Goal: Task Accomplishment & Management: Complete application form

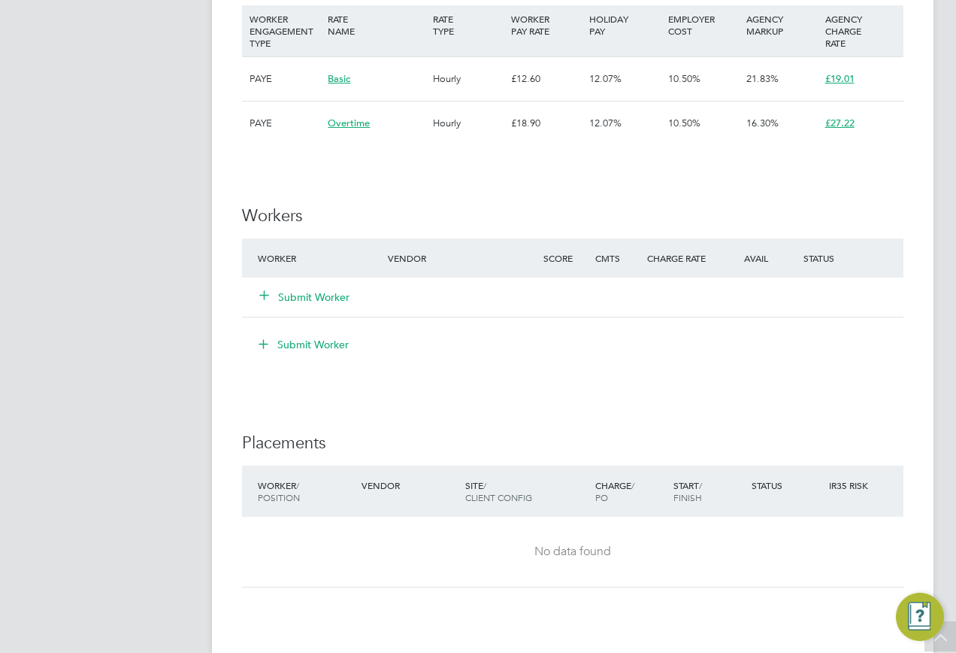
scroll to position [1202, 0]
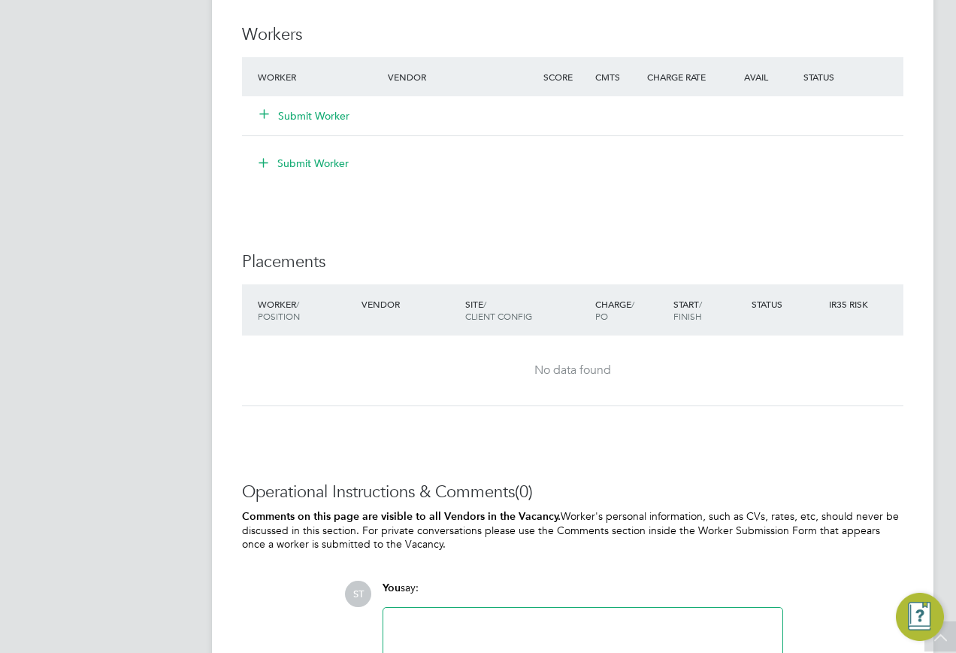
click at [263, 119] on icon at bounding box center [264, 113] width 11 height 11
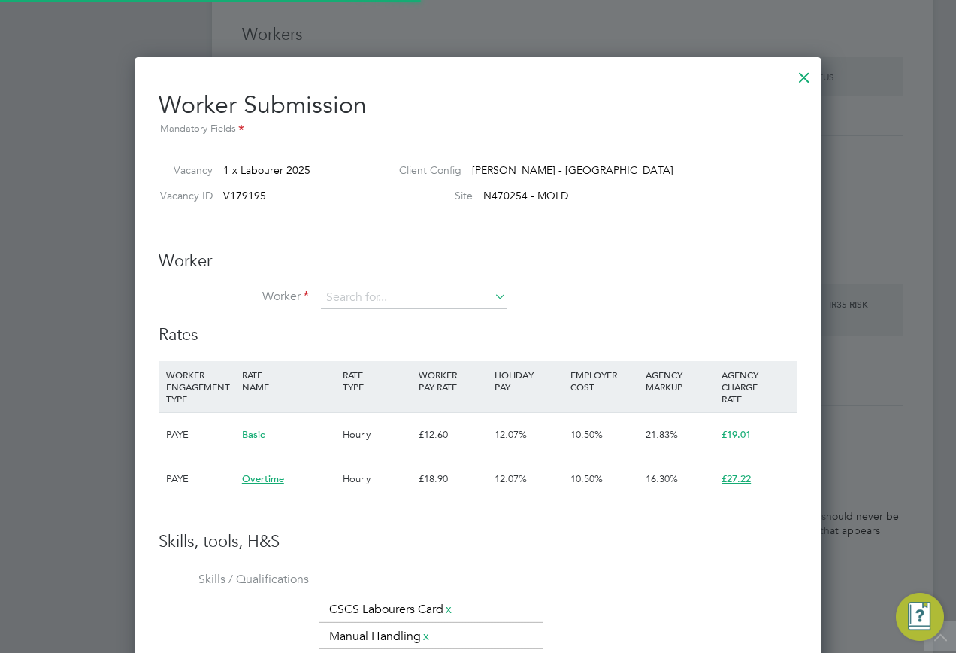
scroll to position [44, 102]
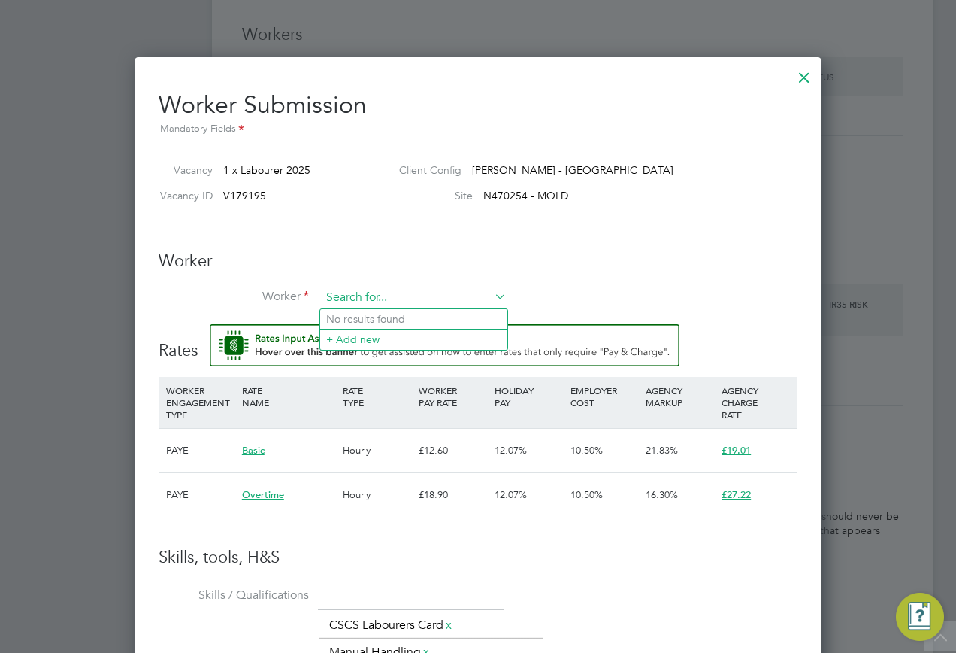
click at [356, 299] on input at bounding box center [414, 297] width 186 height 23
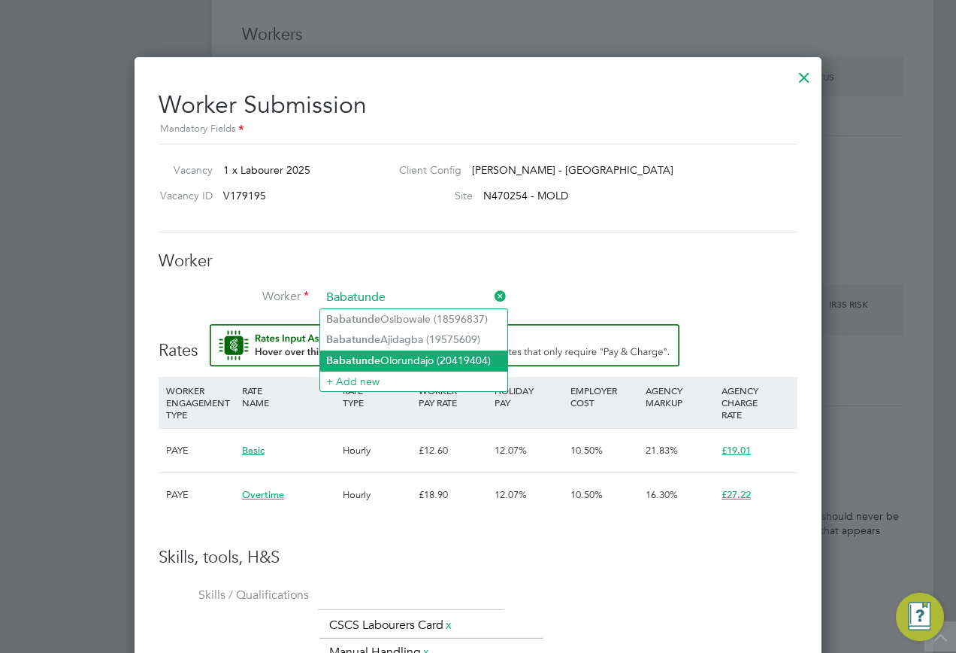
click at [391, 350] on li "Babatunde Olorundajo (20419404)" at bounding box center [413, 360] width 187 height 20
type input "Babatunde Olorundajo (20419404)"
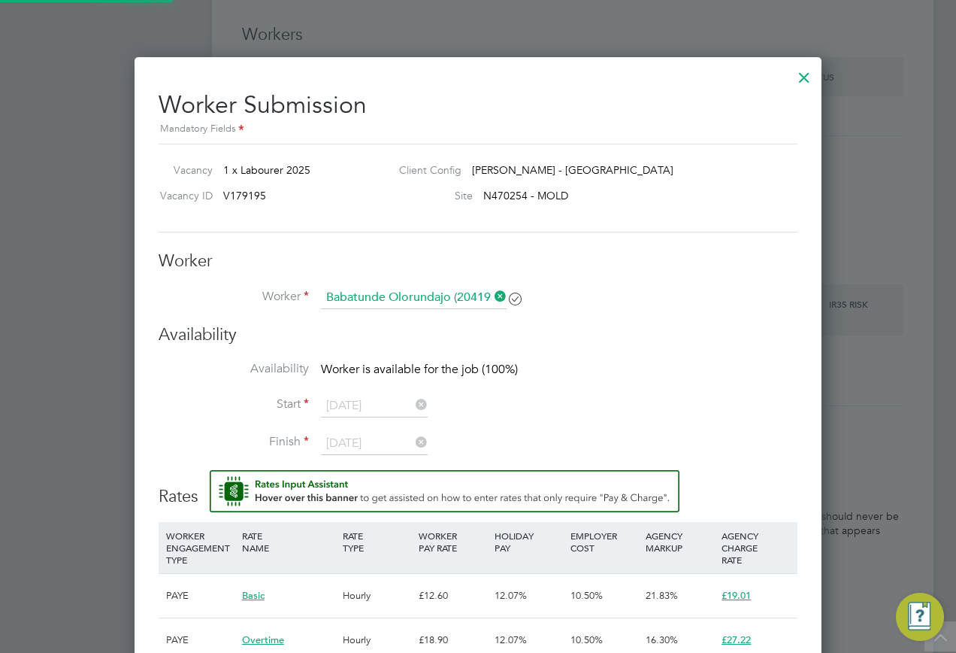
scroll to position [8, 8]
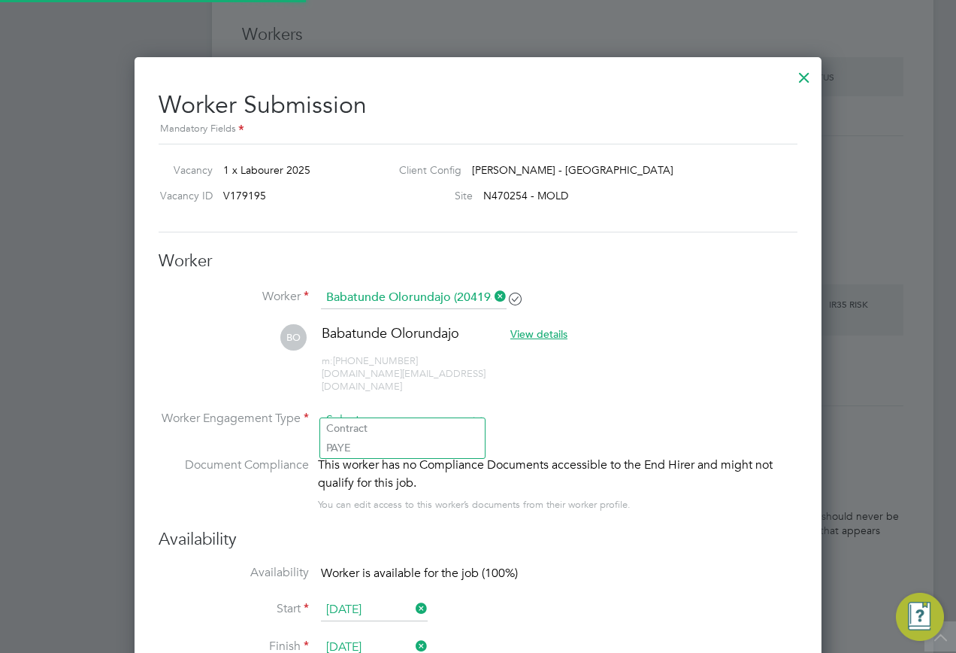
click at [395, 409] on input at bounding box center [402, 420] width 163 height 23
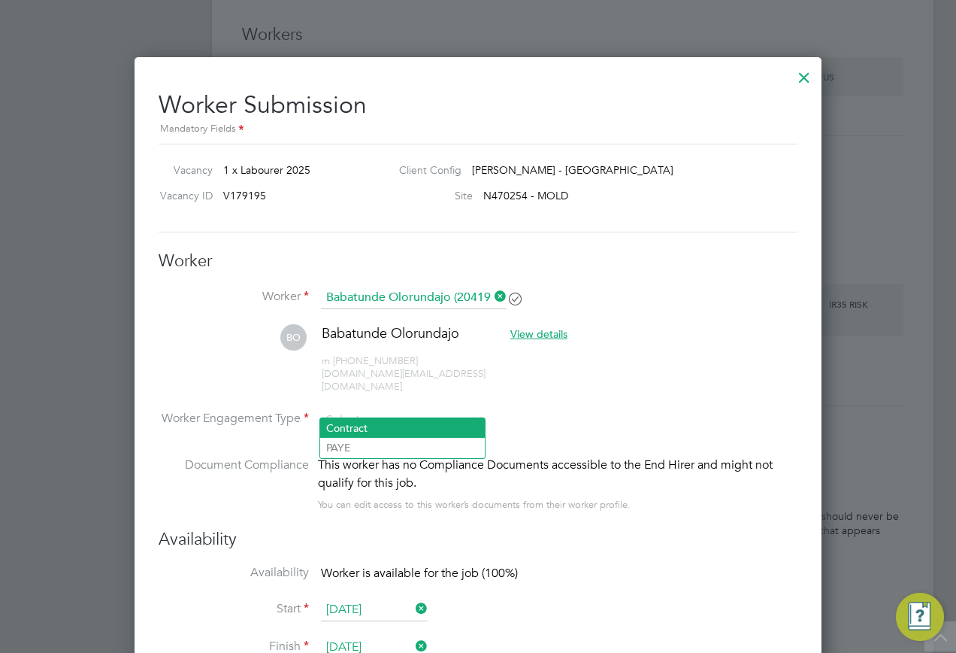
click at [386, 427] on li "Contract" at bounding box center [402, 428] width 165 height 20
type input "Contract"
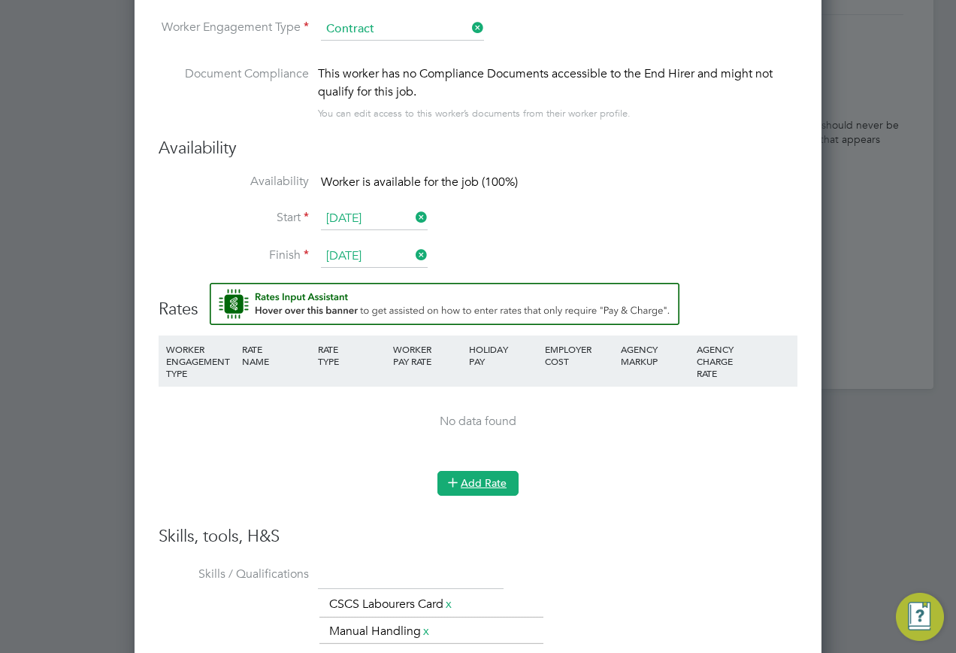
click at [453, 476] on icon at bounding box center [452, 481] width 11 height 11
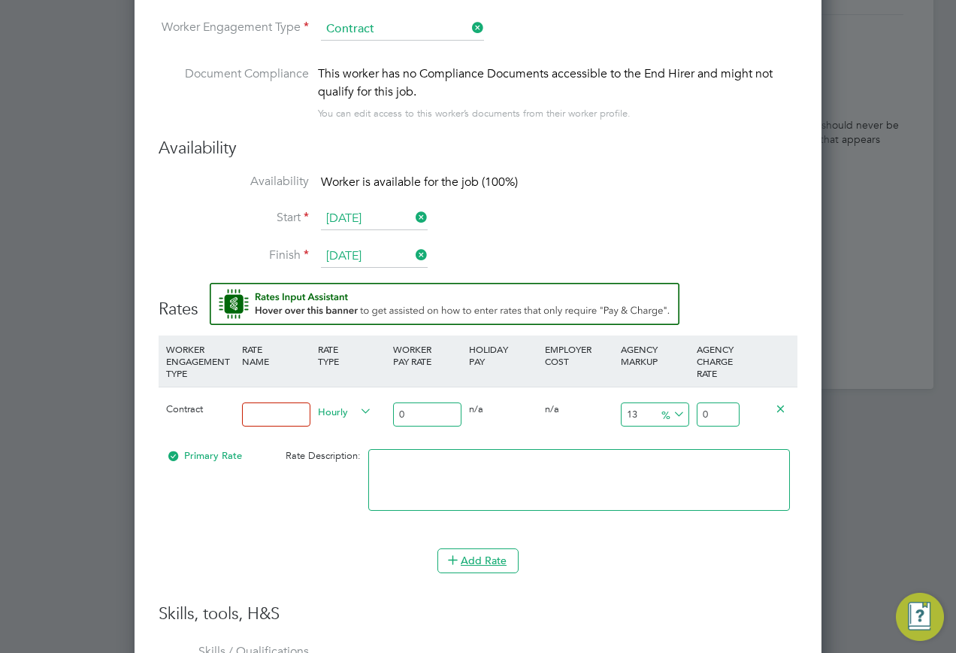
click at [278, 412] on input at bounding box center [276, 414] width 68 height 25
type input "Basic"
click at [415, 411] on input "0" at bounding box center [427, 414] width 68 height 25
type input "1"
type input "1.13"
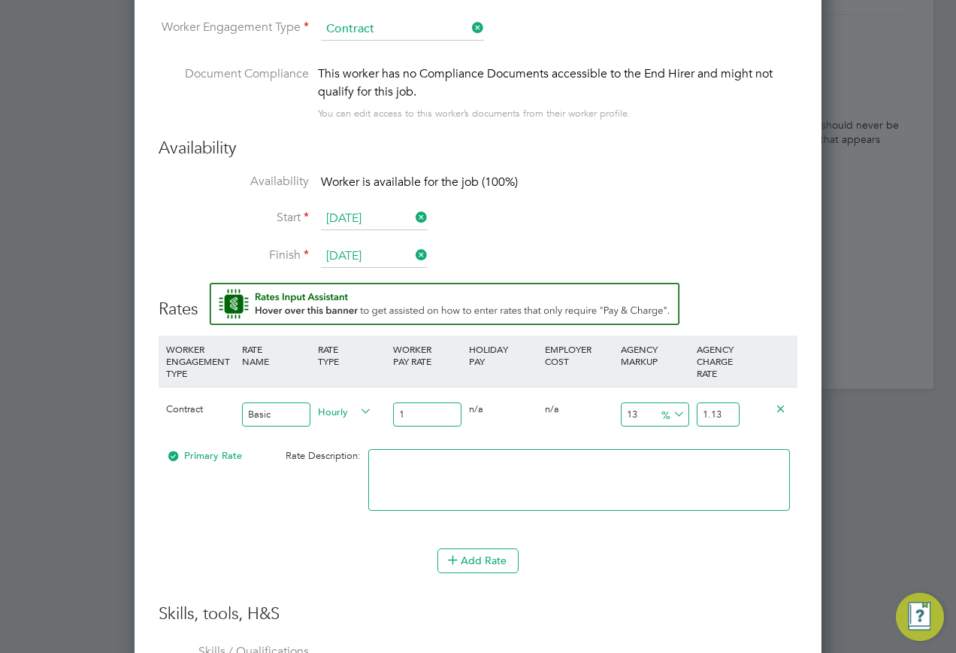
type input "16"
type input "18.08"
type input "16.6"
type input "18.758"
type input "16.63"
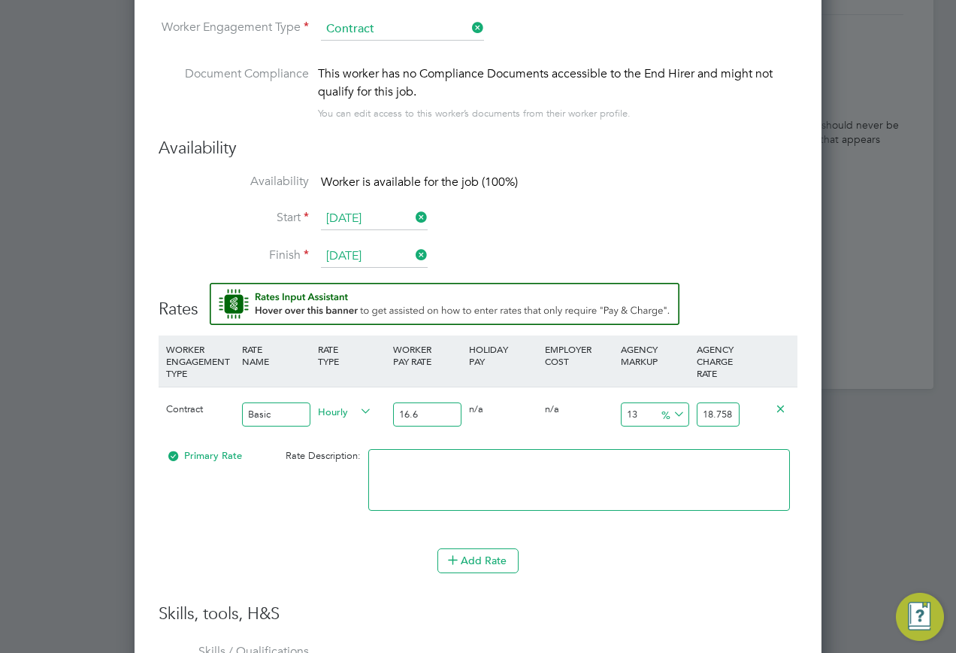
type input "18.7919"
type input "16.63"
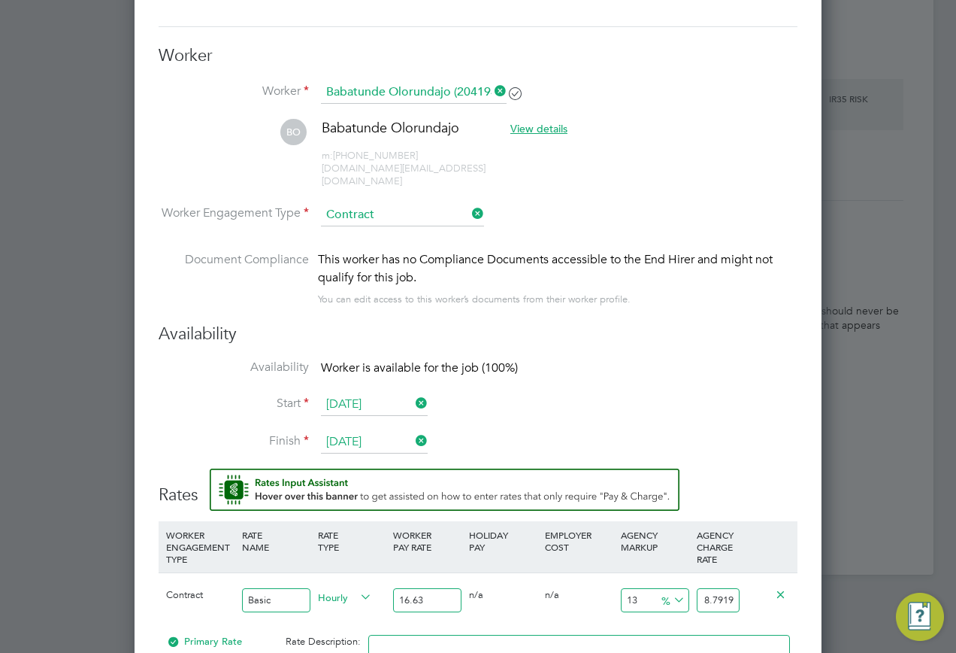
drag, startPoint x: 704, startPoint y: 581, endPoint x: 787, endPoint y: 581, distance: 83.5
click at [787, 581] on div "Contract Basic Hourly 16.63 0 n/a 0 n/a 13 2.1619 % 18.7919" at bounding box center [478, 600] width 639 height 56
type input "-93.98677089597113"
type input "1"
type input "14.251352976548407"
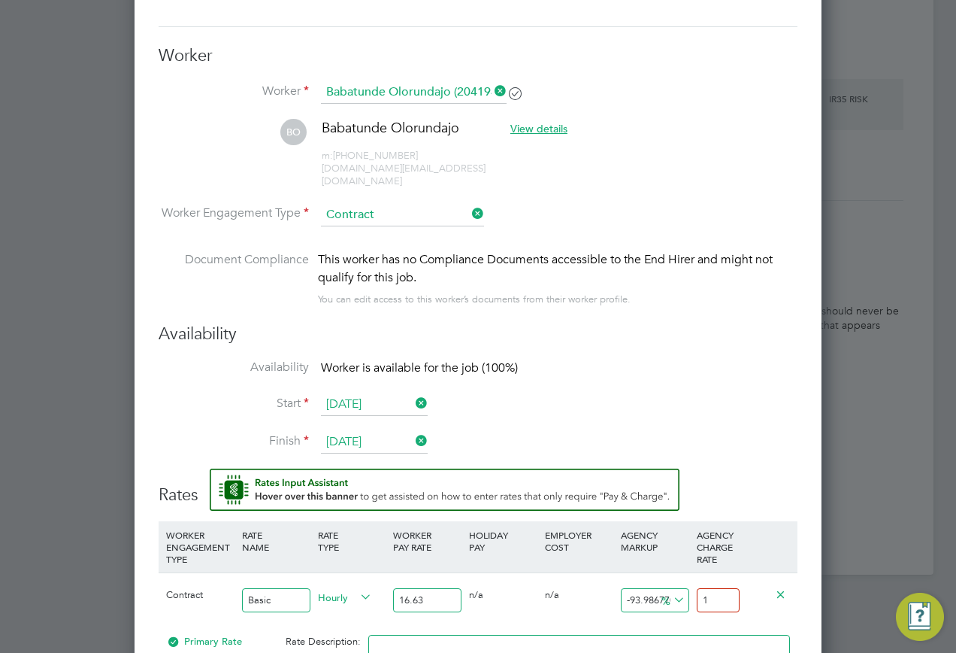
type input "19"
type input "17.859290438965726"
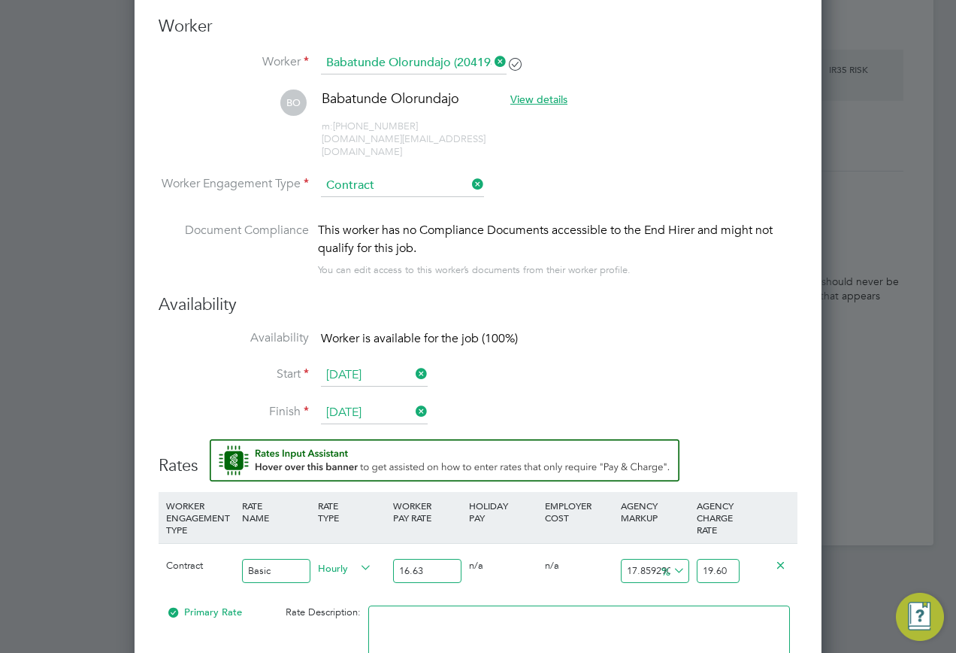
type input "19.60"
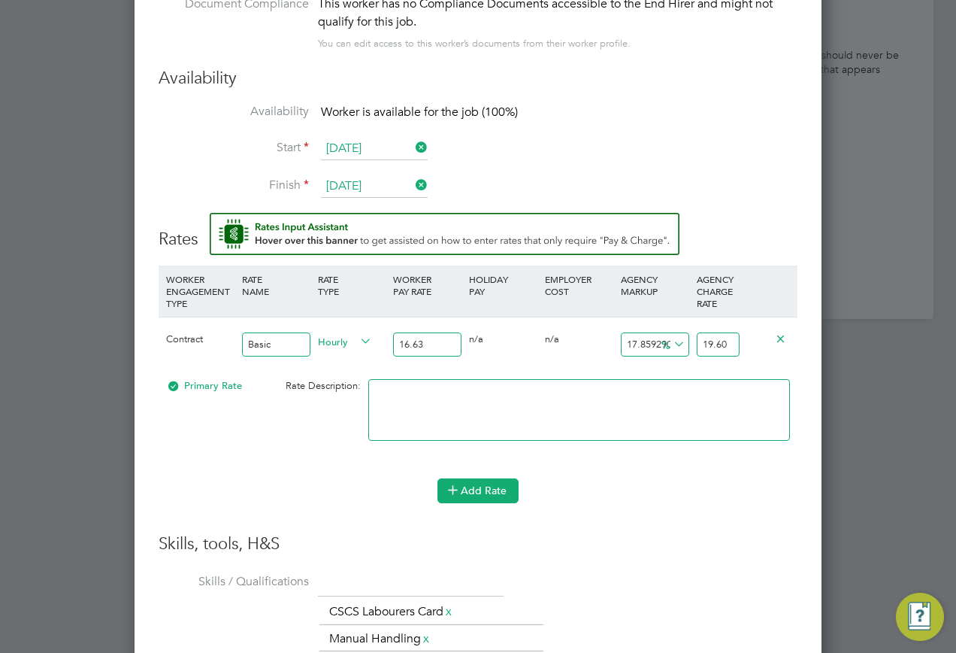
click at [457, 483] on icon at bounding box center [452, 488] width 11 height 11
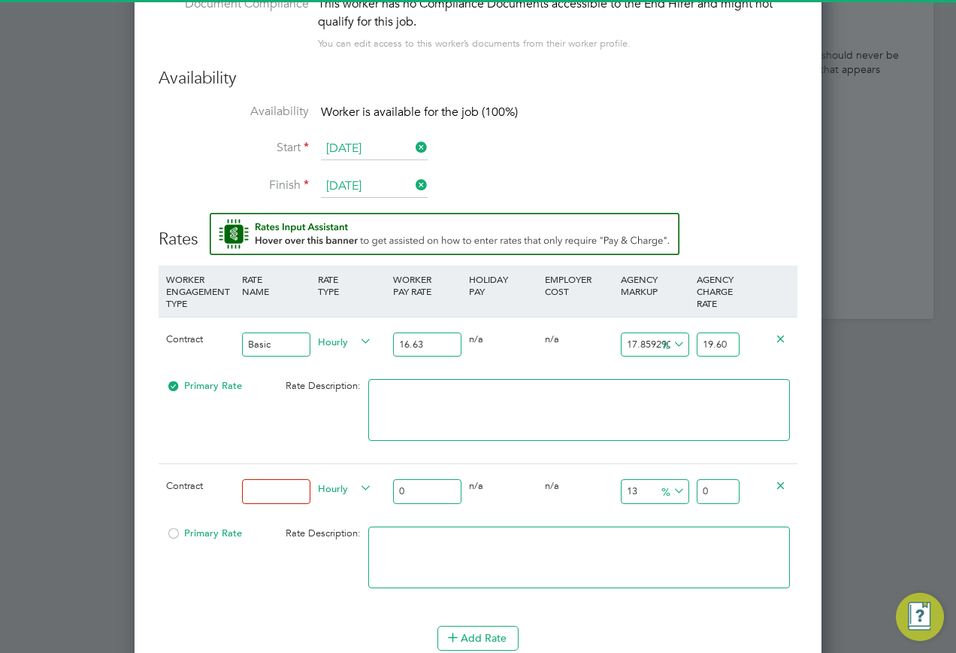
click at [265, 479] on input at bounding box center [276, 491] width 68 height 25
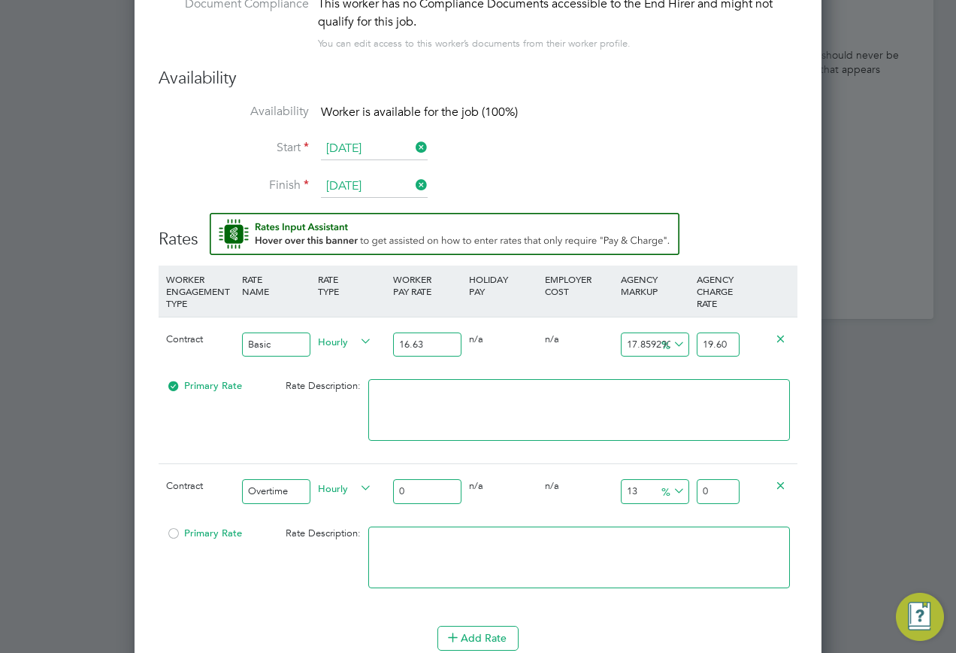
type input "Overtime"
click at [413, 479] on input "0" at bounding box center [427, 491] width 68 height 25
type input "2"
type input "2.26"
type input "25"
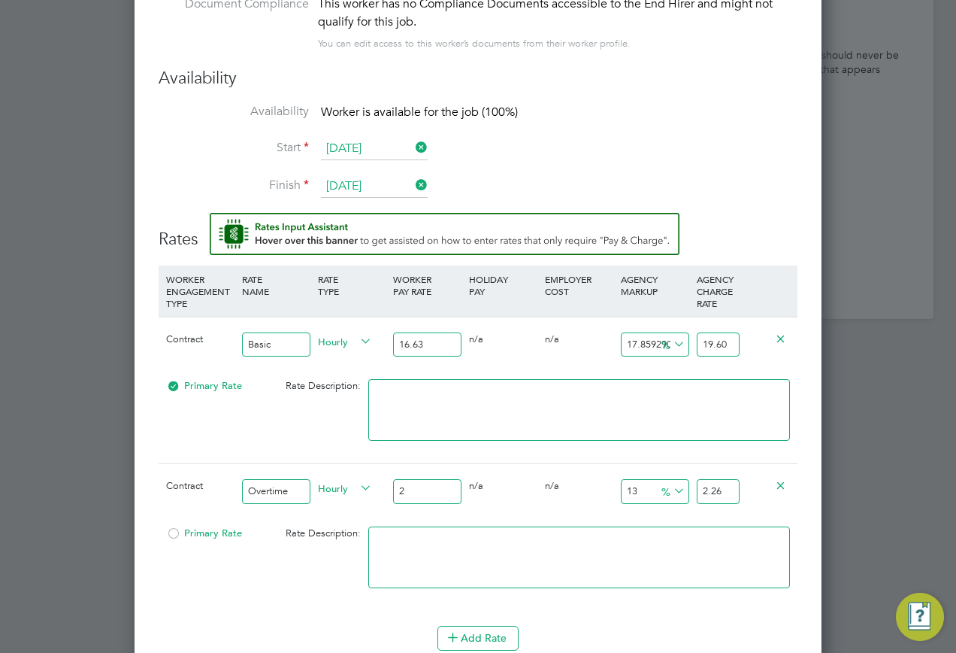
type input "28.25"
type input "25.5"
type input "28.815"
type input "25.50"
drag, startPoint x: 696, startPoint y: 478, endPoint x: 775, endPoint y: 477, distance: 78.9
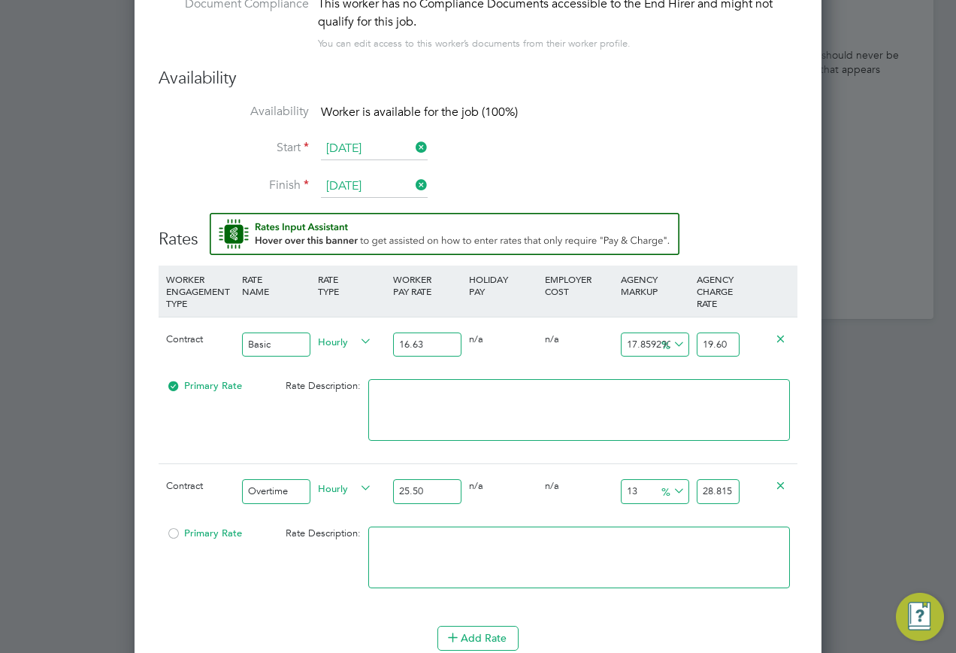
click at [775, 477] on div "Contract Overtime Hourly 25.50 0 n/a 0 n/a 13 3.315 % 28.815" at bounding box center [478, 491] width 639 height 56
type input "-92.15686274509804"
type input "2"
type input "9.803921568627452"
type input "28"
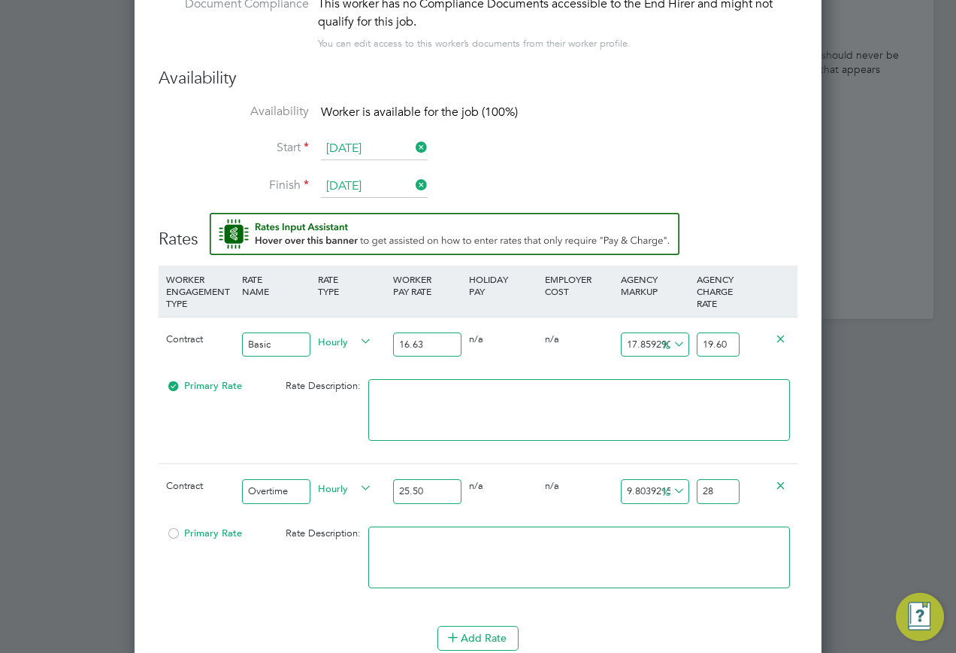
type input "10.196078431372548"
type input "28.10"
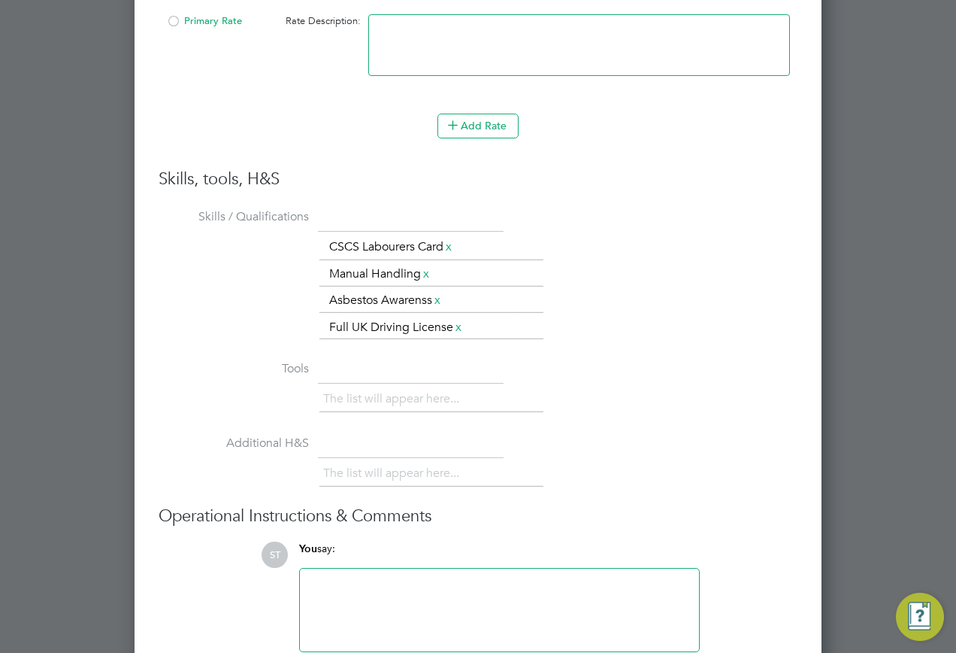
scroll to position [2238, 0]
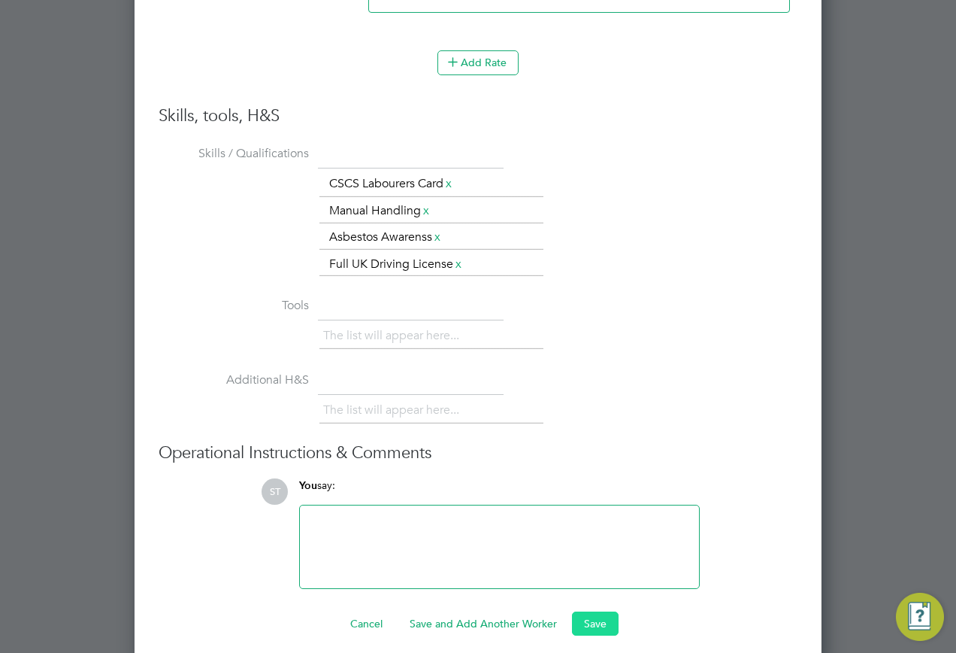
click at [594, 611] on button "Save" at bounding box center [595, 623] width 47 height 24
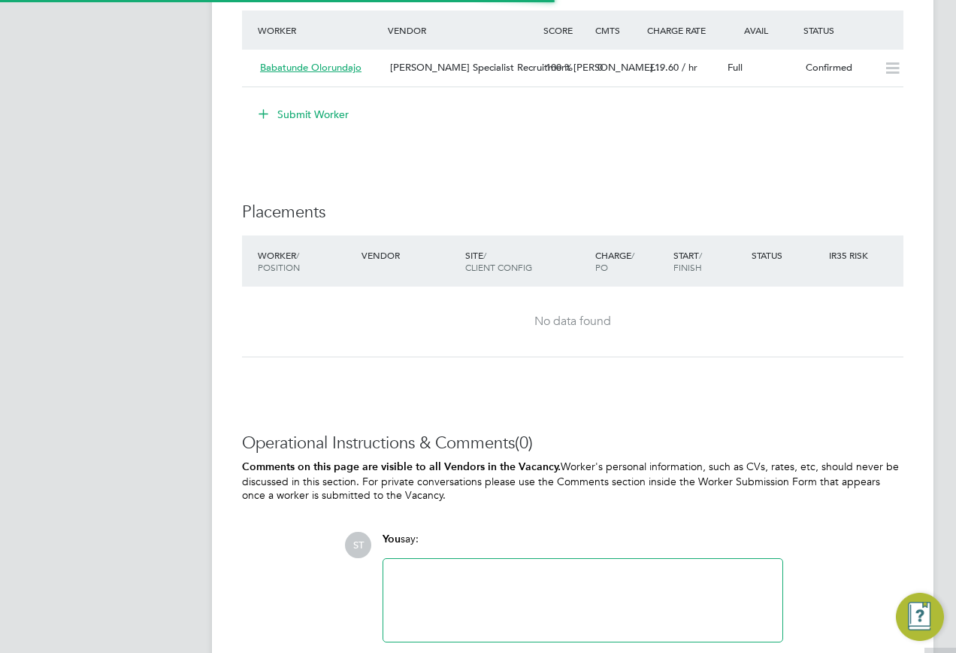
scroll to position [44, 105]
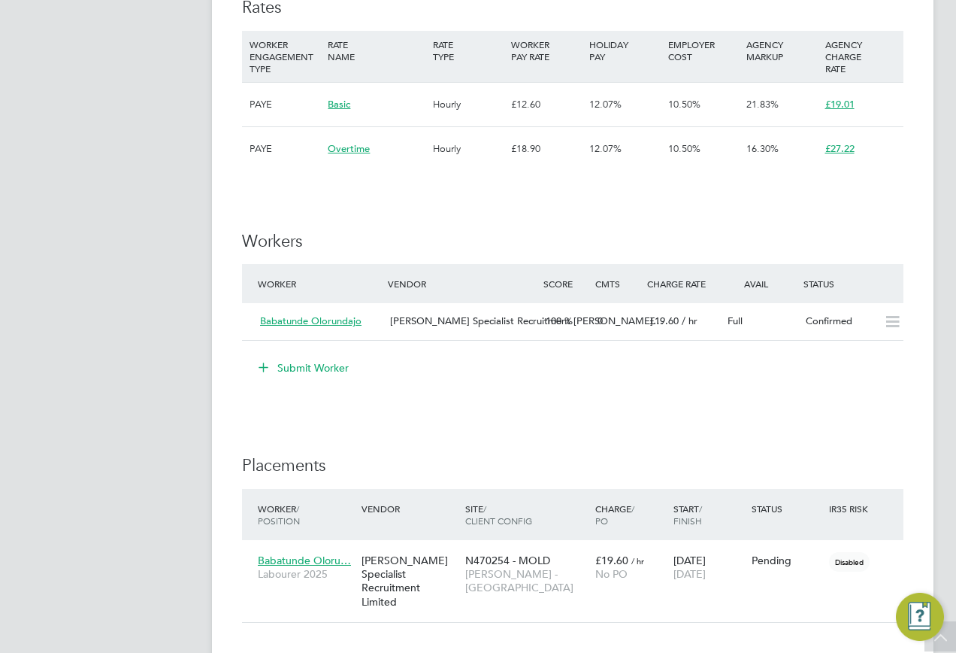
scroll to position [1128, 0]
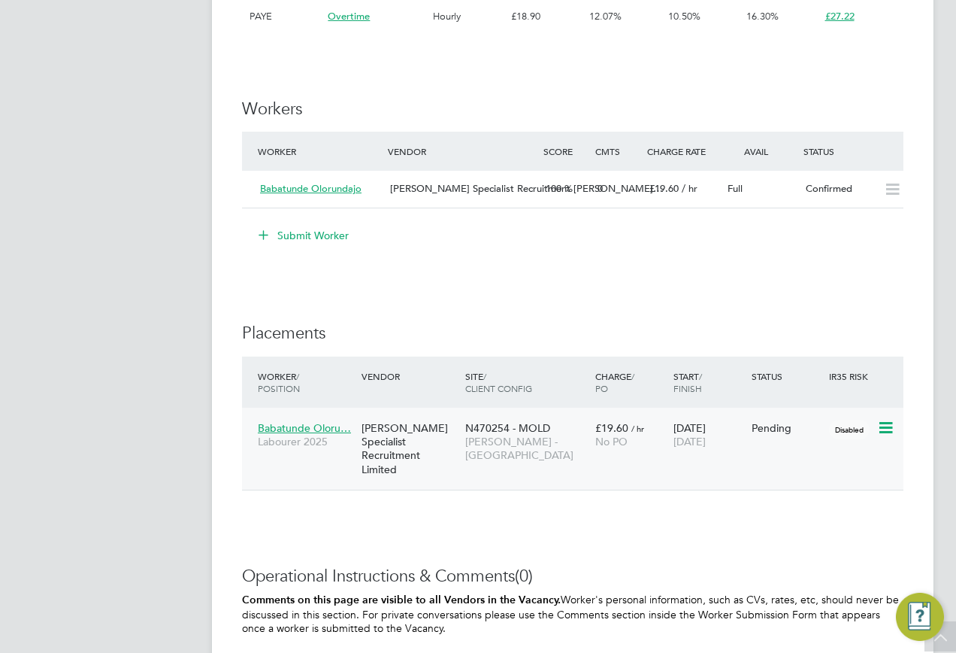
click at [888, 429] on icon at bounding box center [884, 428] width 15 height 18
click at [795, 511] on li "Start" at bounding box center [839, 521] width 107 height 21
type input "[PERSON_NAME]"
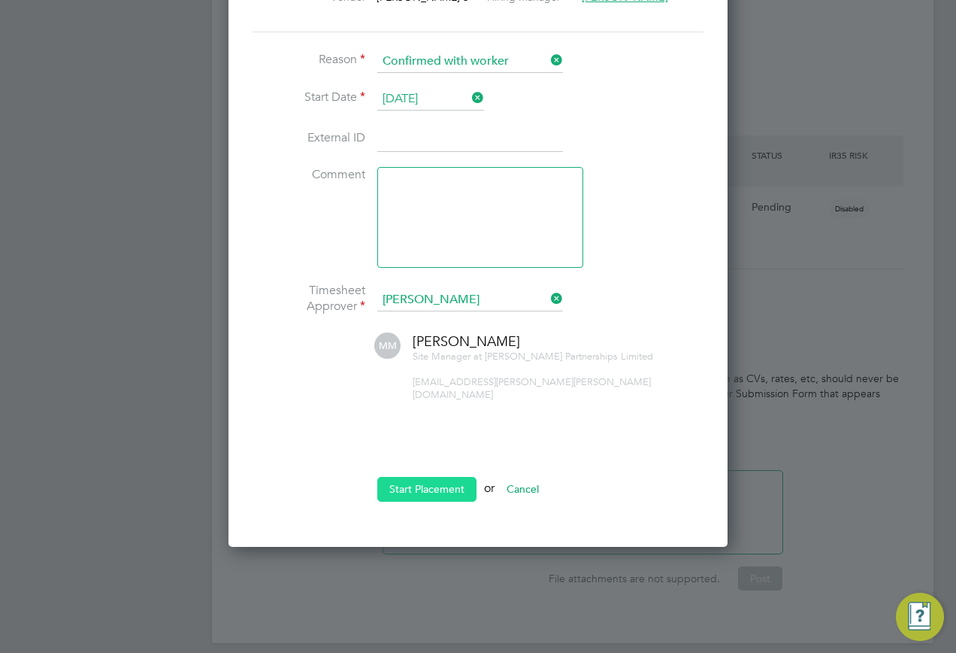
click at [418, 481] on button "Start Placement" at bounding box center [426, 489] width 99 height 24
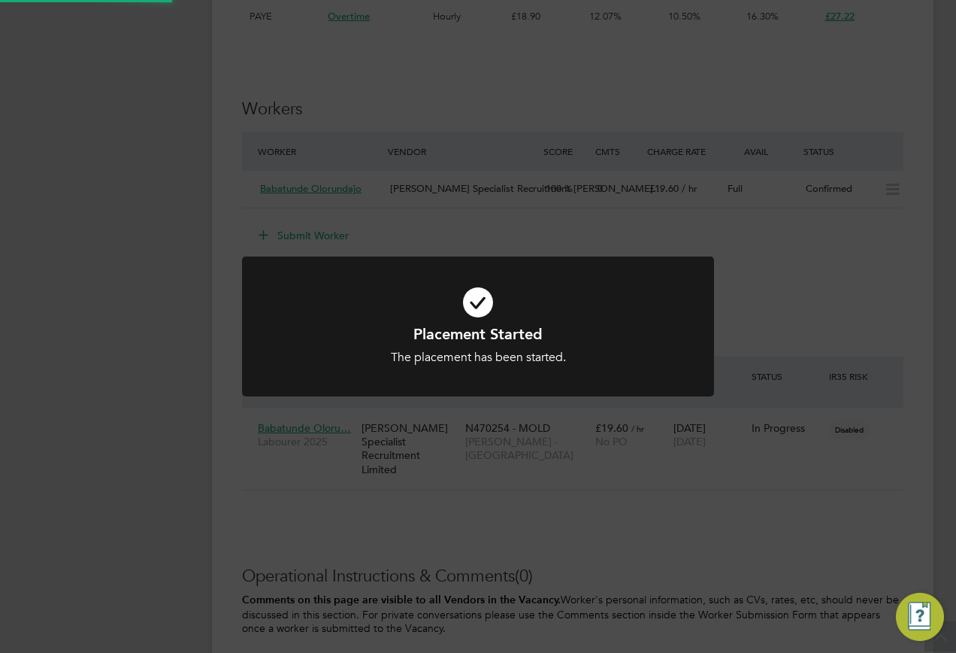
click at [734, 504] on div "Placement Started The placement has been started. Cancel Okay" at bounding box center [478, 326] width 956 height 653
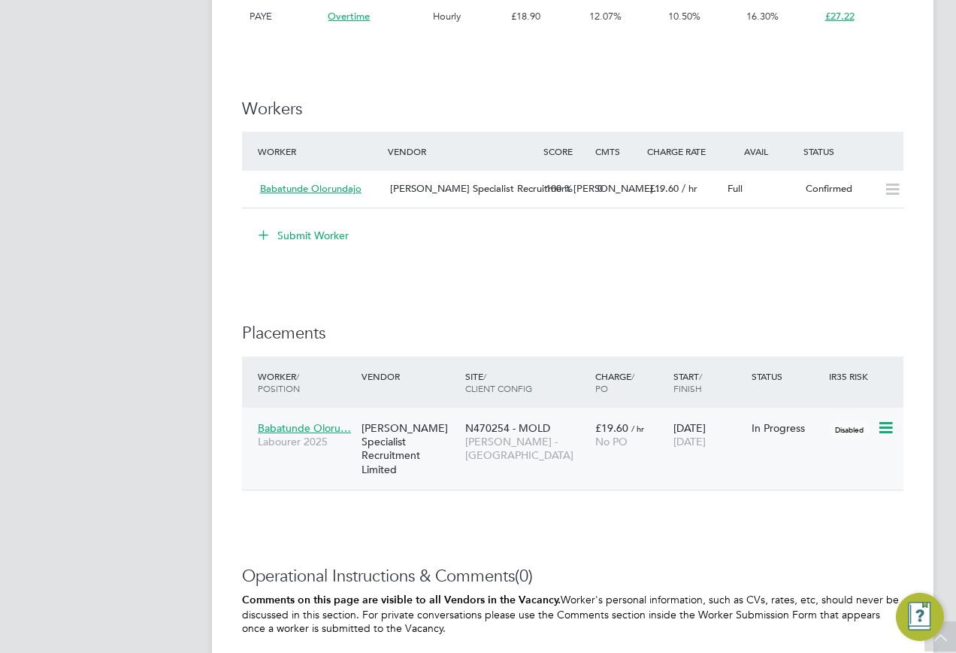
click at [439, 435] on div "[PERSON_NAME] Specialist Recruitment Limited" at bounding box center [410, 449] width 104 height 70
click at [298, 423] on span "Babatunde Oloru…" at bounding box center [304, 428] width 93 height 14
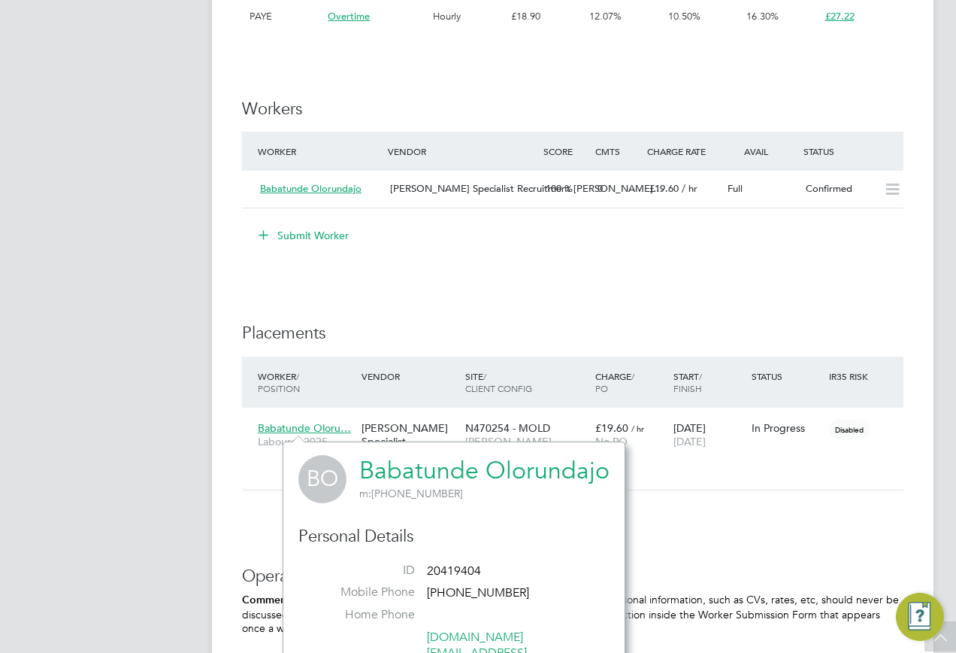
click at [554, 331] on h3 "Placements" at bounding box center [573, 334] width 662 height 22
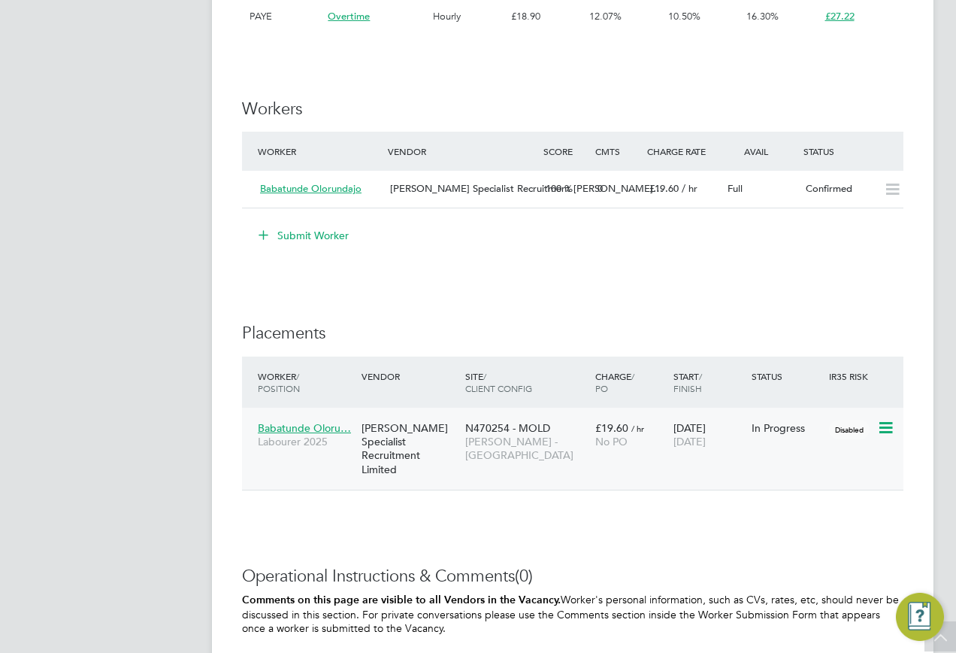
click at [544, 450] on div "N470254 - MOLD Lovell - North West" at bounding box center [527, 442] width 130 height 56
click at [888, 427] on icon at bounding box center [884, 428] width 15 height 18
drag, startPoint x: 648, startPoint y: 321, endPoint x: 630, endPoint y: 317, distance: 18.4
click at [647, 320] on div "IR35 Determination IR35 Status Disabled for this client. This feature can be en…" at bounding box center [573, 13] width 662 height 1642
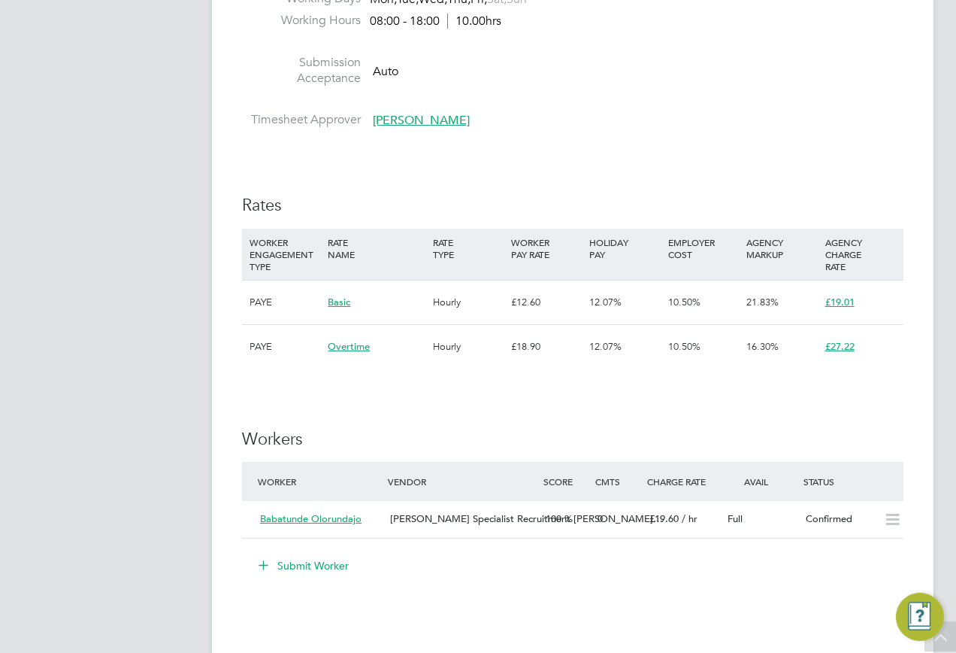
scroll to position [1053, 0]
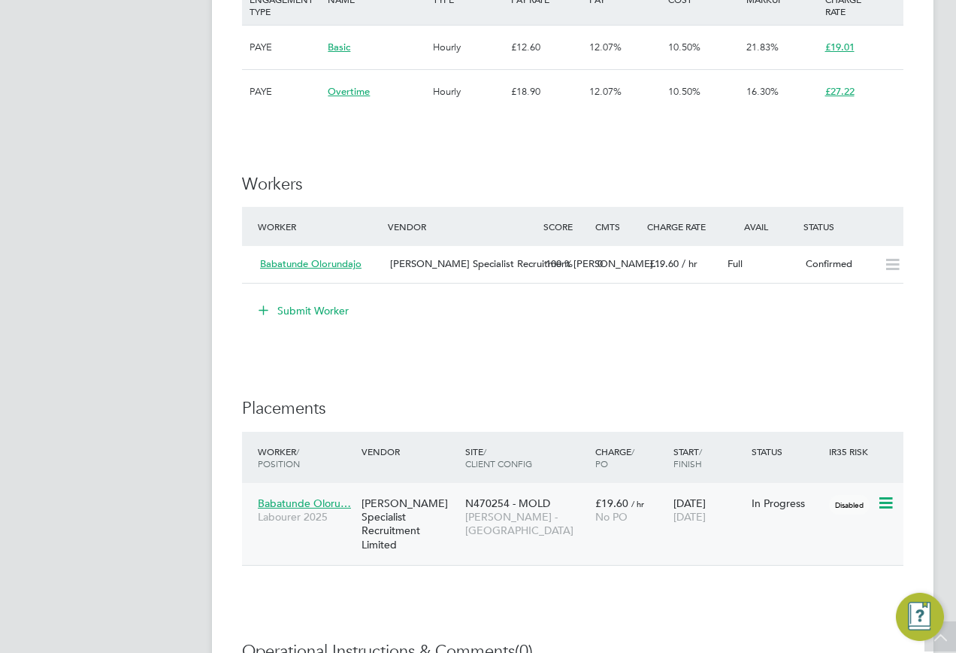
click at [456, 512] on div "Hays Specialist Recruitment Limited" at bounding box center [410, 524] width 104 height 70
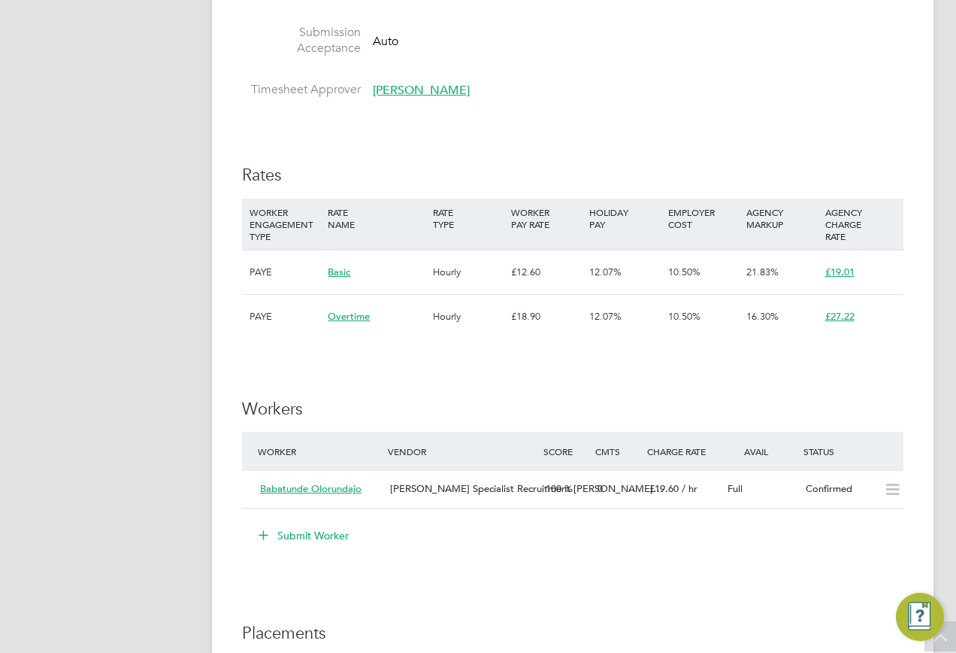
scroll to position [827, 0]
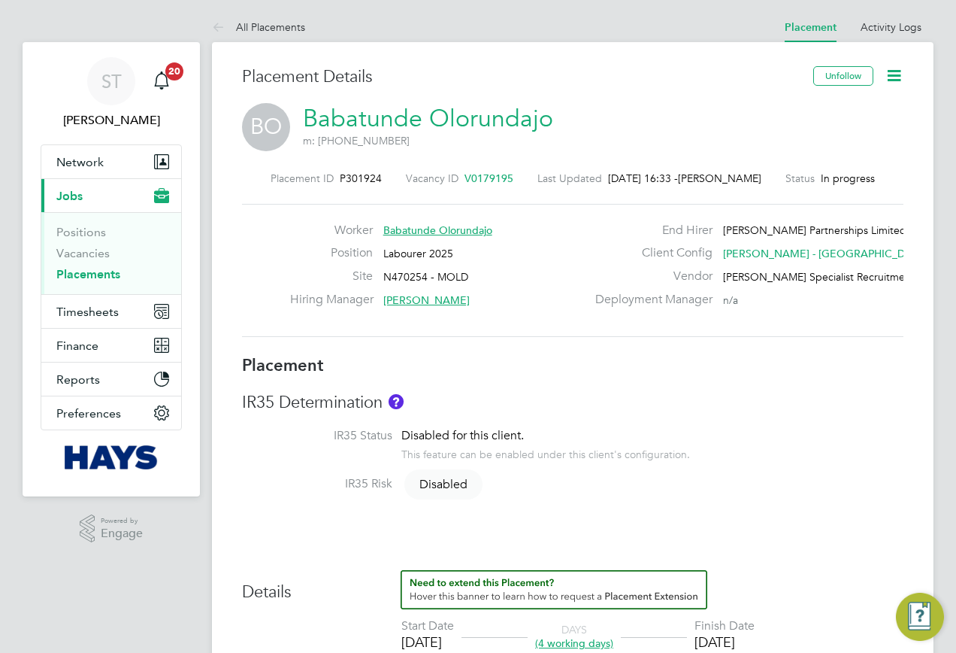
click at [427, 116] on link "Babatunde Olorundajo" at bounding box center [428, 118] width 250 height 29
click at [902, 38] on li "Activity Logs" at bounding box center [891, 27] width 61 height 30
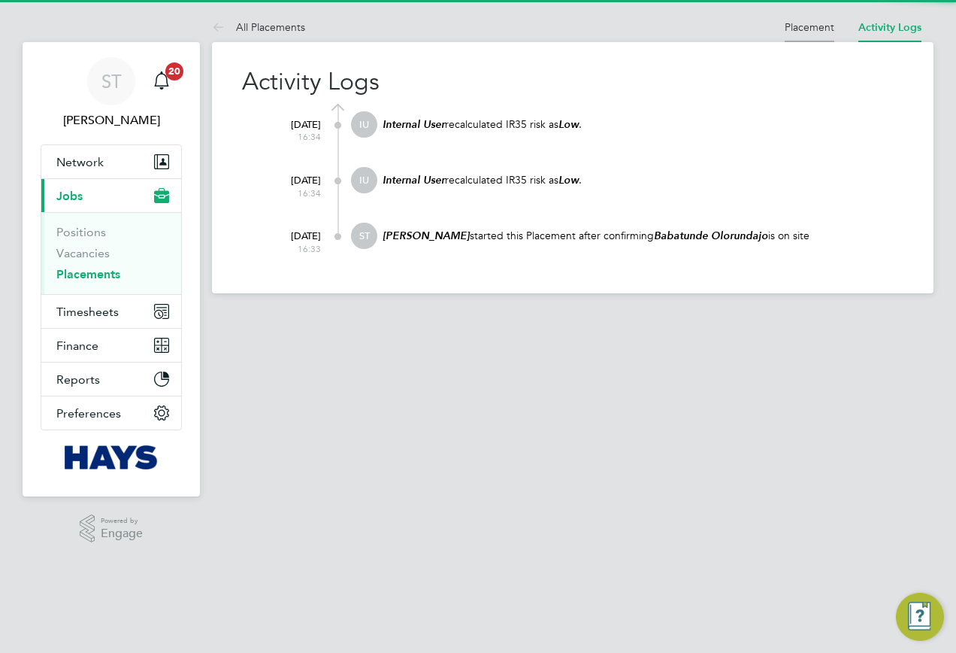
drag, startPoint x: 789, startPoint y: 23, endPoint x: 797, endPoint y: 35, distance: 14.0
click at [789, 23] on link "Placement" at bounding box center [810, 27] width 50 height 14
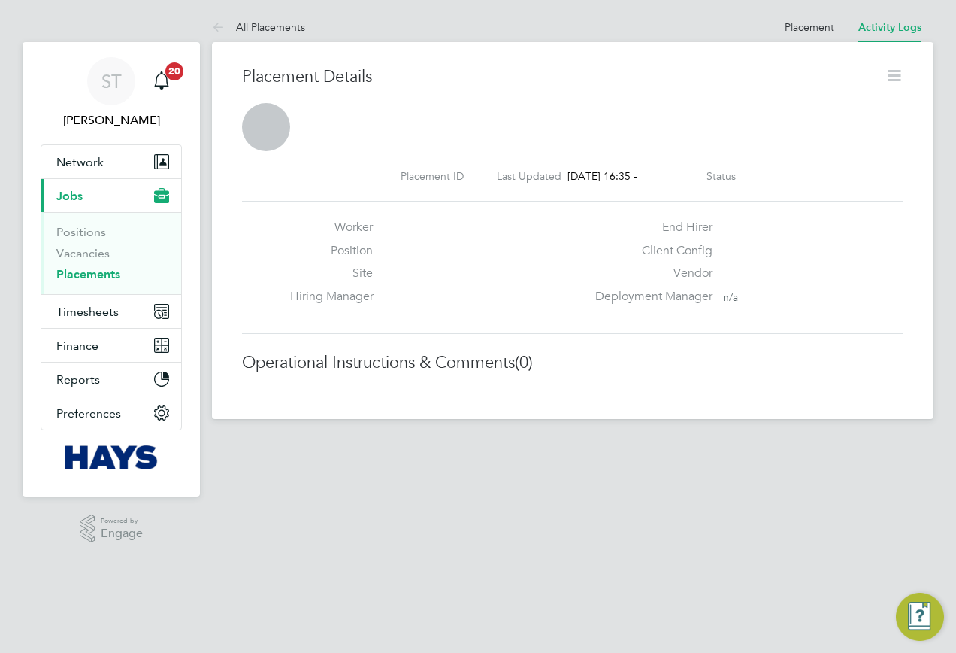
scroll to position [24, 297]
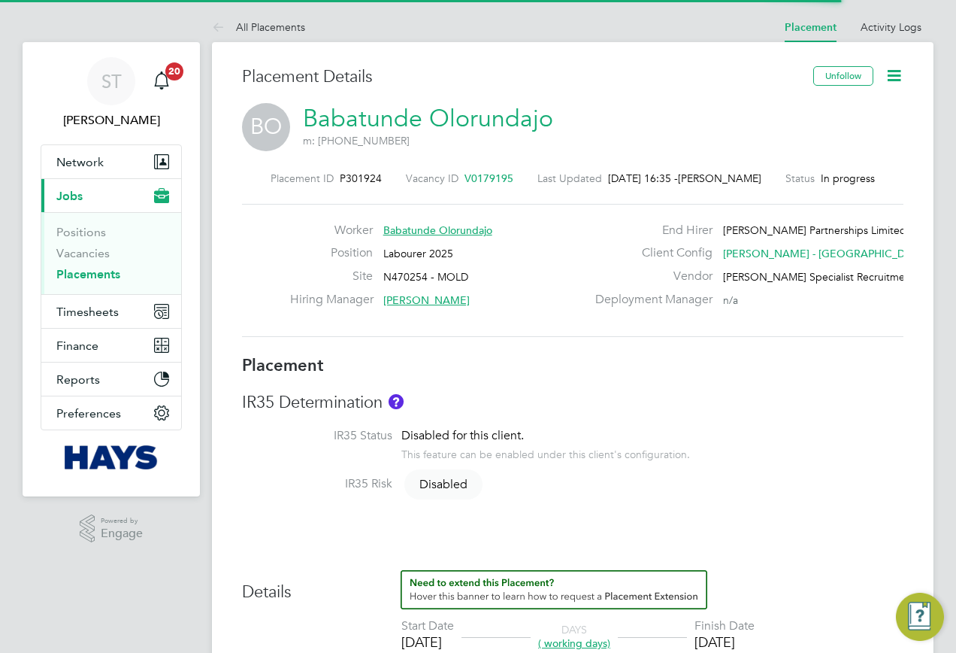
click at [898, 80] on icon at bounding box center [894, 75] width 19 height 19
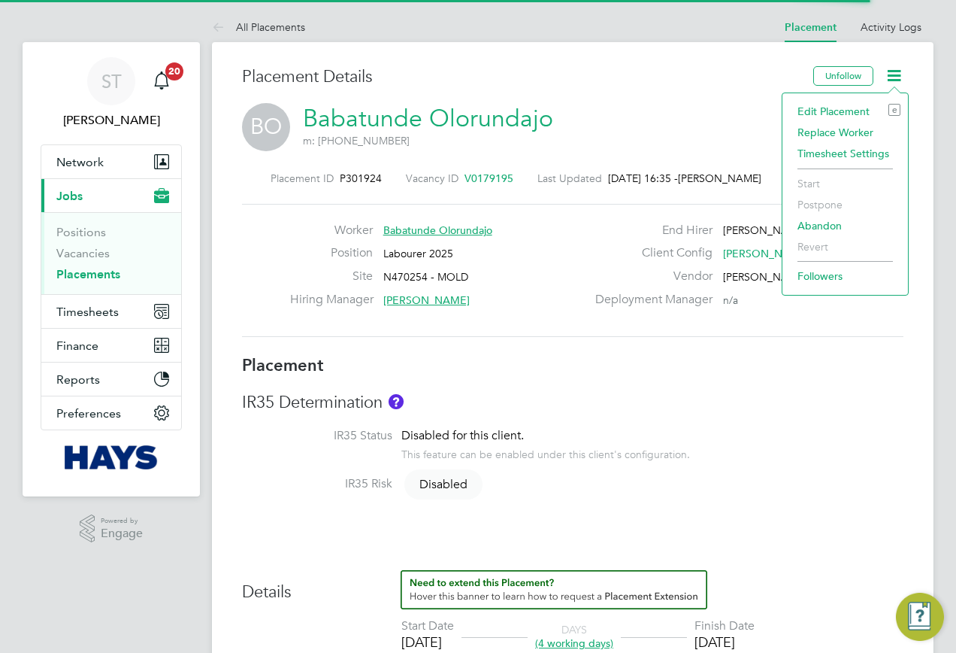
click at [846, 106] on li "Edit Placement e" at bounding box center [845, 111] width 111 height 21
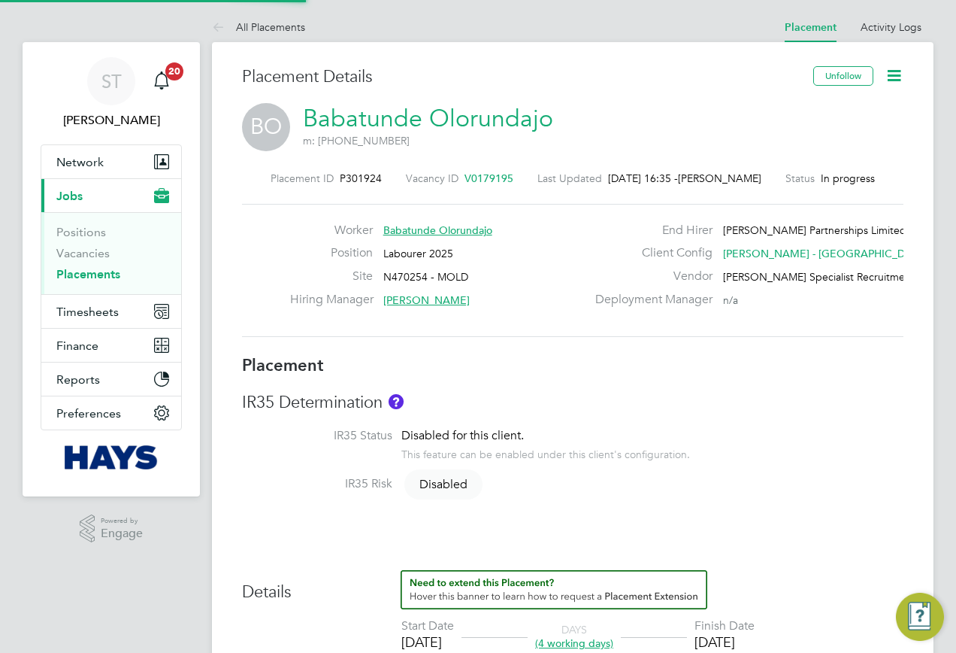
type input "Mark Bidmead"
type input "Mark Mellor"
type input "[DATE]"
type input "08:00"
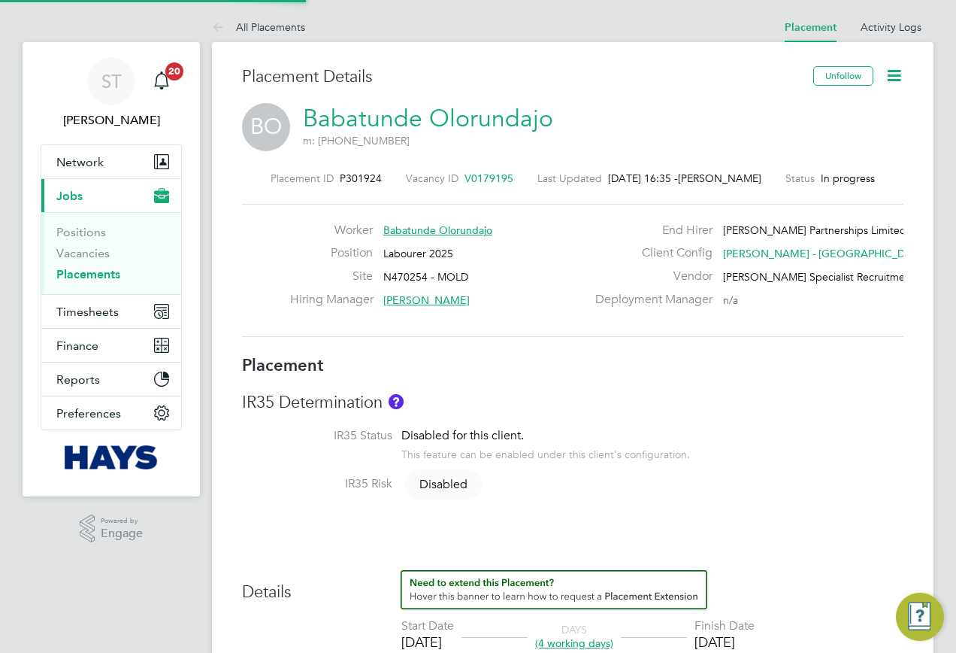
type input "18:00"
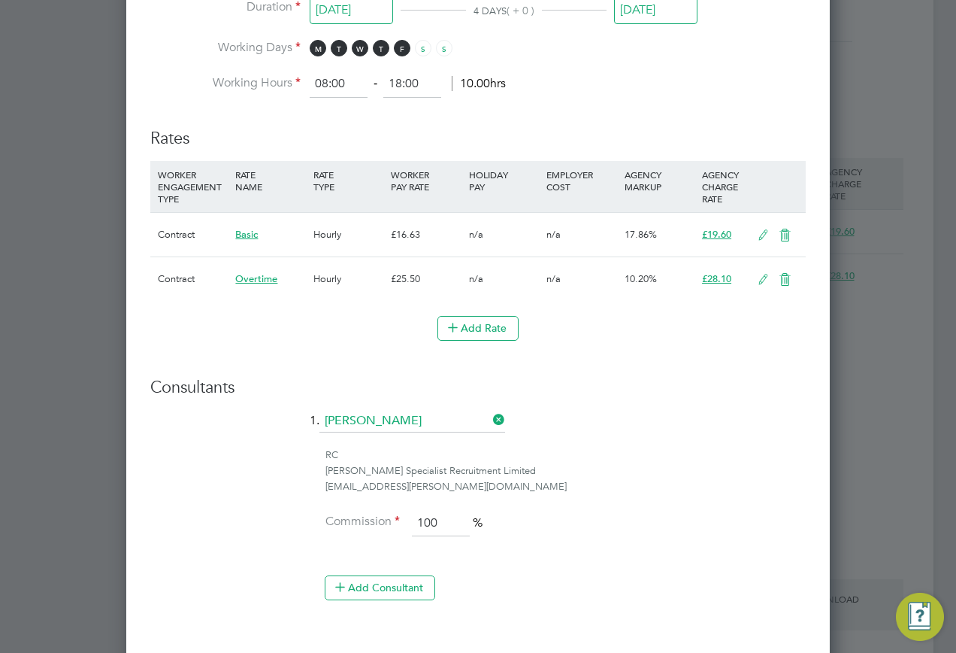
click at [761, 234] on icon at bounding box center [763, 235] width 19 height 12
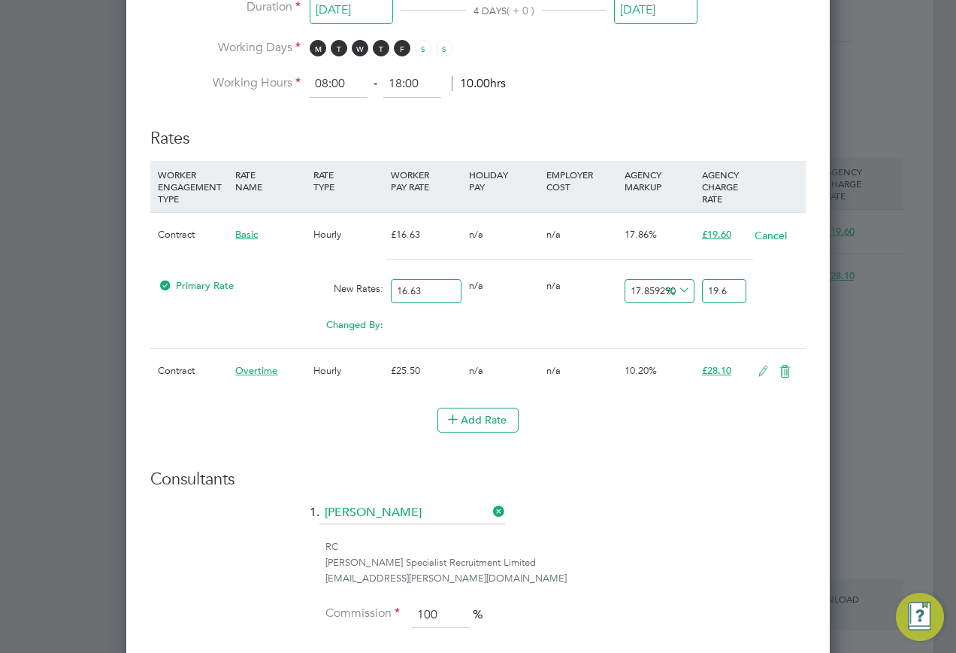
click at [729, 289] on input "19.6" at bounding box center [724, 291] width 44 height 25
type input "14.251352976548407"
type input "19.0"
type input "14.311485267588695"
type input "19.01"
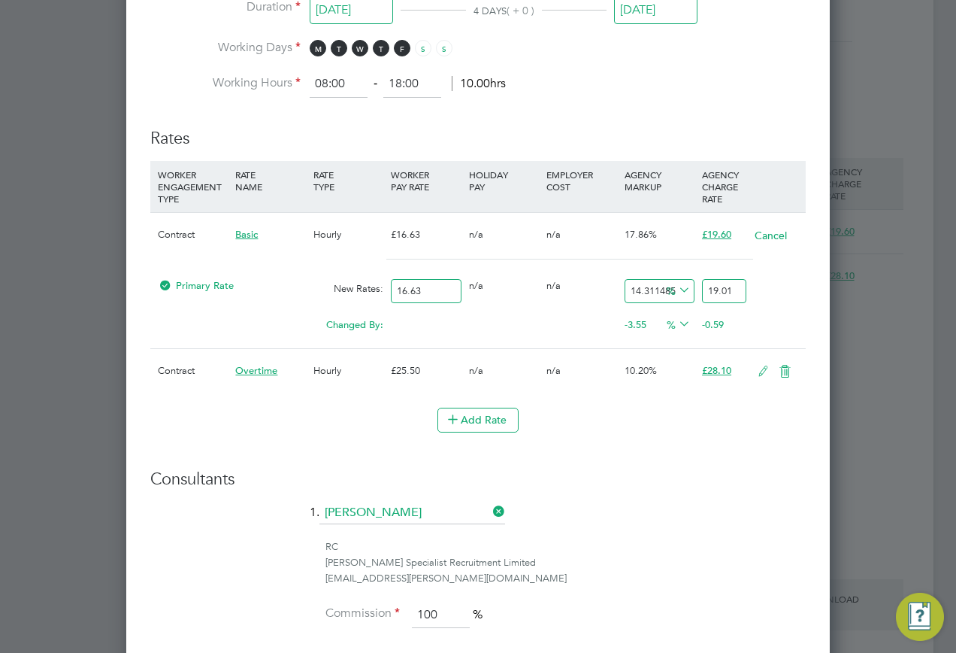
click at [760, 365] on icon at bounding box center [763, 371] width 19 height 12
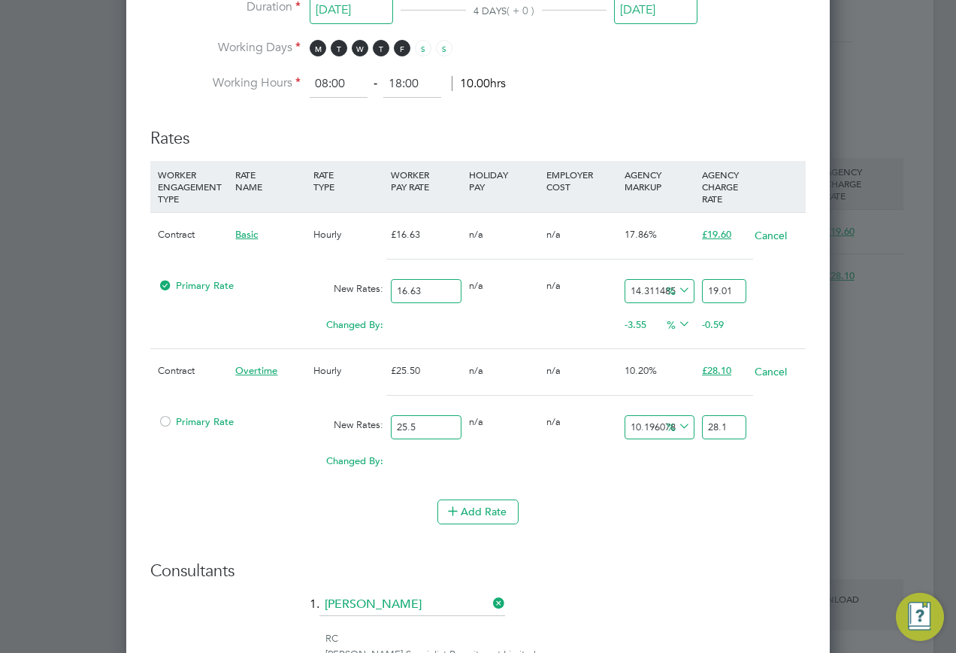
drag, startPoint x: 445, startPoint y: 425, endPoint x: 385, endPoint y: 428, distance: 60.2
click at [385, 428] on div "Primary Rate New Rates: 25.5 0 n/a 0 n/a 10.196078431372548 0 % 28.1" at bounding box center [478, 428] width 656 height 40
type input "2"
type input "2.203921568627451"
type input "24"
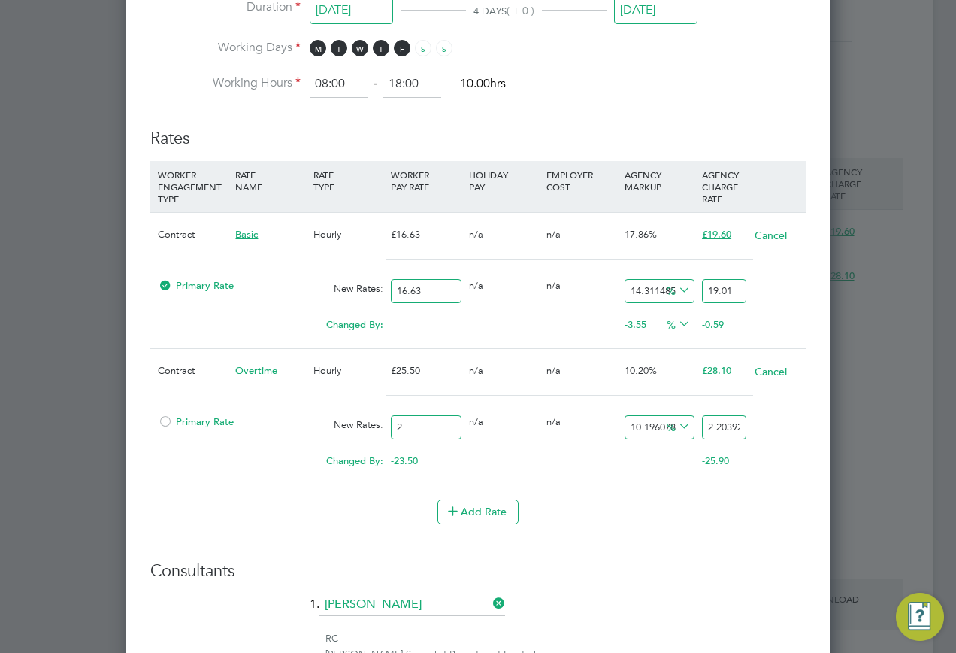
type input "26.44705882352941"
type input "24.6"
type input "27.108235294117648"
type input "24.62"
type input "27.13027450980392"
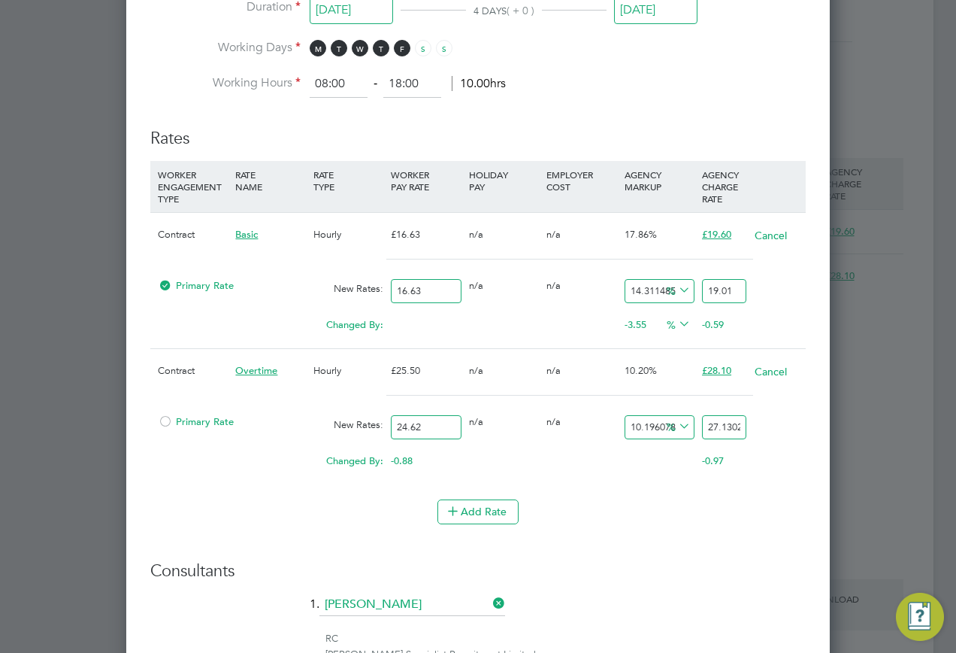
type input "24.62"
drag, startPoint x: 704, startPoint y: 426, endPoint x: 792, endPoint y: 426, distance: 87.2
click at [792, 426] on div "Primary Rate New Rates: 24.62 0 n/a 0 n/a 10.196078431372548 2.51027450980392 %…" at bounding box center [478, 428] width 656 height 40
type input "-91.87652315190901"
type input "2"
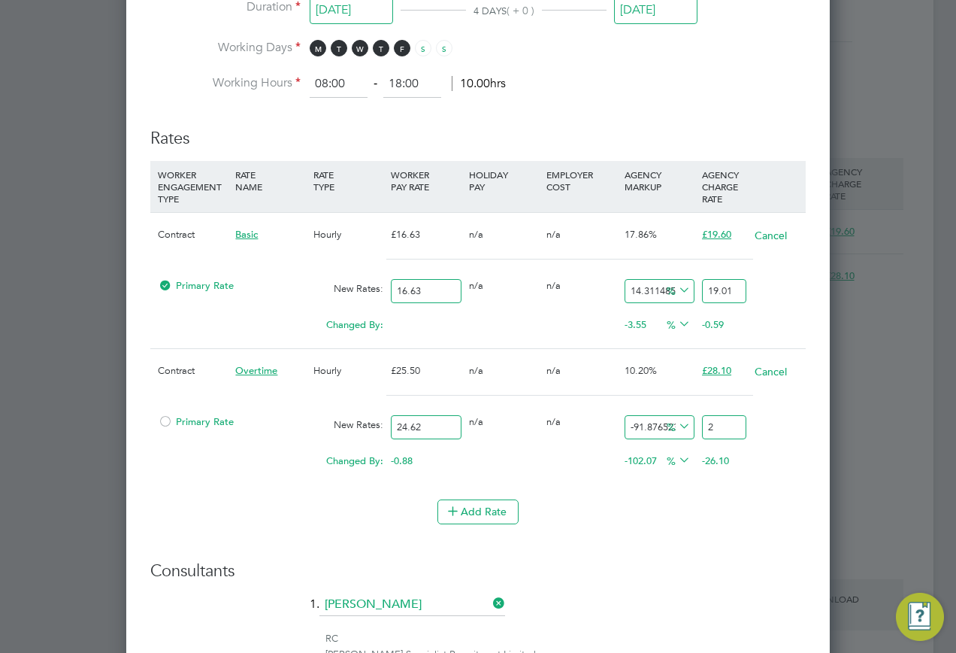
type input "9.66693744922827"
type input "27"
type input "10.479285134037369"
type input "27.2"
type input "10.560519902518278"
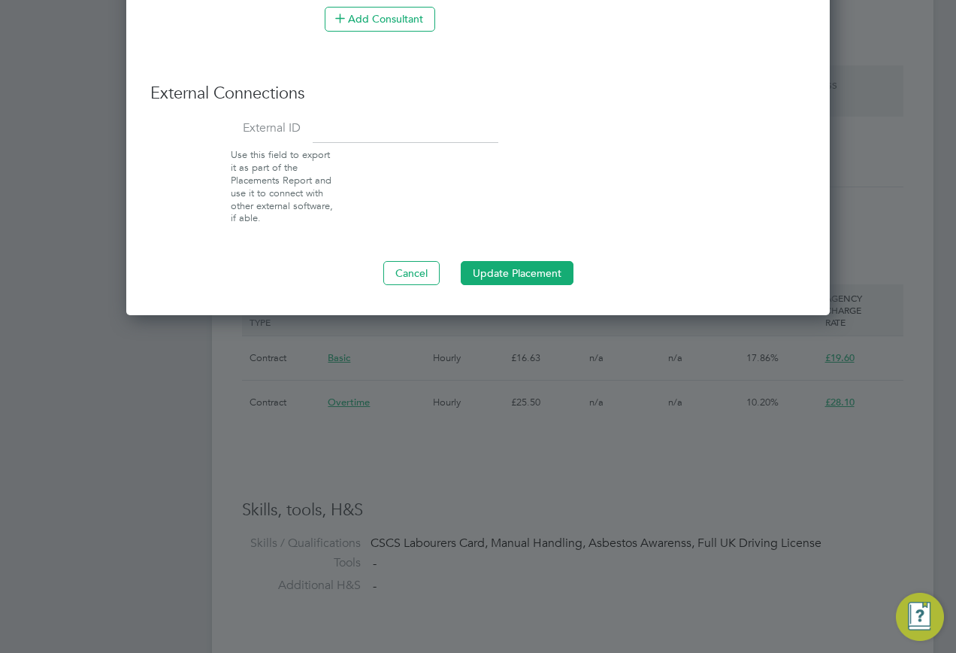
type input "27.22"
click at [497, 265] on button "Update Placement" at bounding box center [517, 273] width 113 height 24
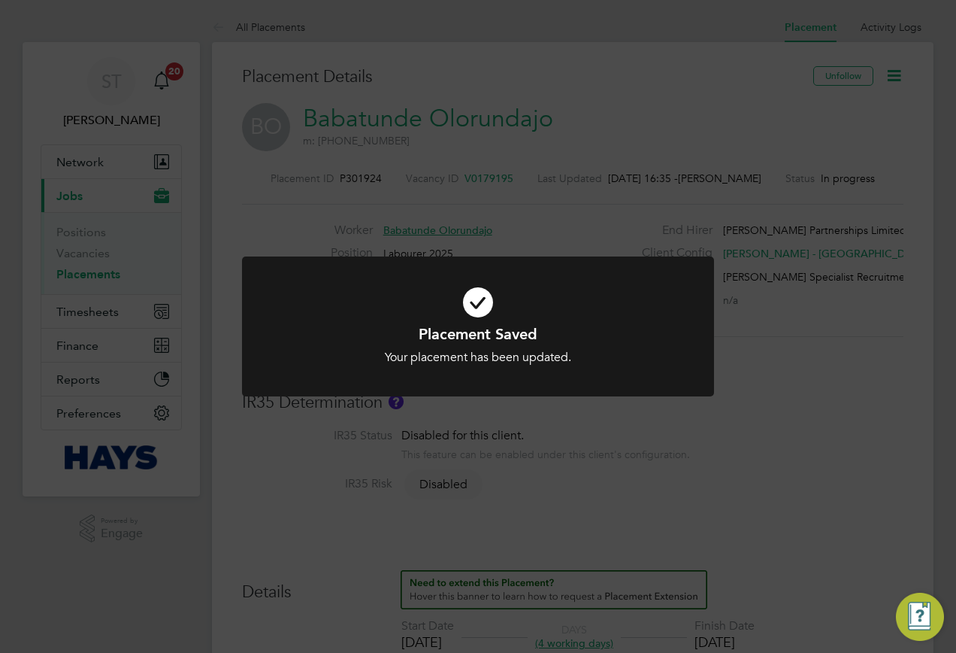
click at [712, 438] on div "Placement Saved Your placement has been updated. Cancel Okay" at bounding box center [478, 326] width 956 height 653
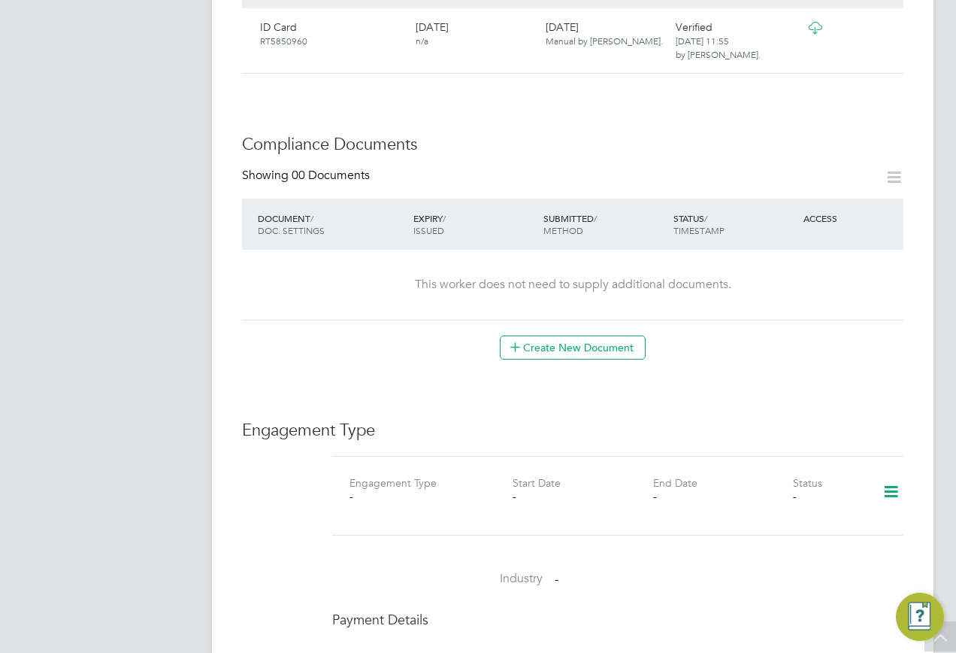
scroll to position [677, 0]
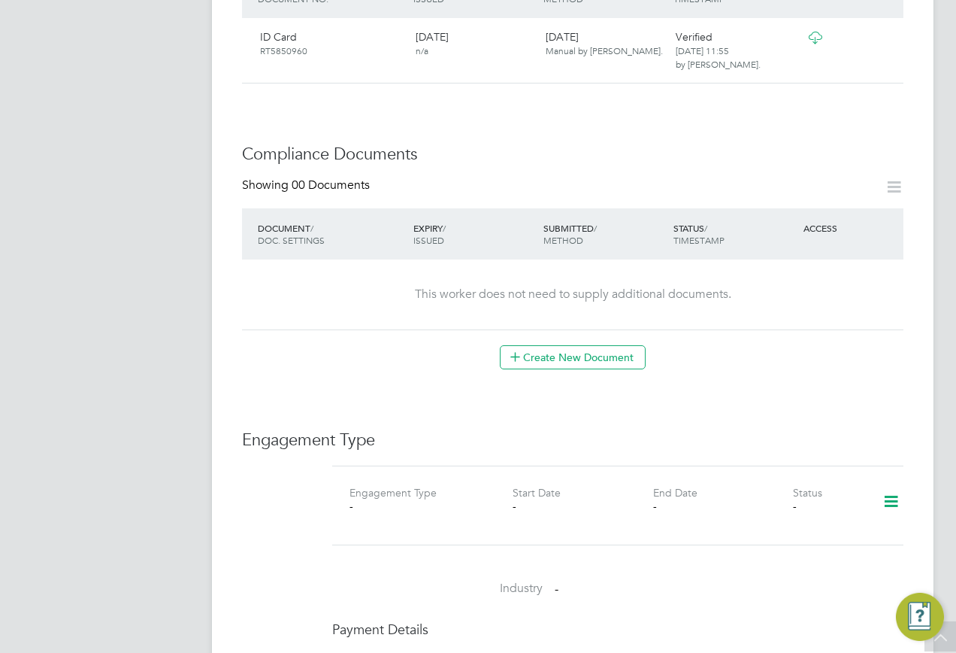
click at [890, 484] on icon at bounding box center [891, 501] width 26 height 35
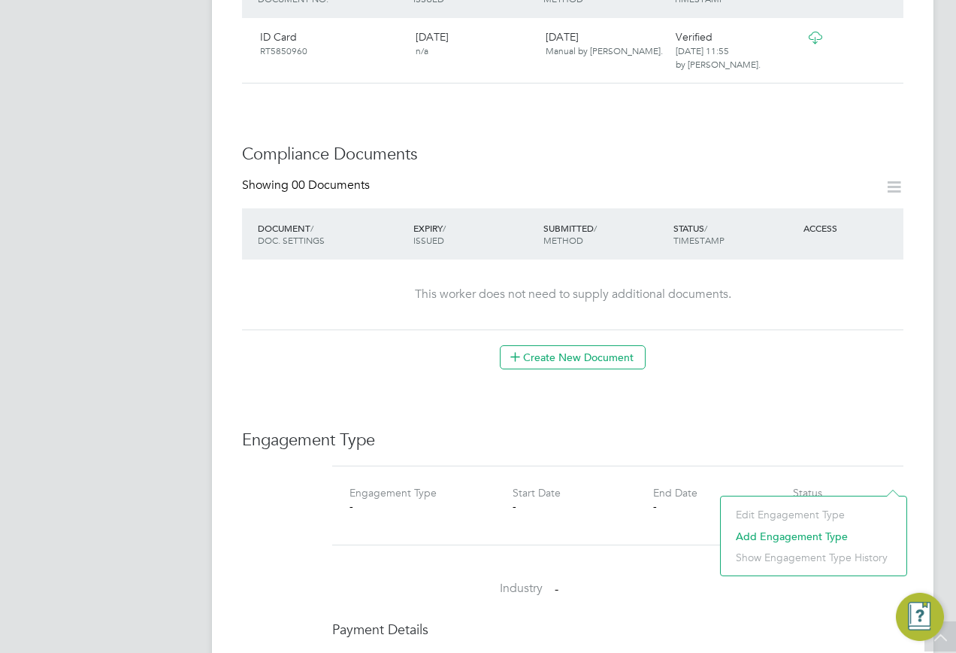
click at [756, 534] on li "Add Engagement Type" at bounding box center [814, 536] width 171 height 21
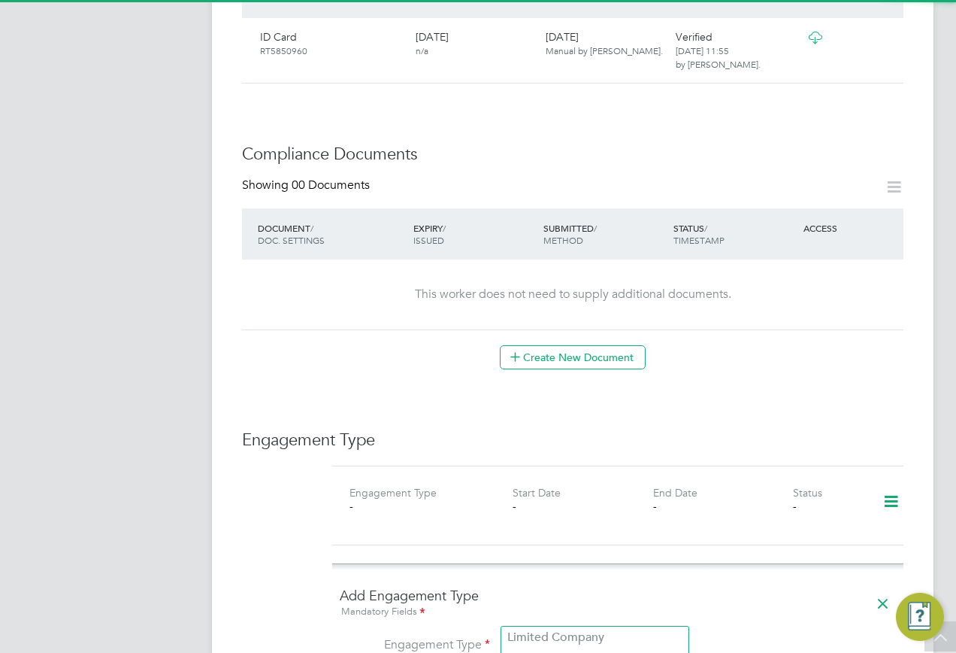
click at [535, 635] on input at bounding box center [595, 645] width 186 height 21
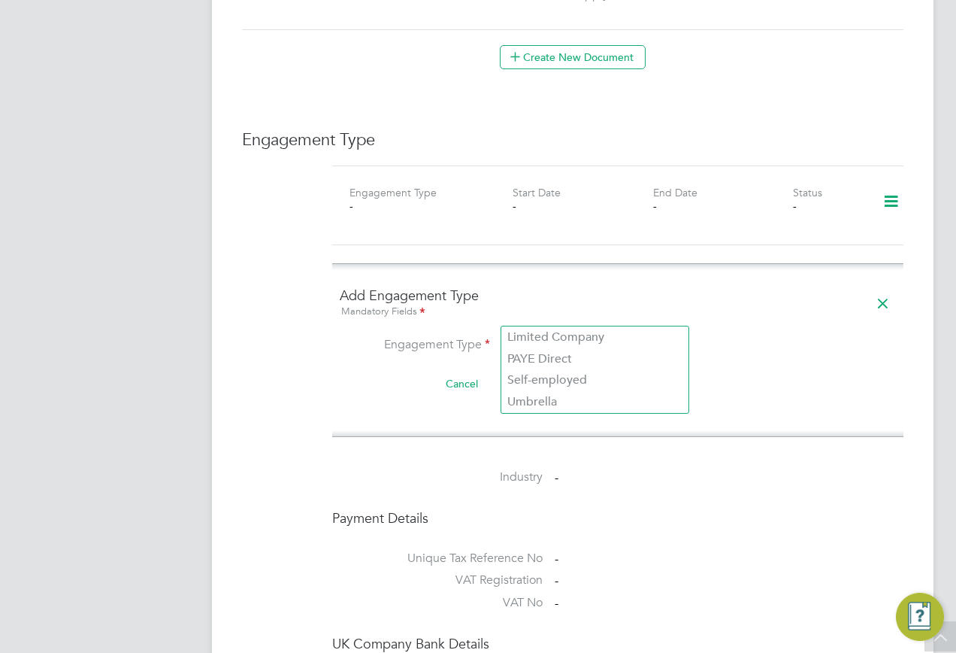
scroll to position [977, 0]
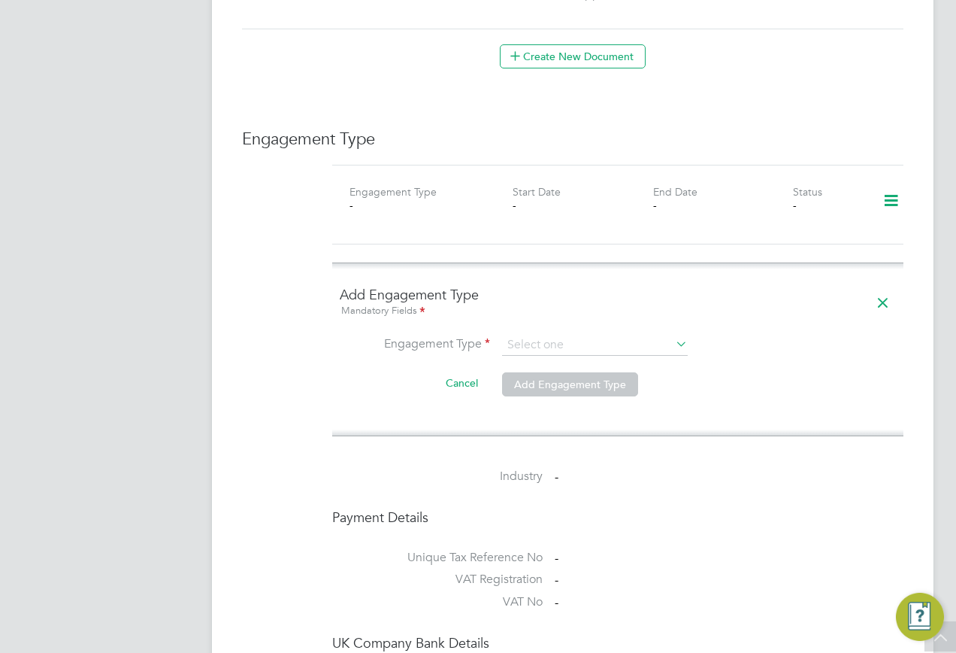
click at [539, 397] on li "Umbrella" at bounding box center [594, 401] width 187 height 22
type input "Umbrella"
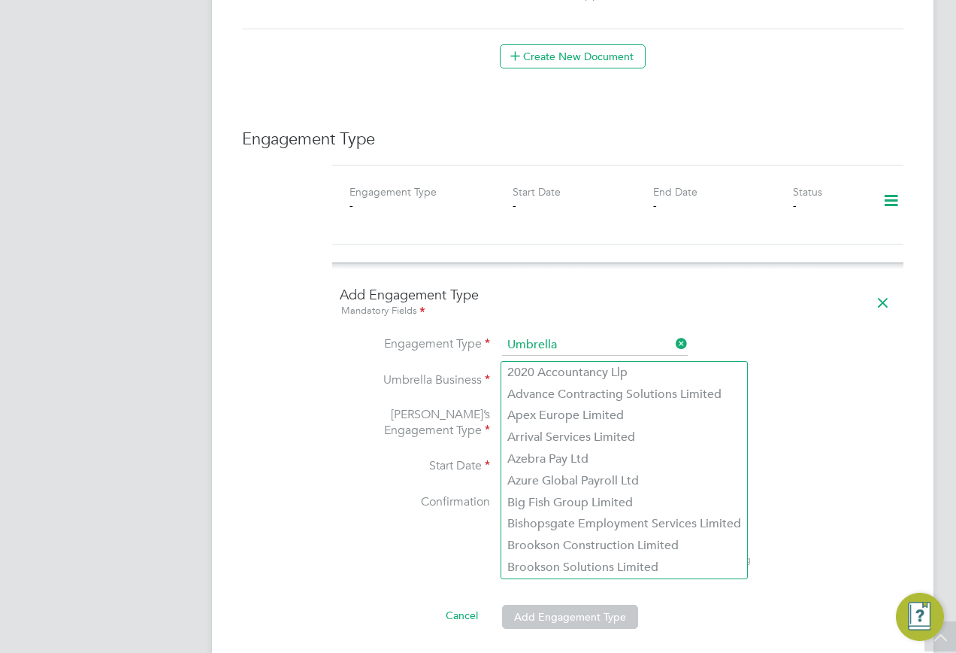
click at [530, 371] on input at bounding box center [595, 381] width 186 height 21
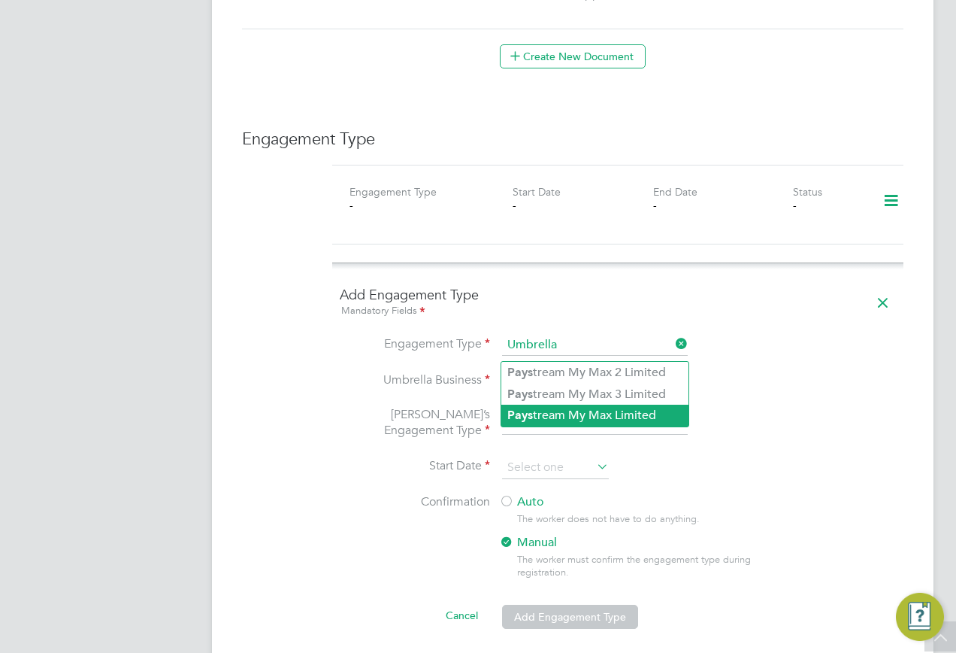
click at [565, 414] on li "Pays tream My Max Limited" at bounding box center [594, 415] width 187 height 22
type input "Paystream My Max Limited"
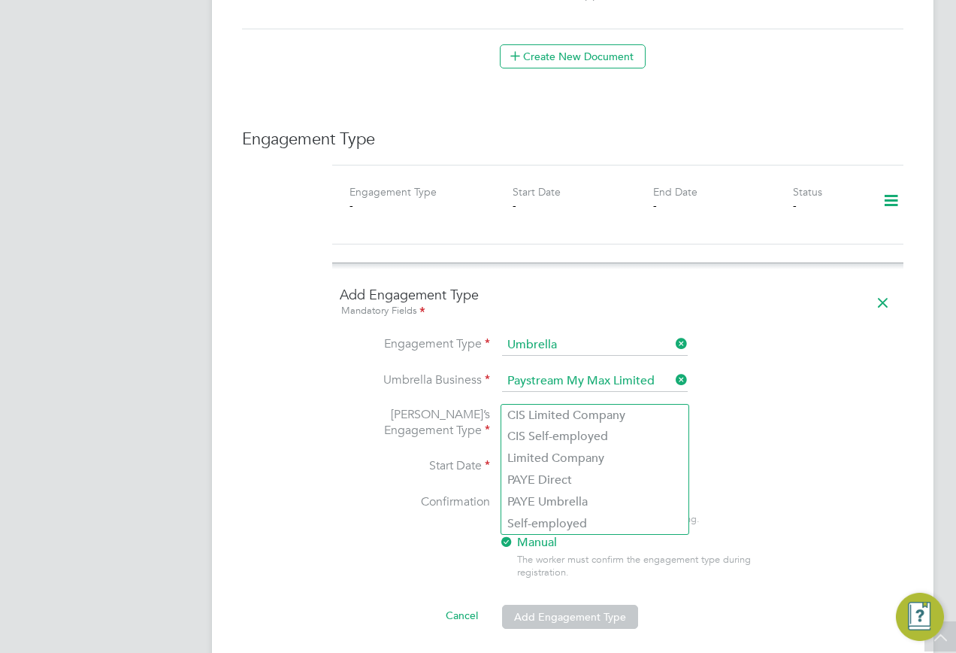
click at [541, 414] on input at bounding box center [595, 424] width 186 height 21
click at [547, 499] on li "PAYE Umbrella" at bounding box center [594, 502] width 187 height 22
type input "PAYE Umbrella"
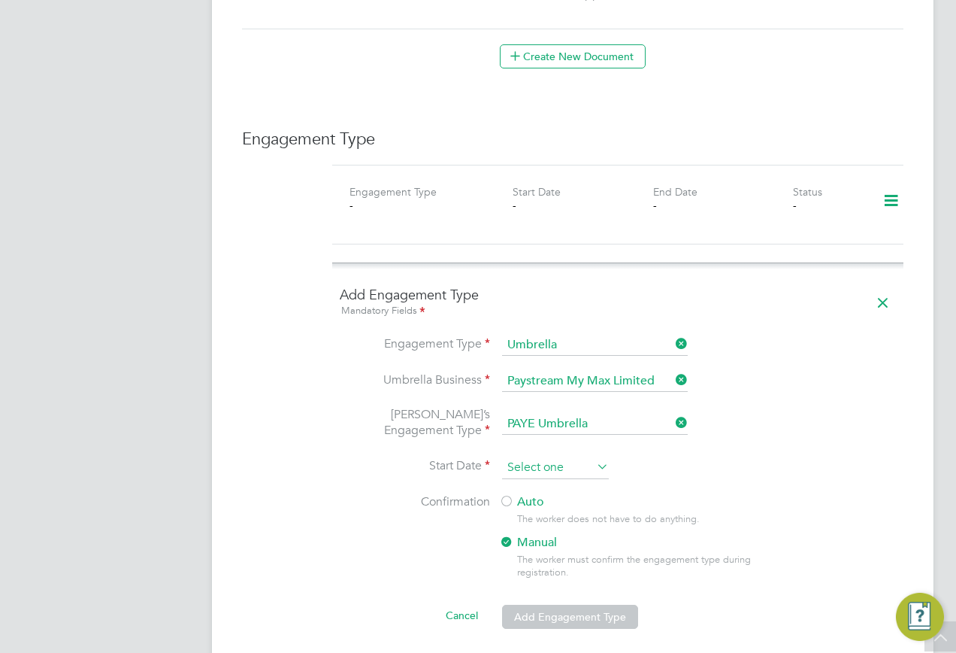
click at [519, 456] on input at bounding box center [555, 467] width 107 height 23
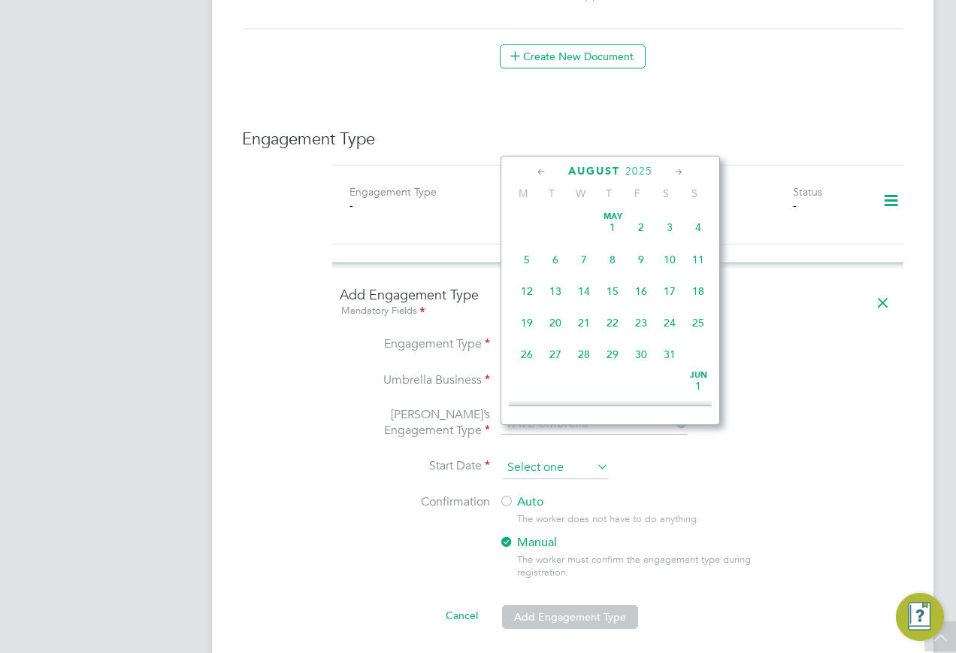
scroll to position [586, 0]
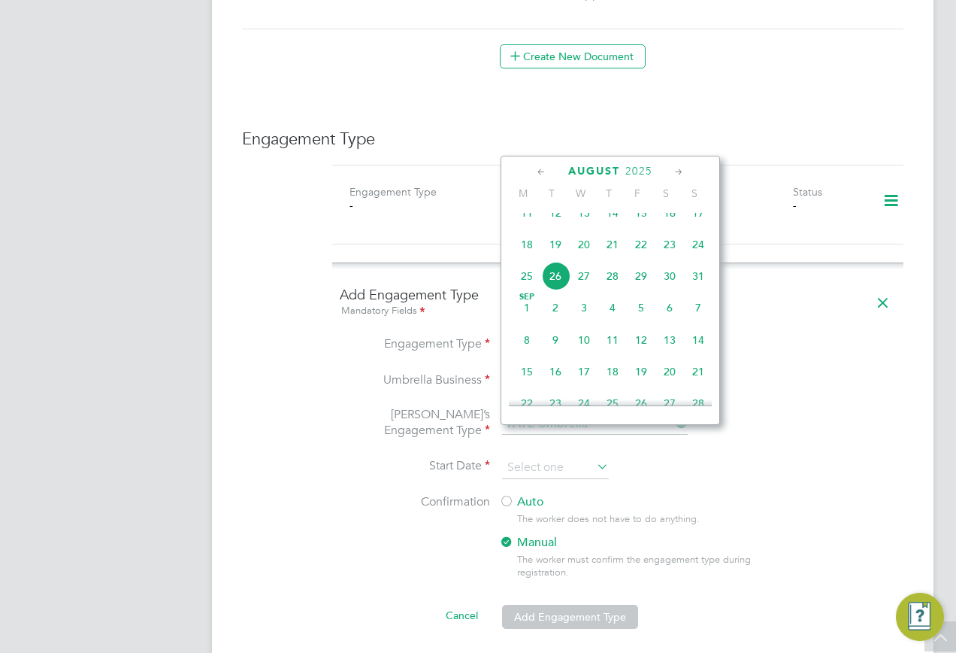
click at [557, 290] on span "26" at bounding box center [555, 276] width 29 height 29
type input "[DATE]"
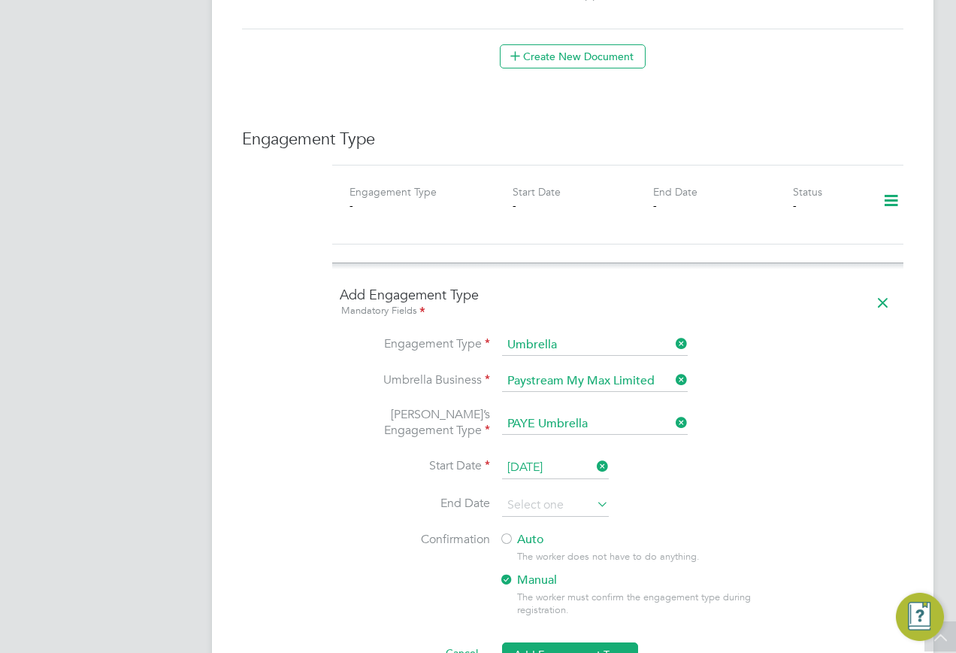
click at [508, 532] on div at bounding box center [506, 539] width 15 height 15
click at [544, 642] on button "Add Engagement Type" at bounding box center [570, 654] width 136 height 24
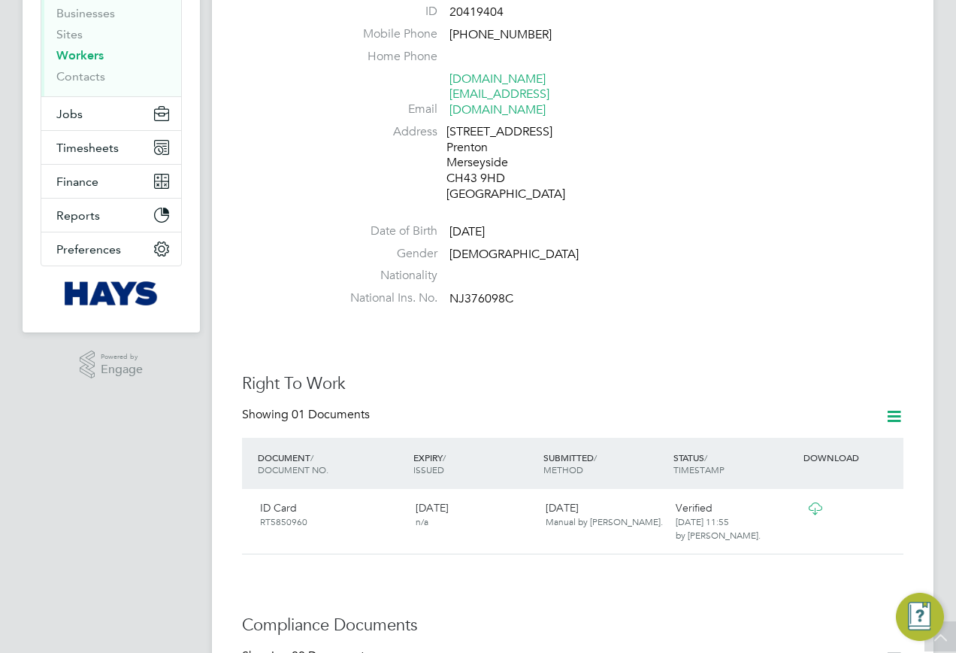
scroll to position [0, 0]
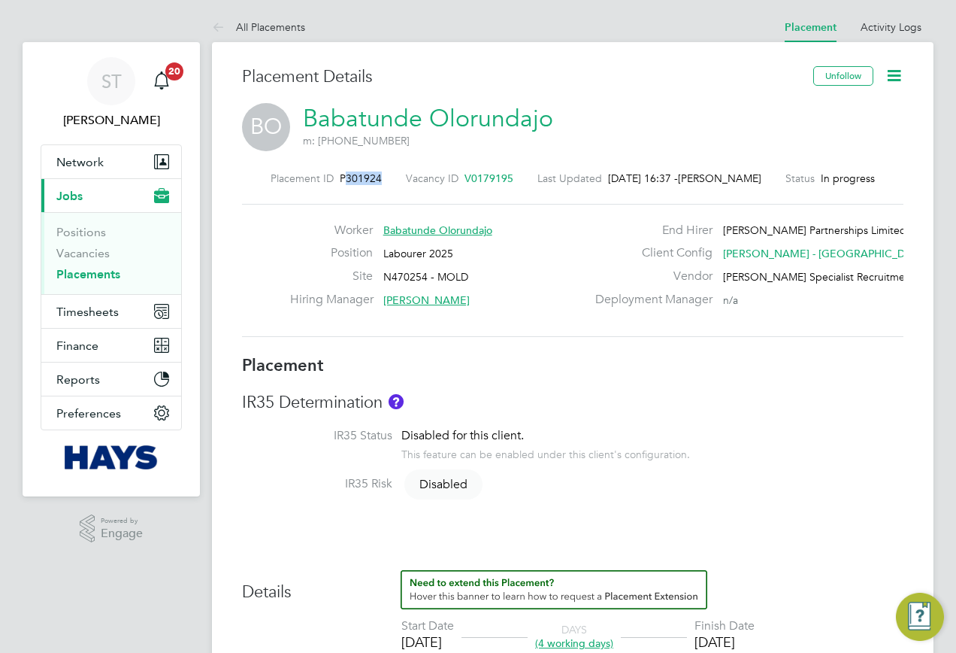
drag, startPoint x: 375, startPoint y: 174, endPoint x: 337, endPoint y: 183, distance: 39.6
click at [337, 183] on div "Placement ID P301924 Vacancy ID V0179195 Last Updated [DATE] 16:37 - [PERSON_NA…" at bounding box center [573, 178] width 662 height 14
copy span "301924"
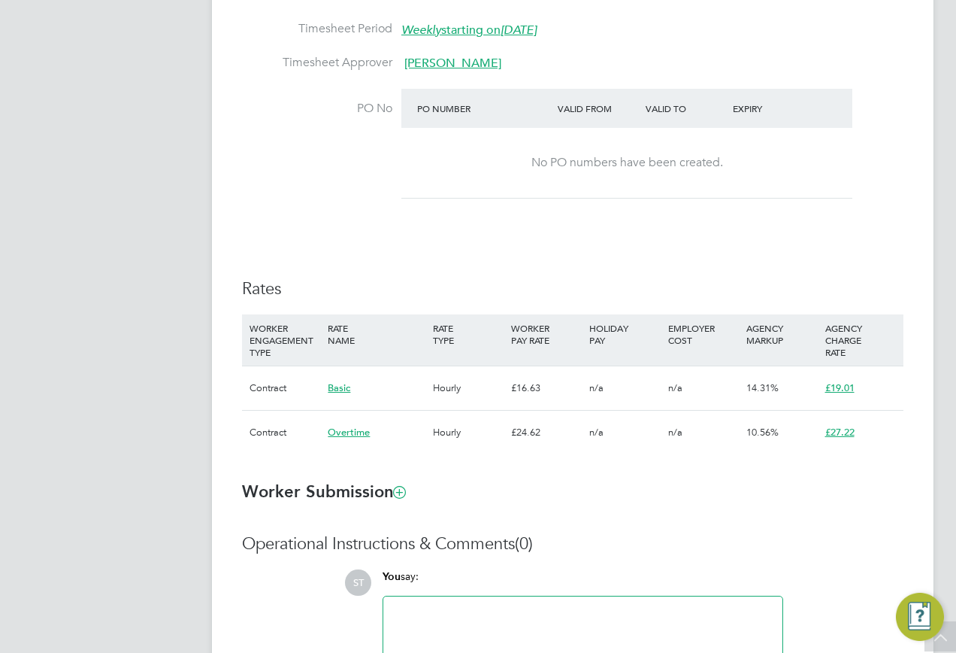
scroll to position [902, 0]
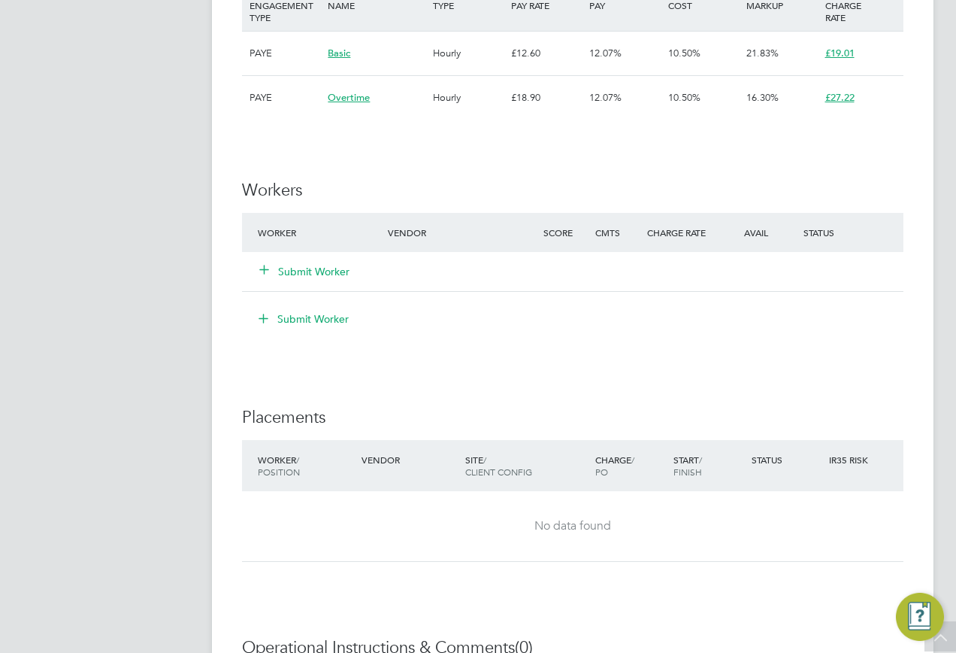
scroll to position [1128, 0]
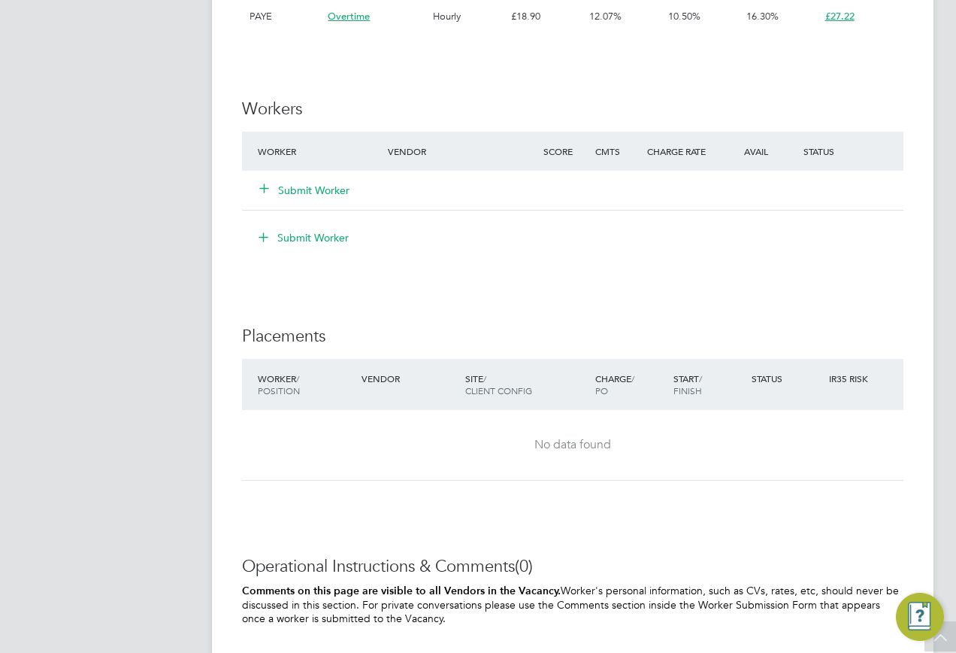
click at [268, 188] on icon at bounding box center [264, 187] width 11 height 11
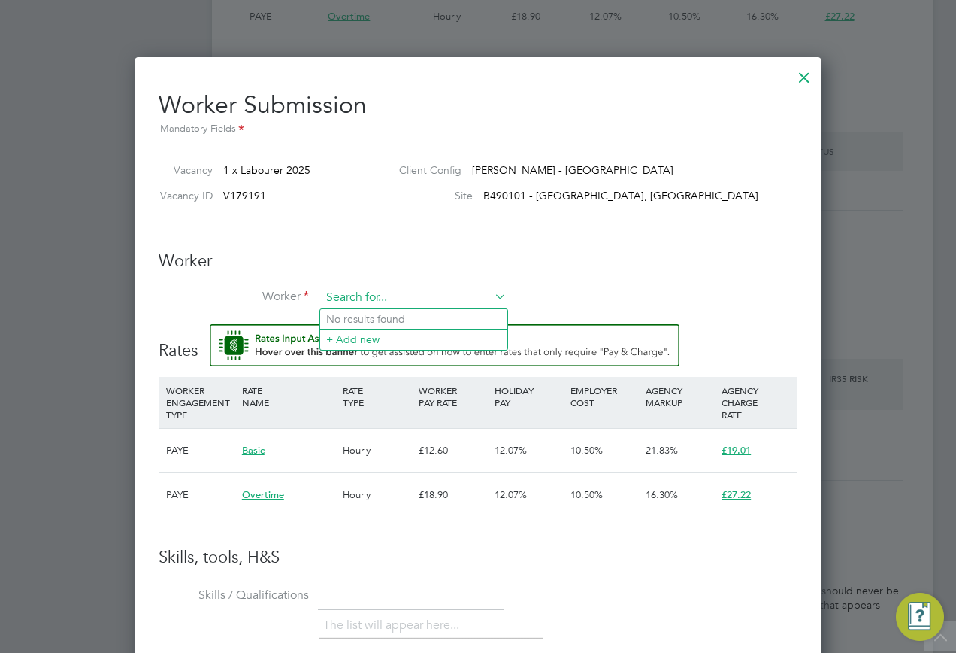
click at [347, 304] on input at bounding box center [414, 297] width 186 height 23
paste input "20642652"
type input "20642652"
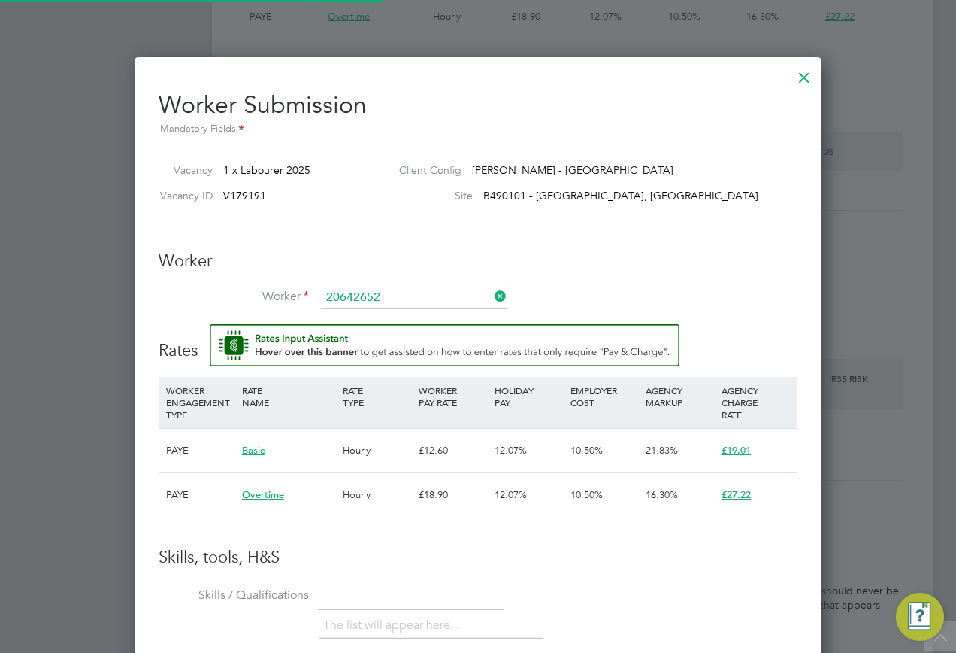
click at [350, 335] on li "+ Add new" at bounding box center [413, 339] width 187 height 20
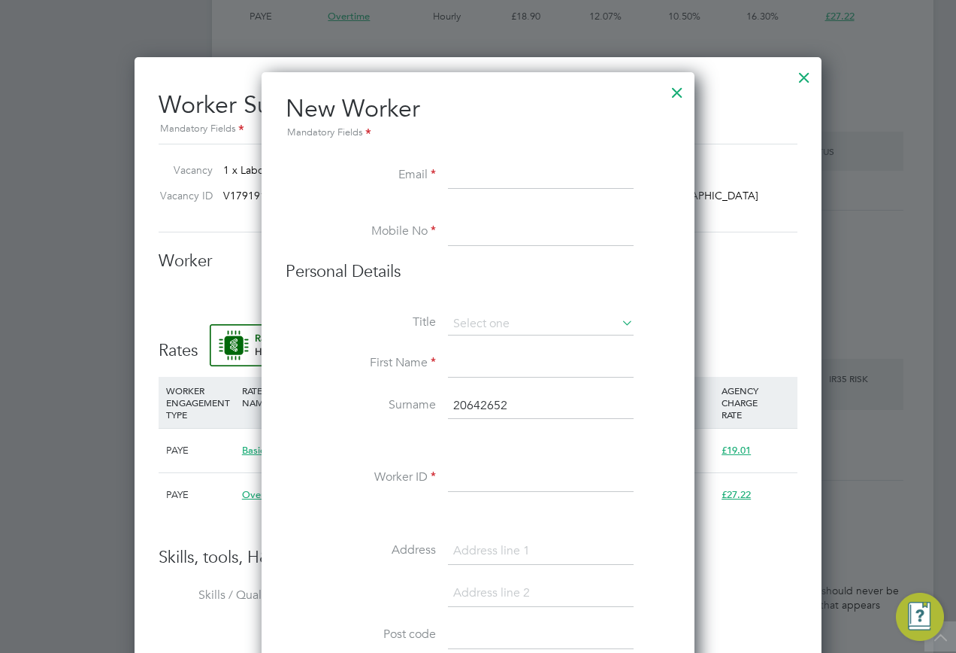
scroll to position [1350, 434]
drag, startPoint x: 474, startPoint y: 153, endPoint x: 474, endPoint y: 165, distance: 12.0
click at [474, 153] on li "New Worker Mandatory Fields" at bounding box center [478, 127] width 385 height 69
click at [474, 168] on input at bounding box center [541, 175] width 186 height 27
paste input "[EMAIL_ADDRESS][DOMAIN_NAME]"
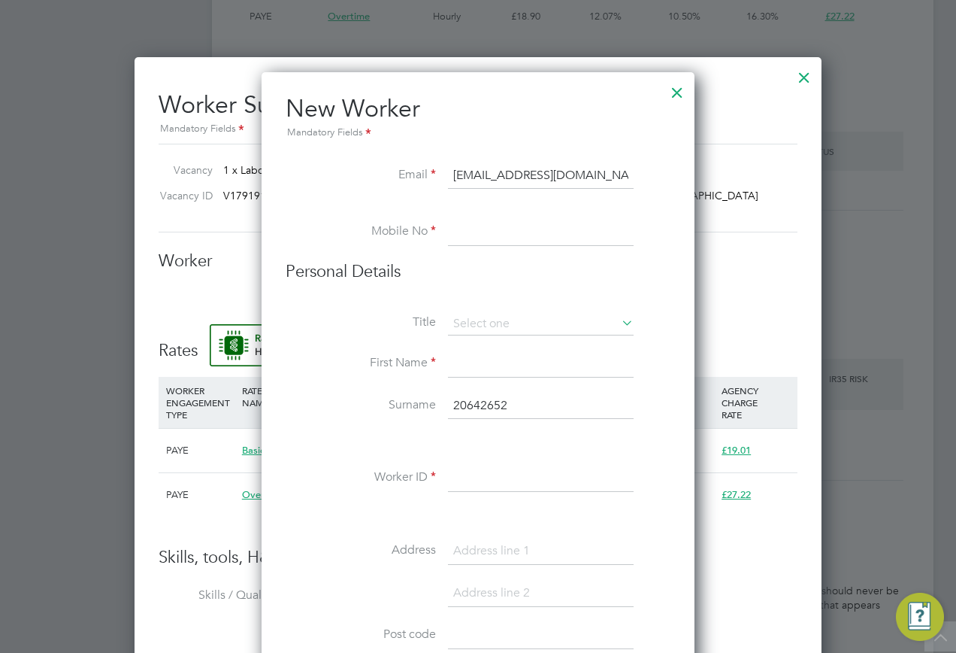
type input "[EMAIL_ADDRESS][DOMAIN_NAME]"
click at [474, 229] on input at bounding box center [541, 232] width 186 height 27
paste input "07305772646"
type input "07305772646"
click at [507, 323] on input at bounding box center [541, 324] width 186 height 23
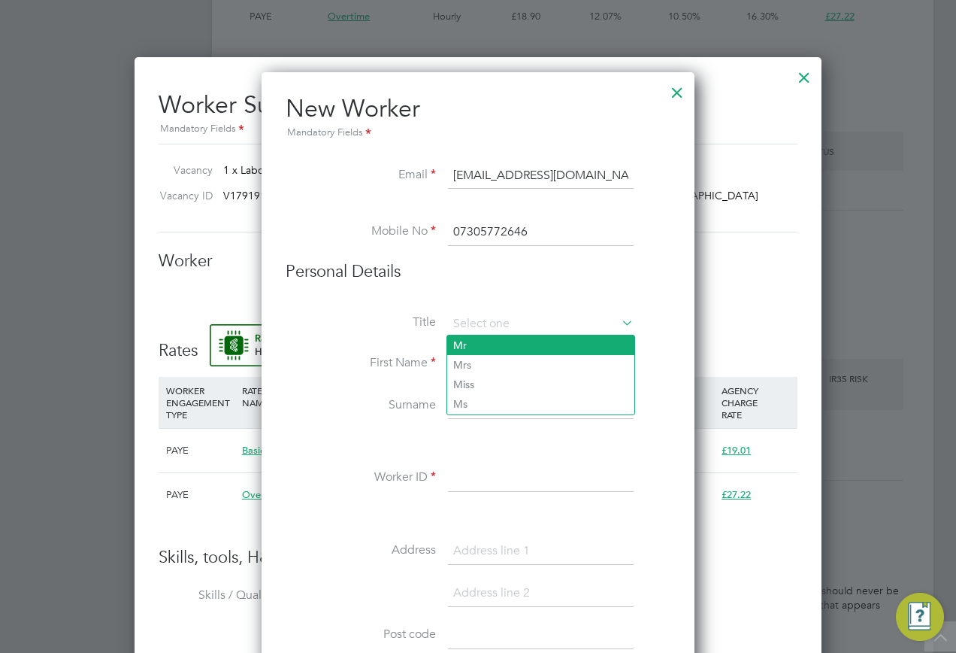
click at [481, 347] on li "Mr" at bounding box center [540, 345] width 187 height 20
type input "Mr"
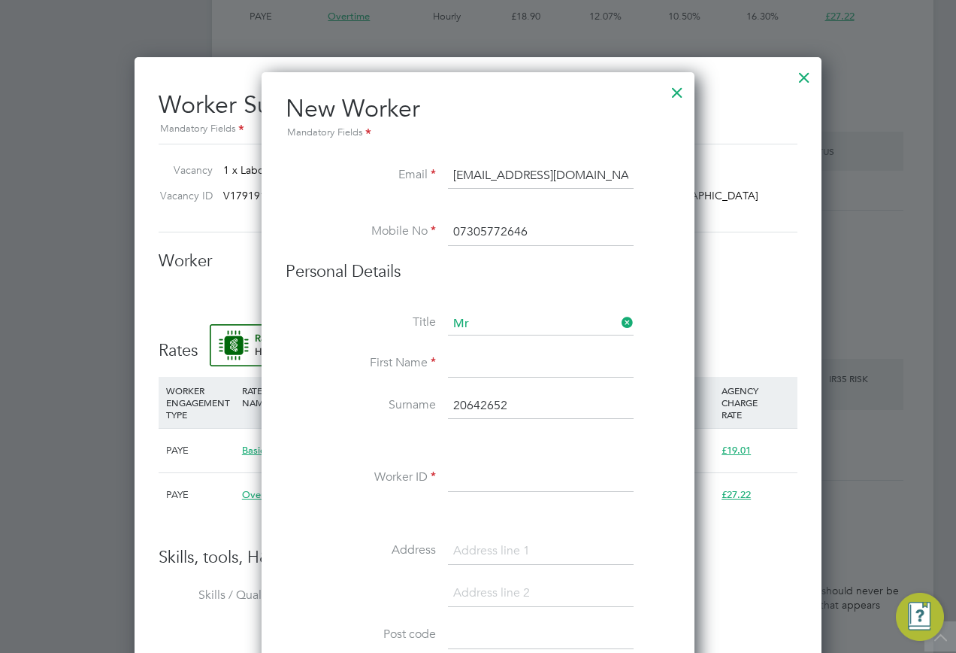
click at [469, 366] on input at bounding box center [541, 363] width 186 height 27
type input "Amon"
drag, startPoint x: 532, startPoint y: 403, endPoint x: 434, endPoint y: 415, distance: 99.2
click at [436, 414] on li "Surname 20642652" at bounding box center [478, 413] width 385 height 42
type input "Honeyborne"
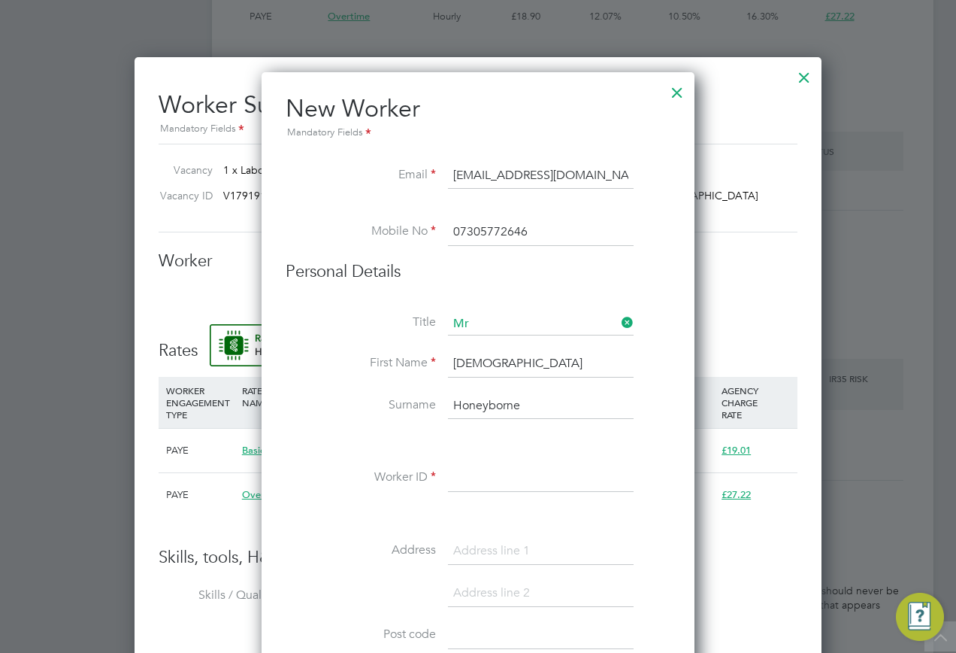
click at [488, 472] on input at bounding box center [541, 478] width 186 height 27
click at [486, 488] on input at bounding box center [541, 478] width 186 height 27
paste input "20642652"
type input "20642652"
click at [516, 551] on input at bounding box center [541, 551] width 186 height 27
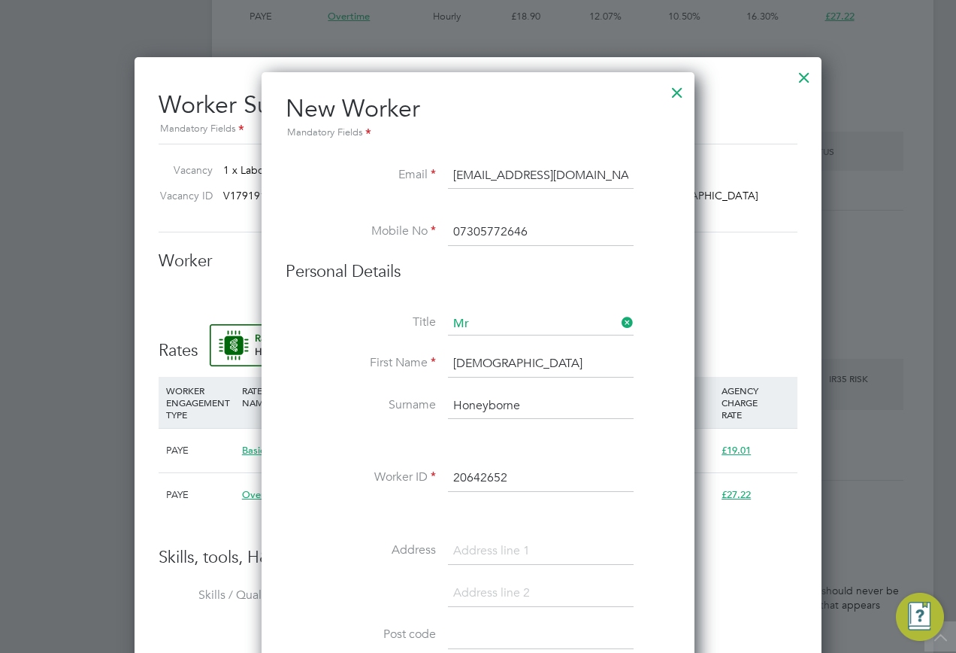
paste input "12 Wright Street"
type input "12 Wright Street"
click at [474, 602] on input at bounding box center [541, 593] width 186 height 27
click at [485, 588] on input at bounding box center [541, 593] width 186 height 27
paste input "Hugglescote"
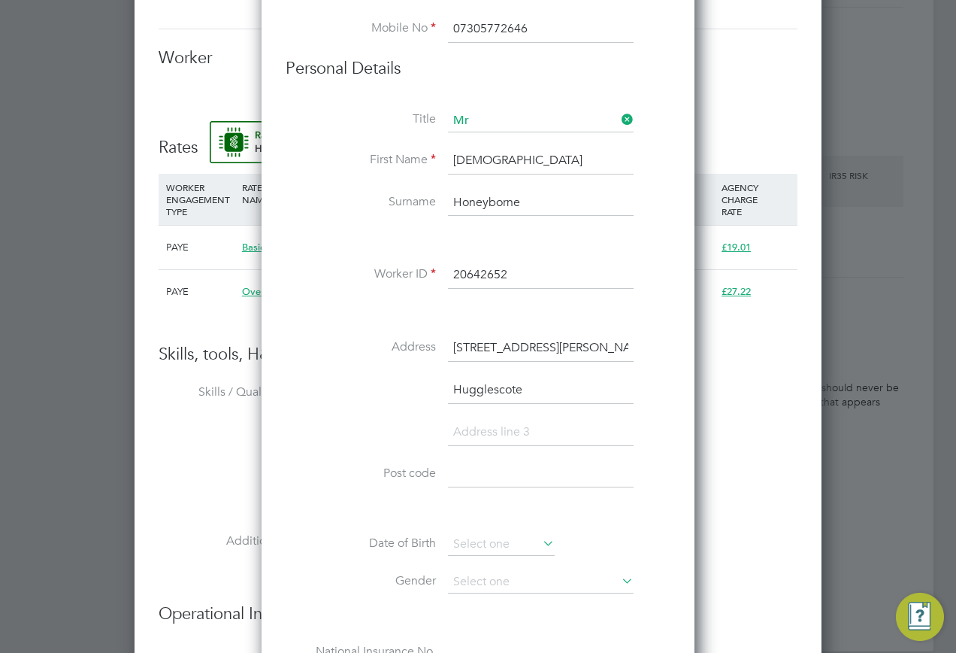
scroll to position [1353, 0]
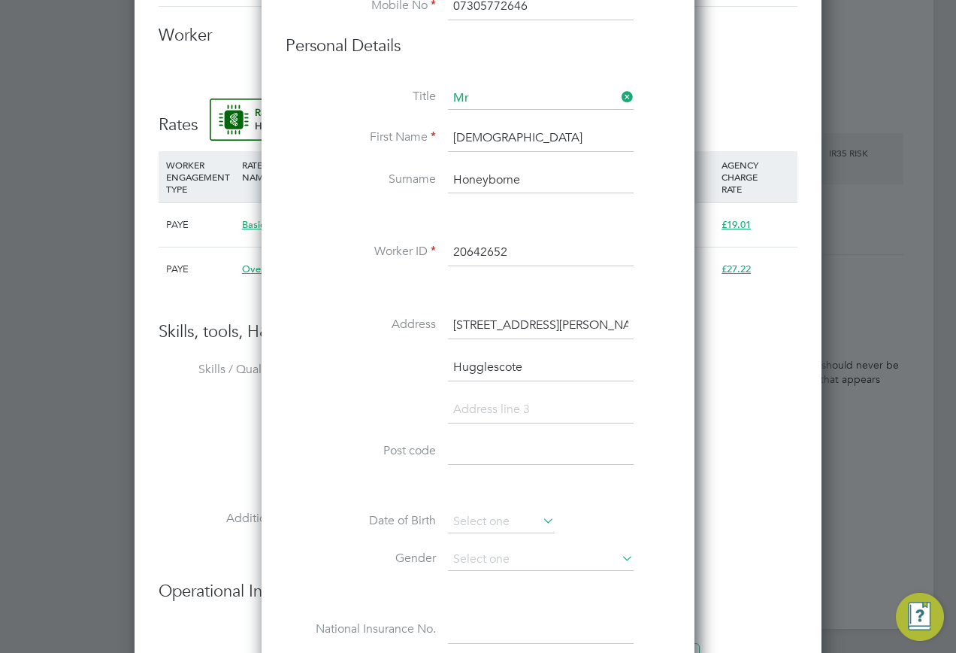
type input "Hugglescote"
click at [483, 405] on input at bounding box center [541, 409] width 186 height 27
paste input "Coalville"
type input "Coalville"
drag, startPoint x: 489, startPoint y: 460, endPoint x: 420, endPoint y: 563, distance: 124.1
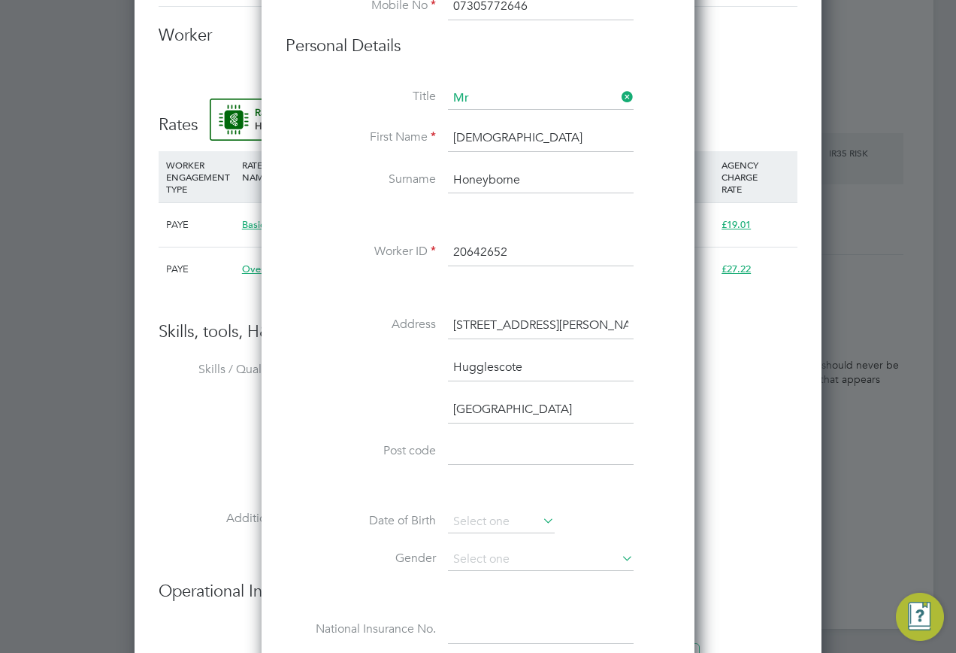
click at [489, 460] on input at bounding box center [541, 451] width 186 height 27
click at [480, 453] on input at bounding box center [541, 451] width 186 height 27
paste input "LE67 2LP"
type input "LE67 2LP"
drag, startPoint x: 527, startPoint y: 402, endPoint x: 447, endPoint y: 407, distance: 80.6
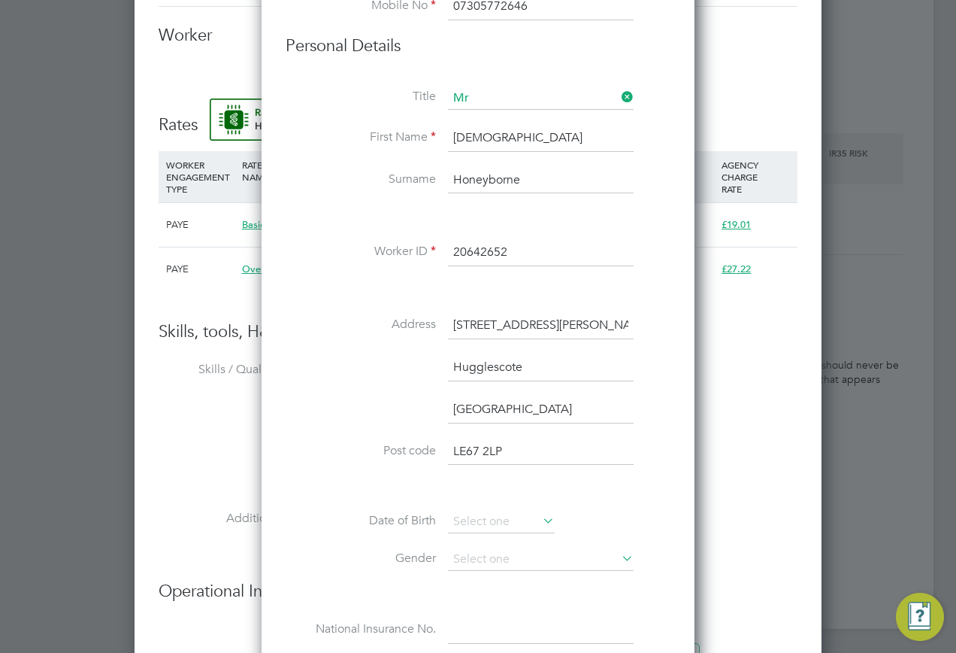
click at [448, 407] on input "Coalville" at bounding box center [541, 409] width 186 height 27
click at [563, 366] on input "Hugglescote" at bounding box center [541, 367] width 186 height 27
paste input "Coalville"
type input "Hugglescote, Coalville"
drag, startPoint x: 532, startPoint y: 407, endPoint x: 451, endPoint y: 419, distance: 81.3
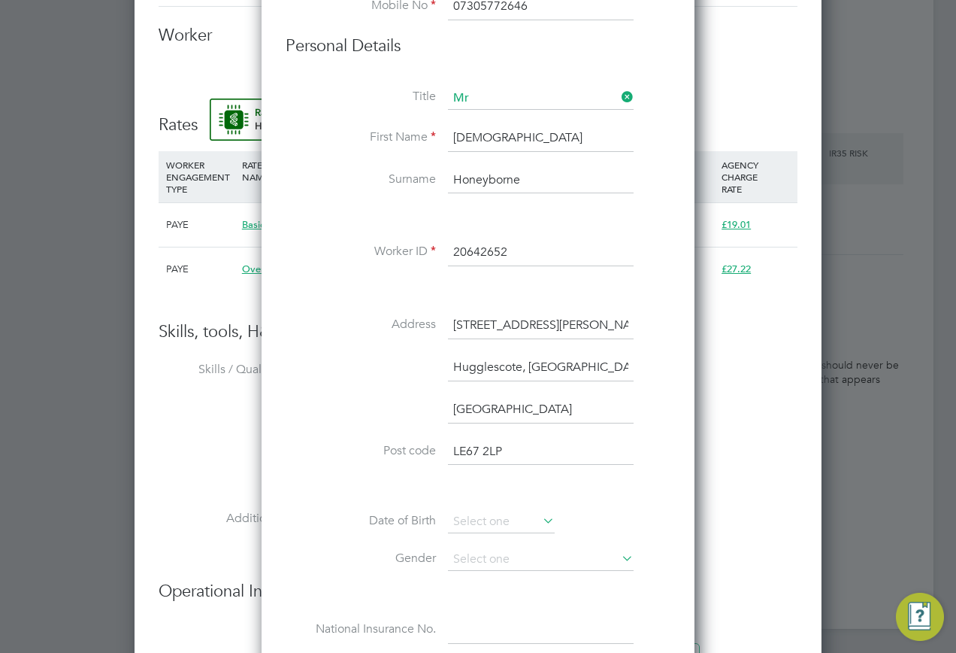
click at [451, 419] on input "Coalville" at bounding box center [541, 409] width 186 height 27
paste input "Leicestershire"
type input "Leicestershire"
click at [535, 523] on input at bounding box center [501, 522] width 107 height 23
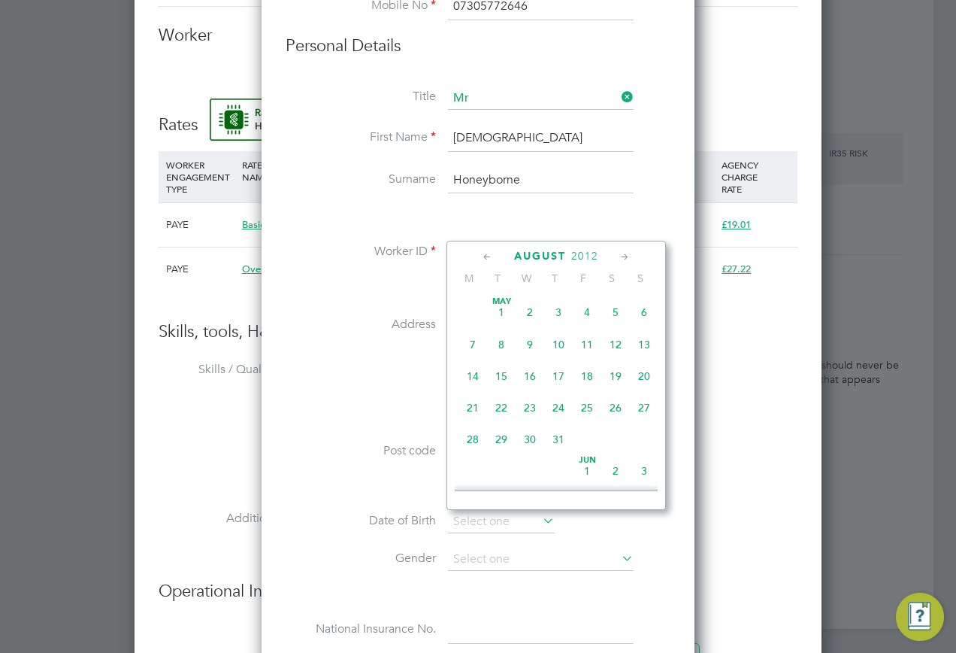
scroll to position [553, 0]
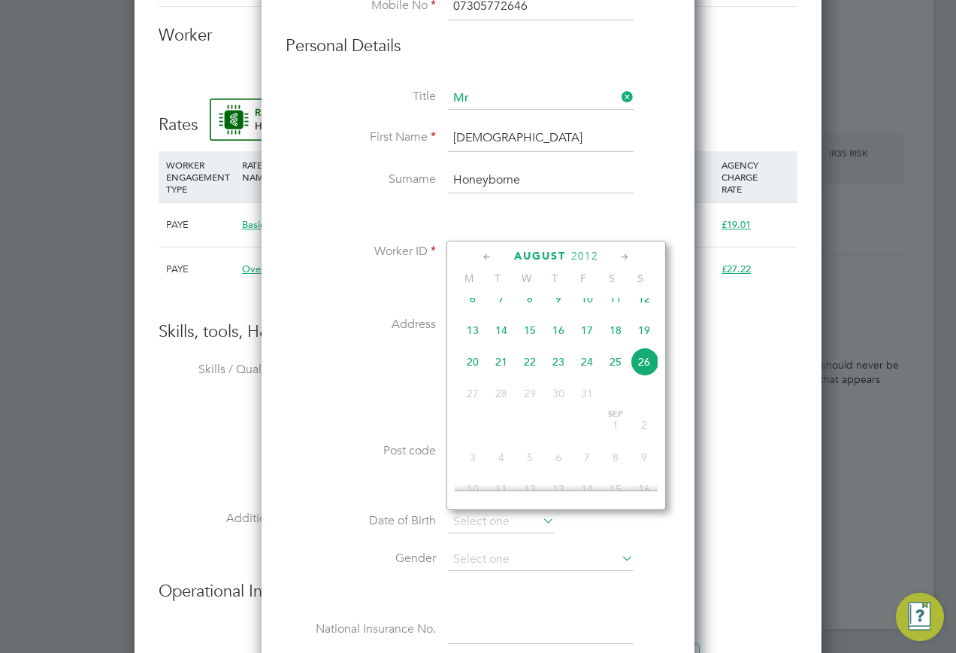
click at [586, 256] on span "2012" at bounding box center [584, 256] width 27 height 13
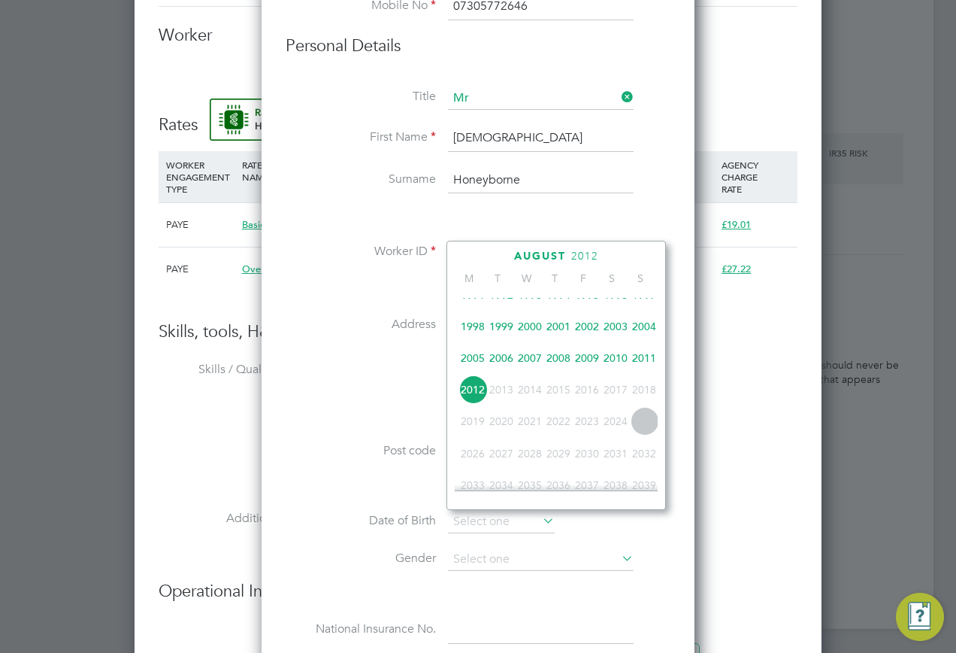
scroll to position [323, 0]
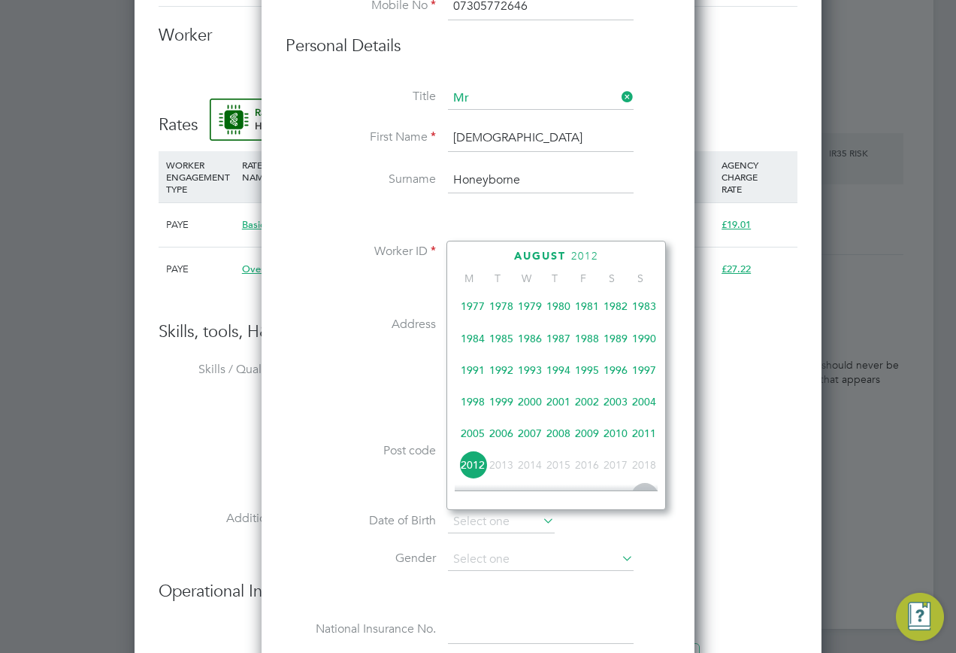
click at [555, 410] on span "2001" at bounding box center [558, 401] width 29 height 29
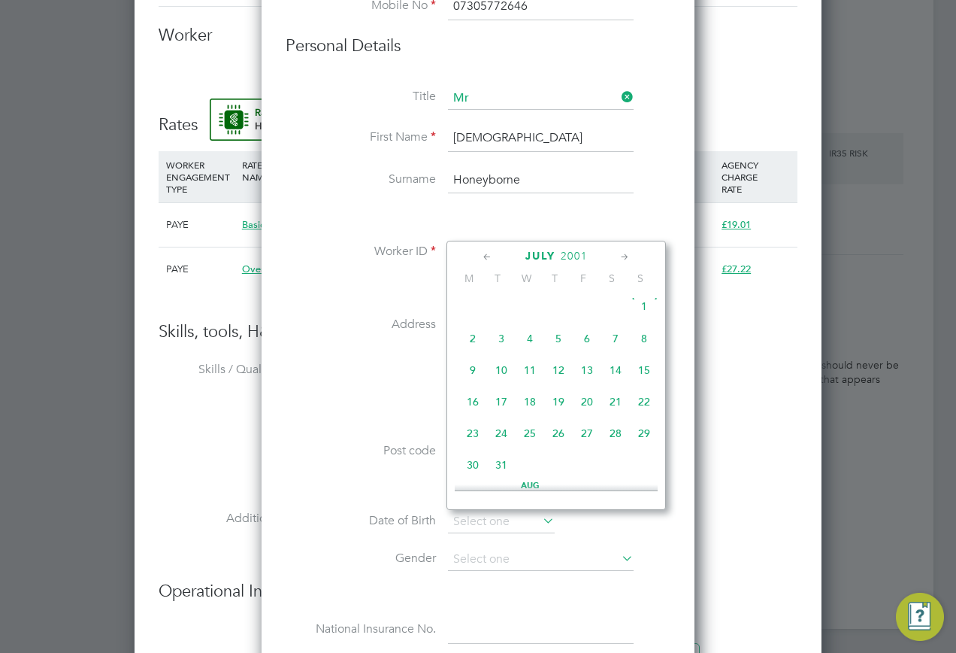
click at [623, 260] on icon at bounding box center [625, 257] width 14 height 17
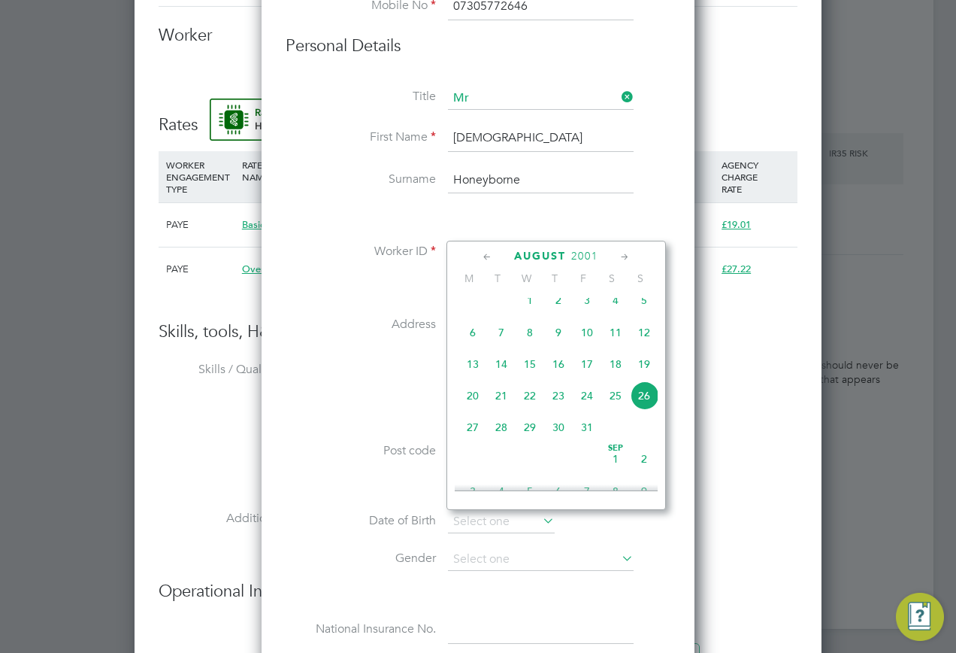
click at [623, 260] on icon at bounding box center [625, 257] width 14 height 17
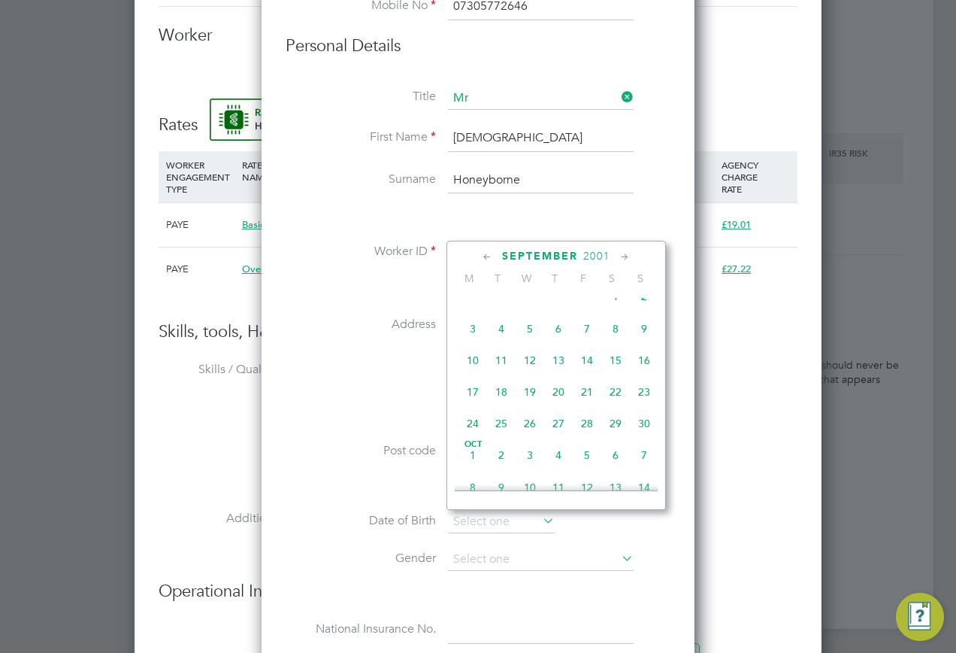
click at [623, 260] on icon at bounding box center [625, 257] width 14 height 17
click at [556, 402] on span "25" at bounding box center [558, 388] width 29 height 29
type input "25 Oct 2001"
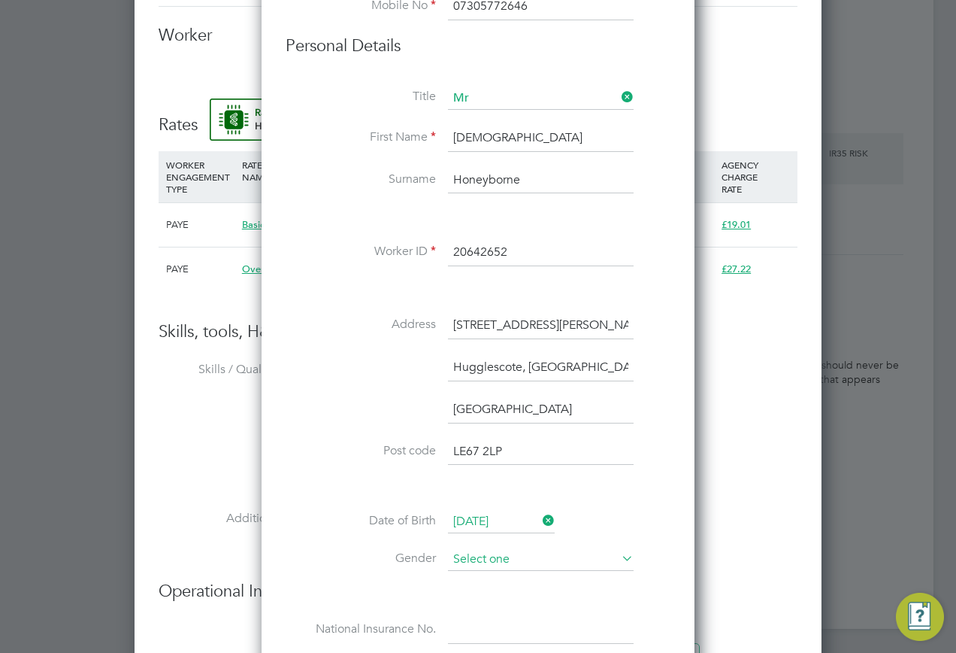
click at [528, 568] on input at bounding box center [541, 559] width 186 height 23
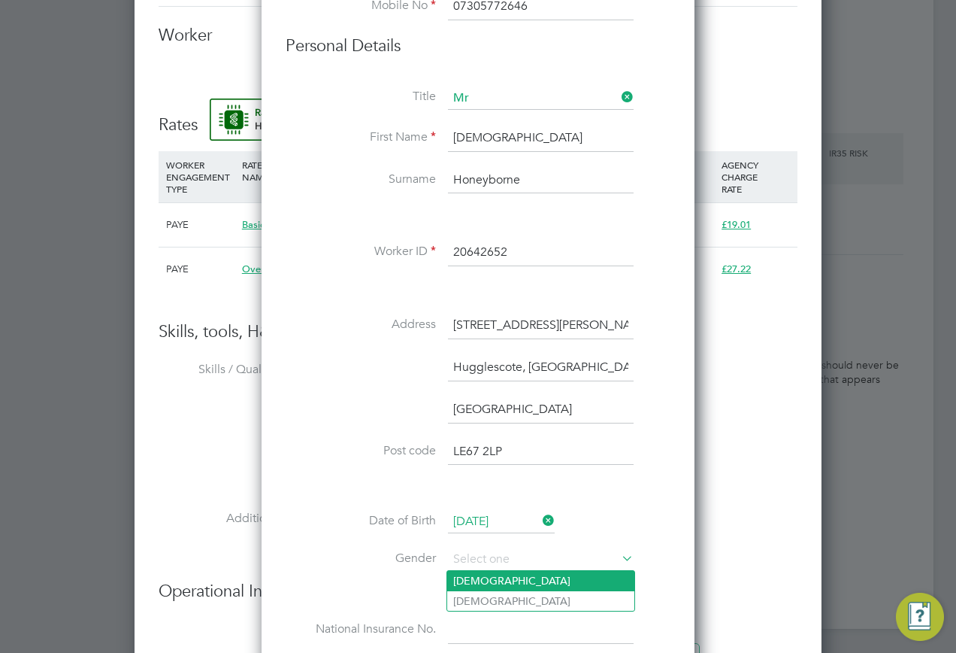
click at [511, 581] on li "Male" at bounding box center [540, 581] width 187 height 20
type input "Male"
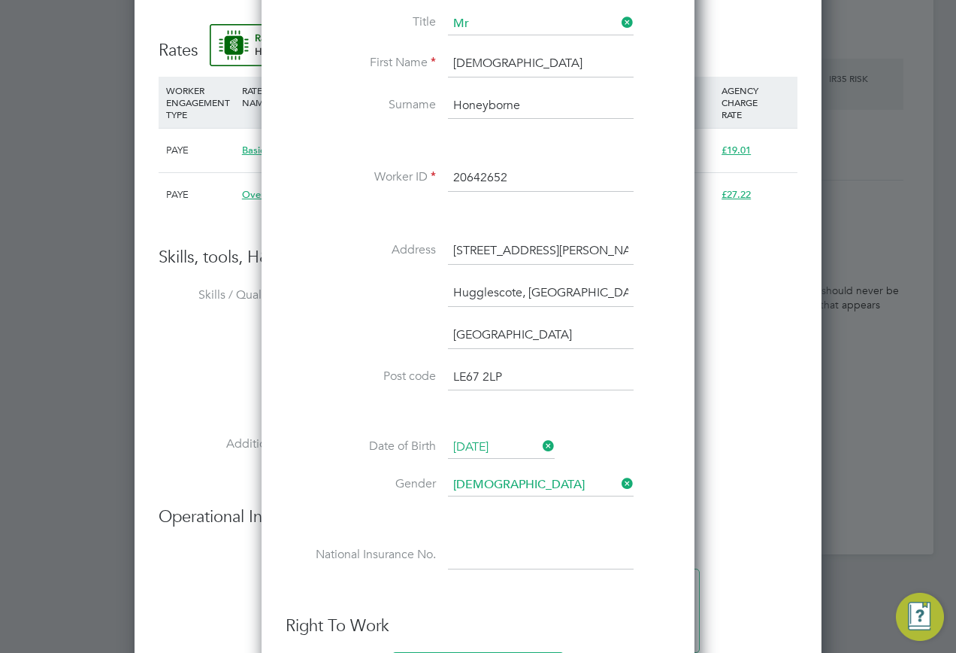
scroll to position [1429, 0]
click at [444, 559] on li "National Insurance No." at bounding box center [478, 562] width 385 height 42
click at [467, 550] on input at bounding box center [541, 554] width 186 height 27
paste input "PH302494C"
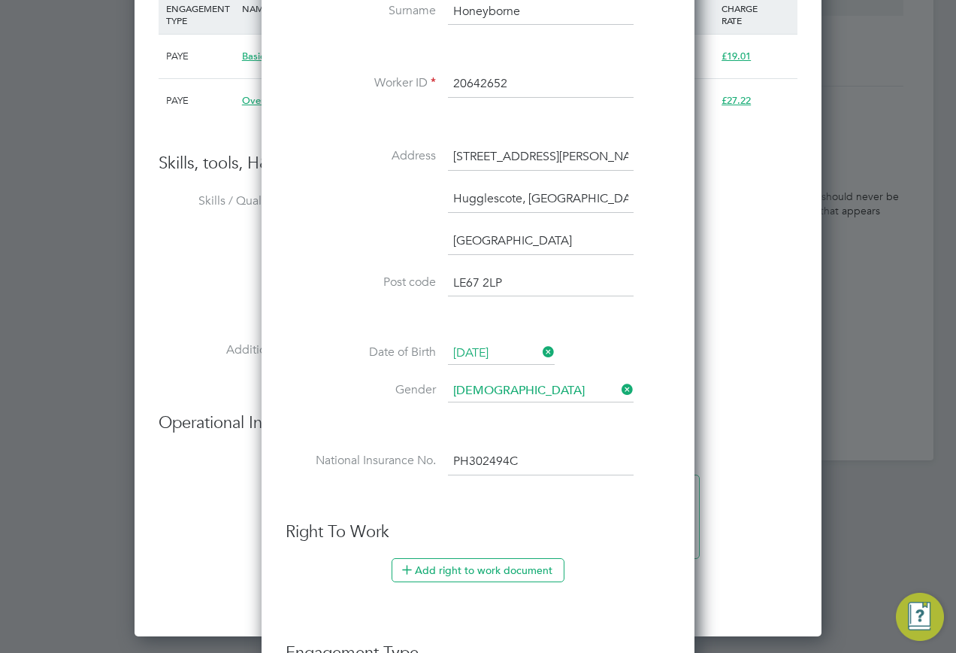
scroll to position [1654, 0]
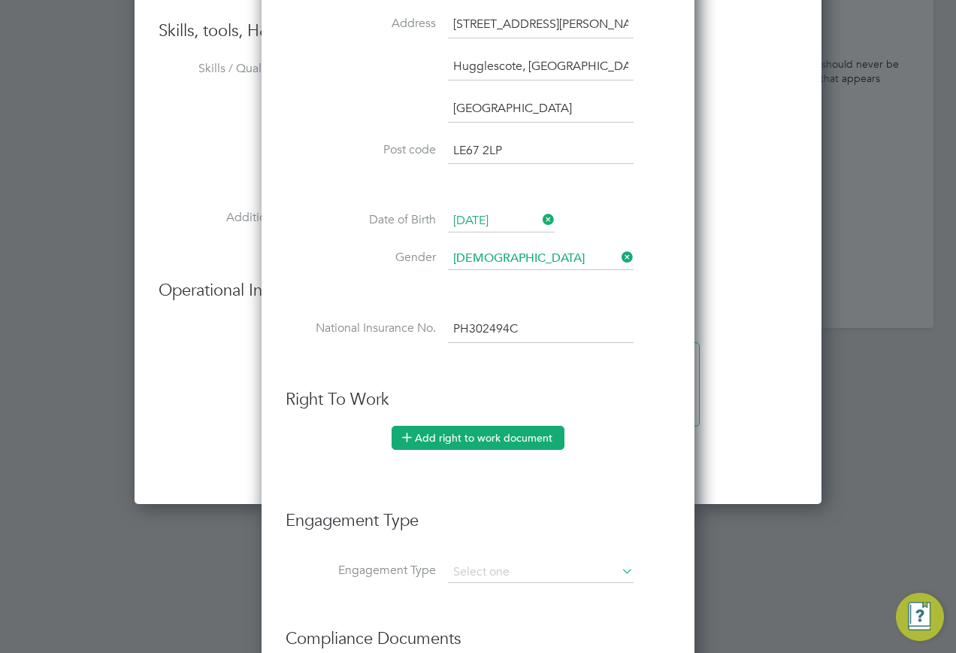
type input "PH 30 24 94 C"
click at [440, 428] on button "Add right to work document" at bounding box center [478, 438] width 173 height 24
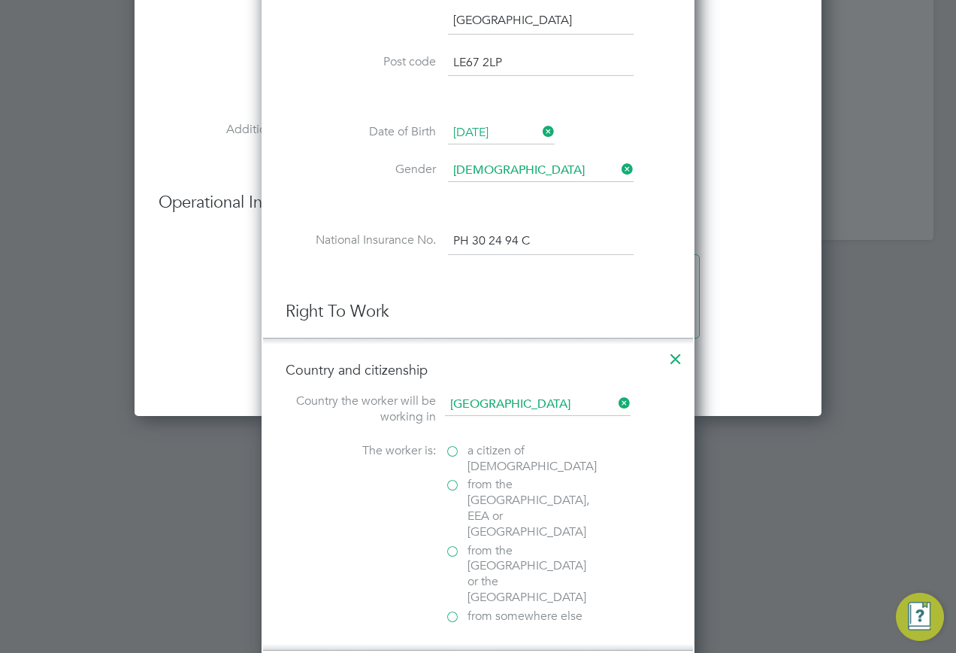
scroll to position [1880, 0]
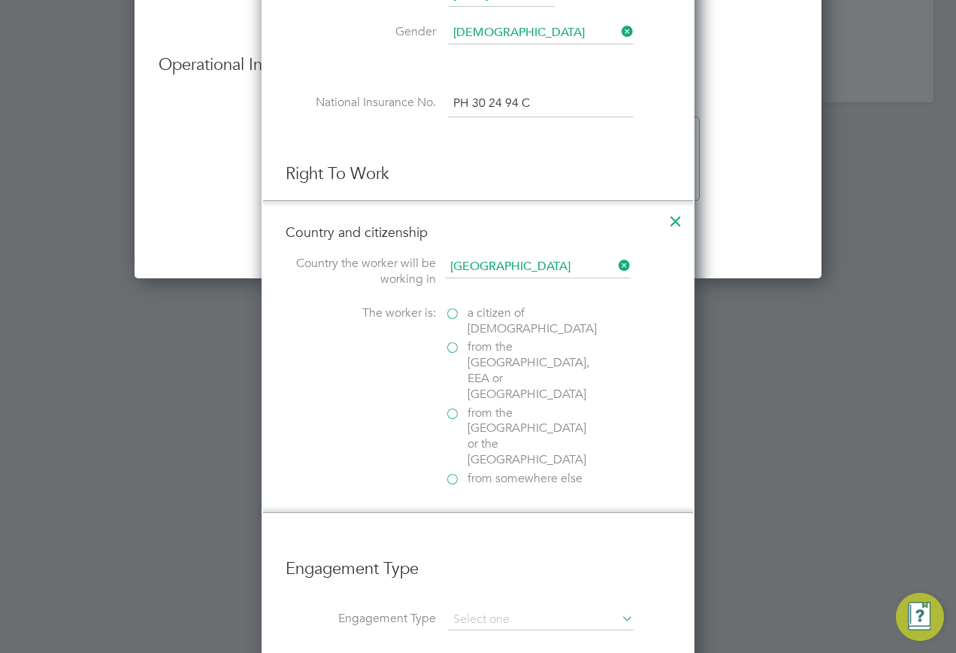
click at [447, 317] on label "a citizen of United Kingdom" at bounding box center [520, 321] width 150 height 32
click at [0, 0] on input "a citizen of United Kingdom" at bounding box center [0, 0] width 0 height 0
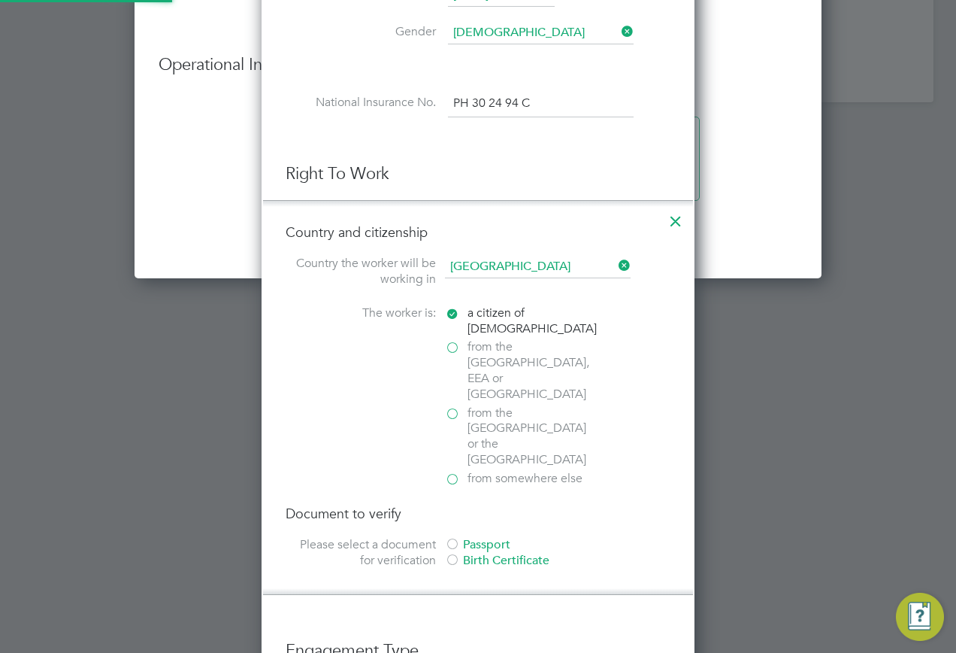
scroll to position [1700, 434]
click at [475, 537] on div "Passport" at bounding box center [558, 545] width 226 height 16
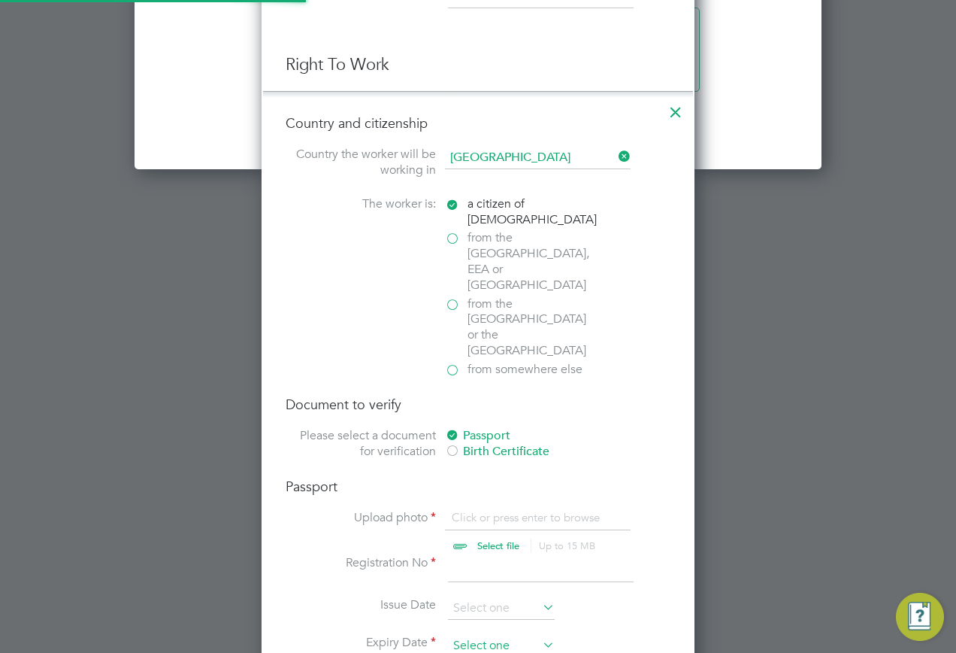
scroll to position [2105, 0]
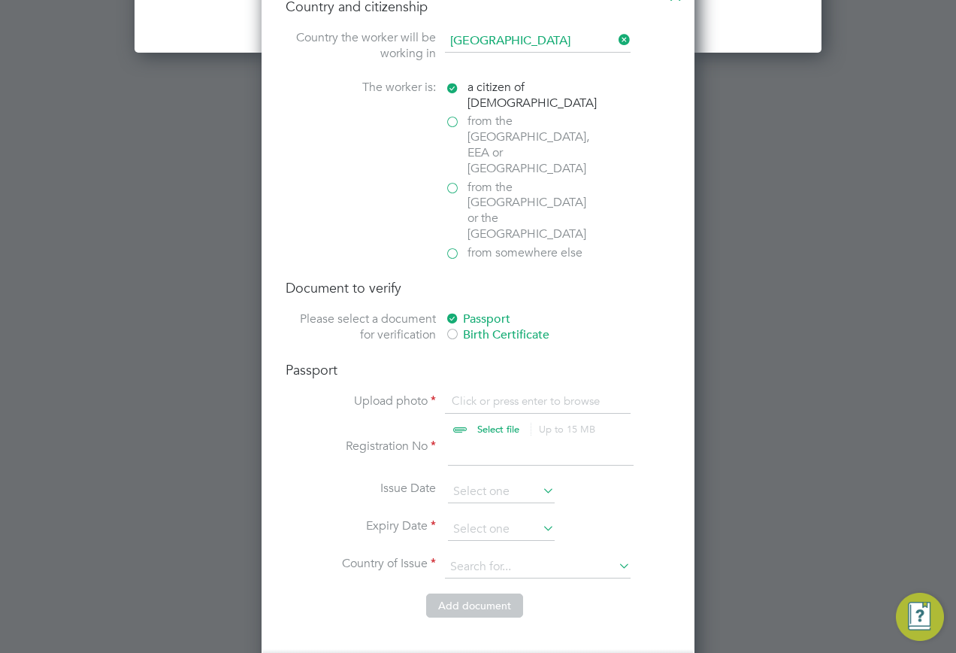
click at [461, 393] on input "file" at bounding box center [513, 415] width 236 height 45
type input "C:\fakepath\Passport (Front).jpg"
click at [511, 438] on input at bounding box center [541, 451] width 186 height 27
type input "145345769"
click at [540, 517] on icon at bounding box center [540, 527] width 0 height 21
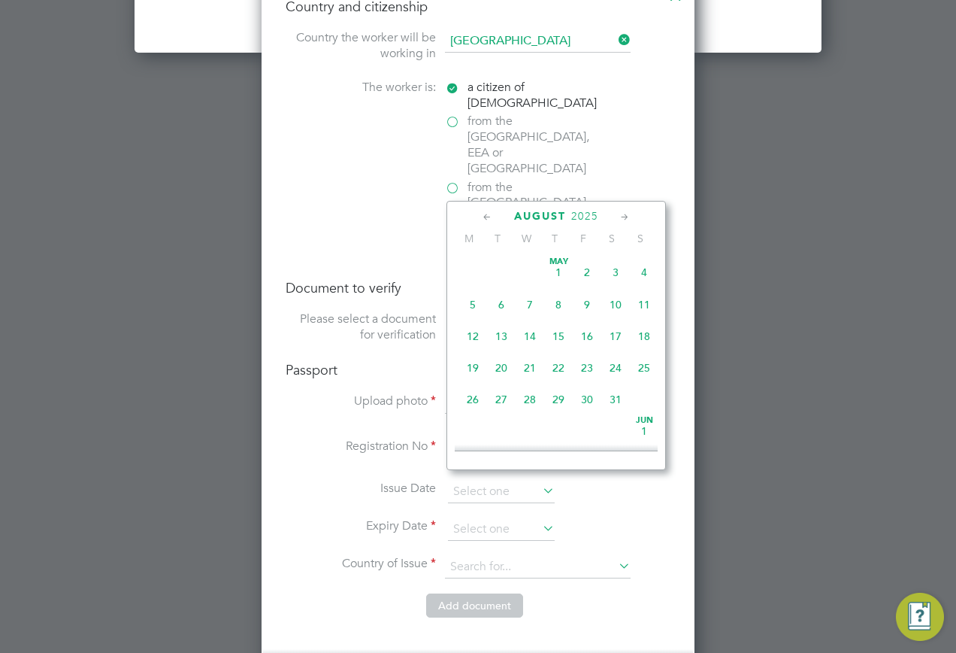
scroll to position [586, 0]
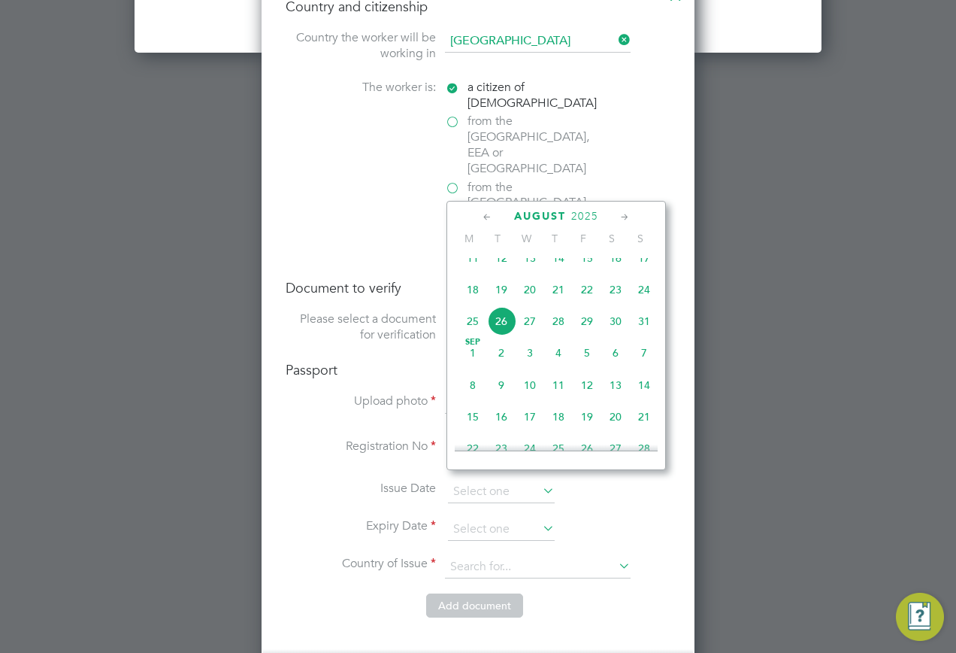
click at [587, 213] on span "2025" at bounding box center [584, 216] width 27 height 13
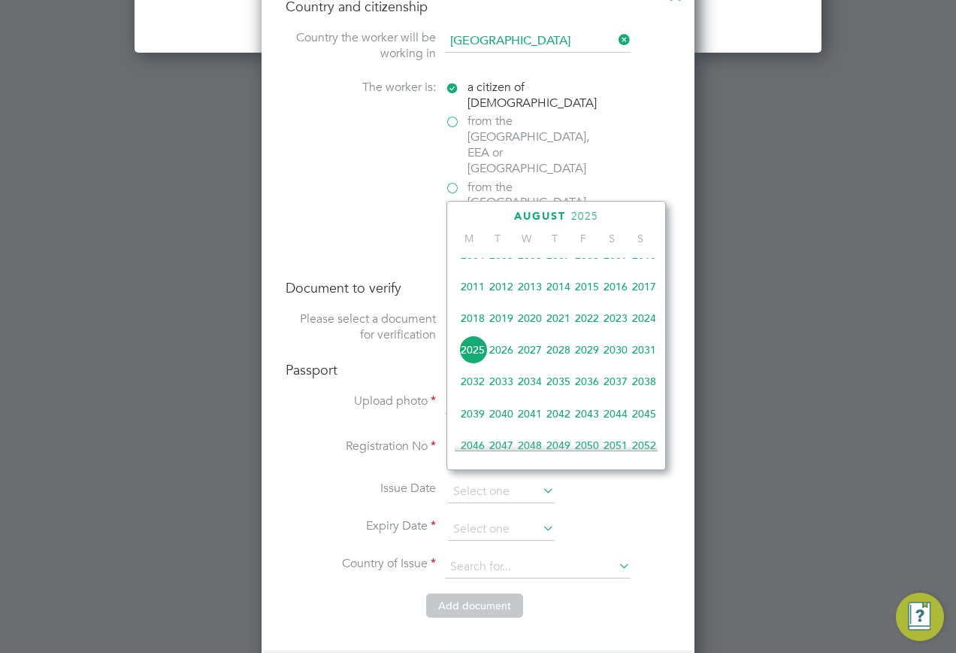
click at [477, 395] on span "2032" at bounding box center [473, 381] width 29 height 29
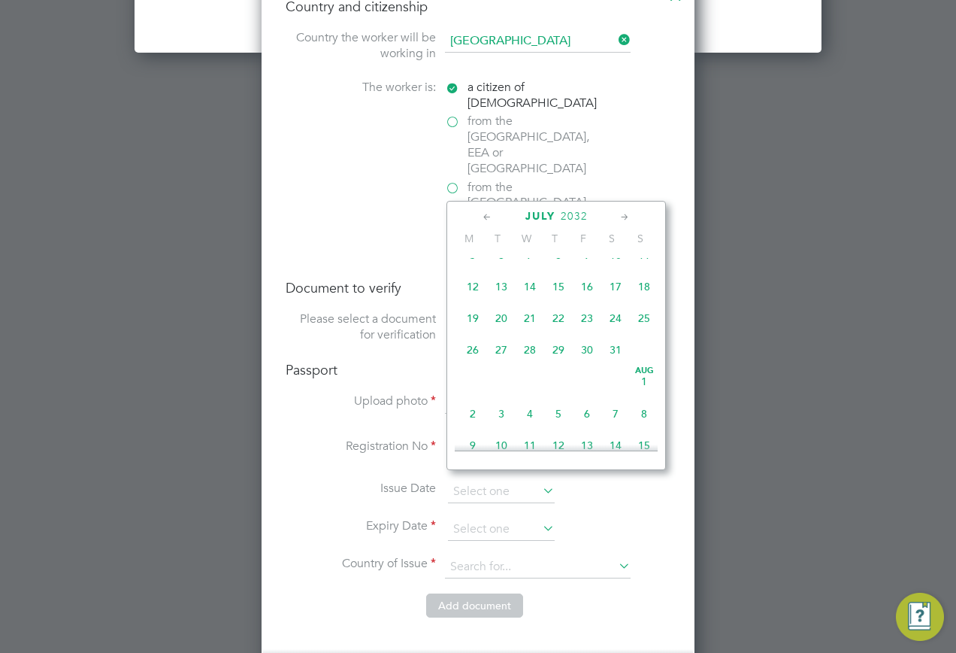
click at [617, 216] on div "July 2032" at bounding box center [556, 216] width 203 height 14
click at [624, 216] on icon at bounding box center [625, 217] width 14 height 17
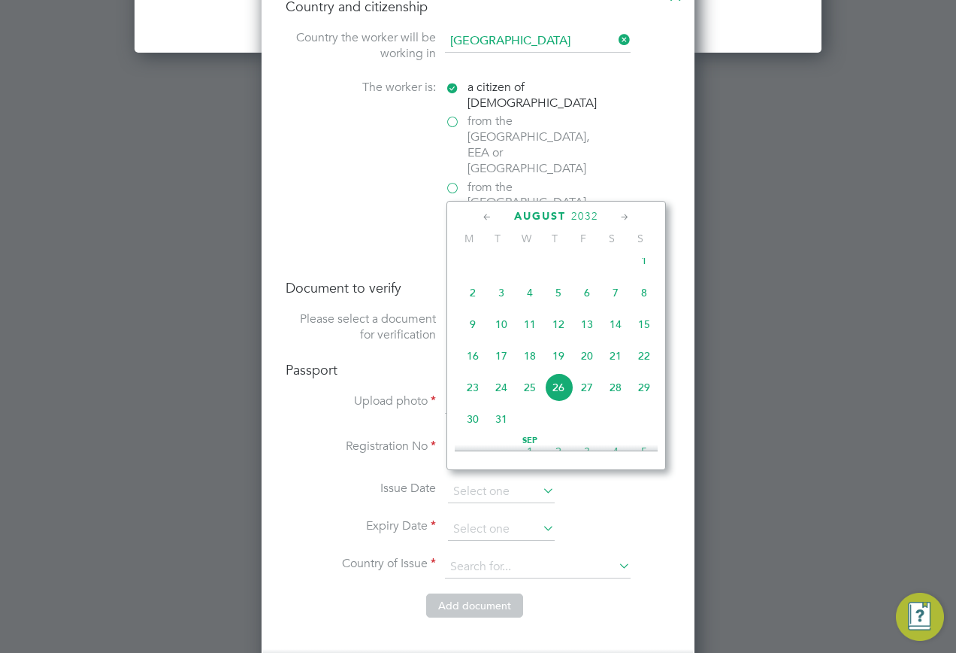
click at [624, 216] on icon at bounding box center [625, 217] width 14 height 17
click at [477, 365] on span "20" at bounding box center [473, 351] width 29 height 29
type input "20 Sep 2032"
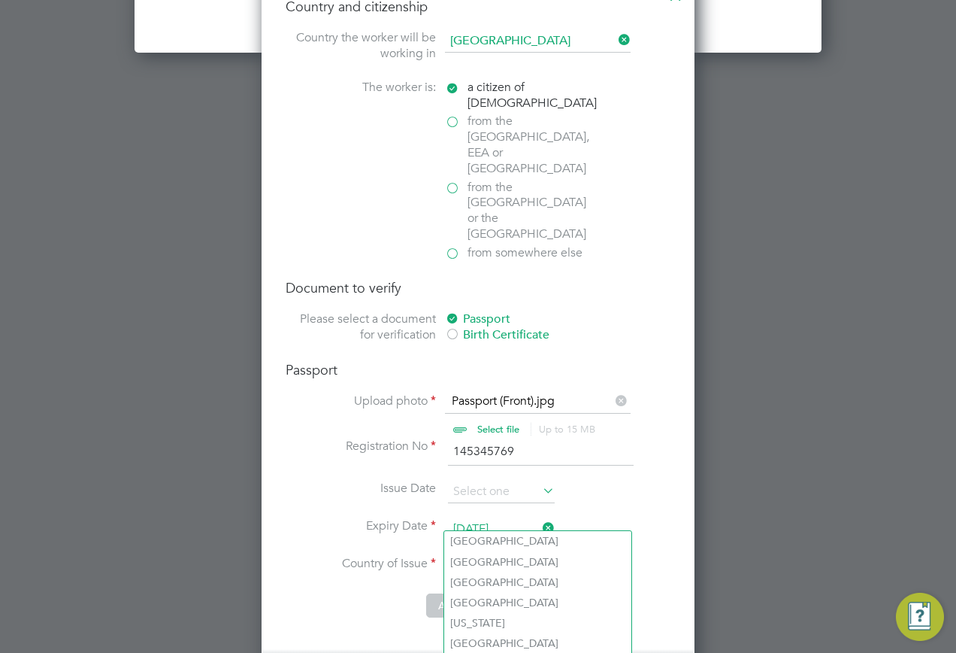
click at [519, 556] on input at bounding box center [538, 567] width 186 height 23
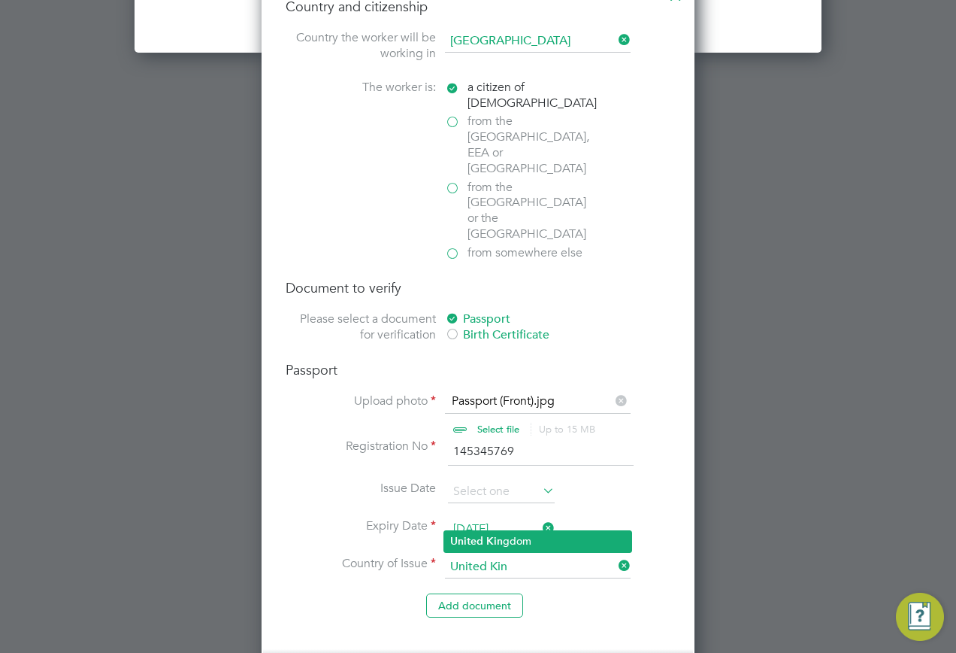
drag, startPoint x: 506, startPoint y: 531, endPoint x: 500, endPoint y: 537, distance: 8.5
click at [505, 532] on li "United Kin gdom" at bounding box center [537, 541] width 187 height 20
type input "United Kingdom"
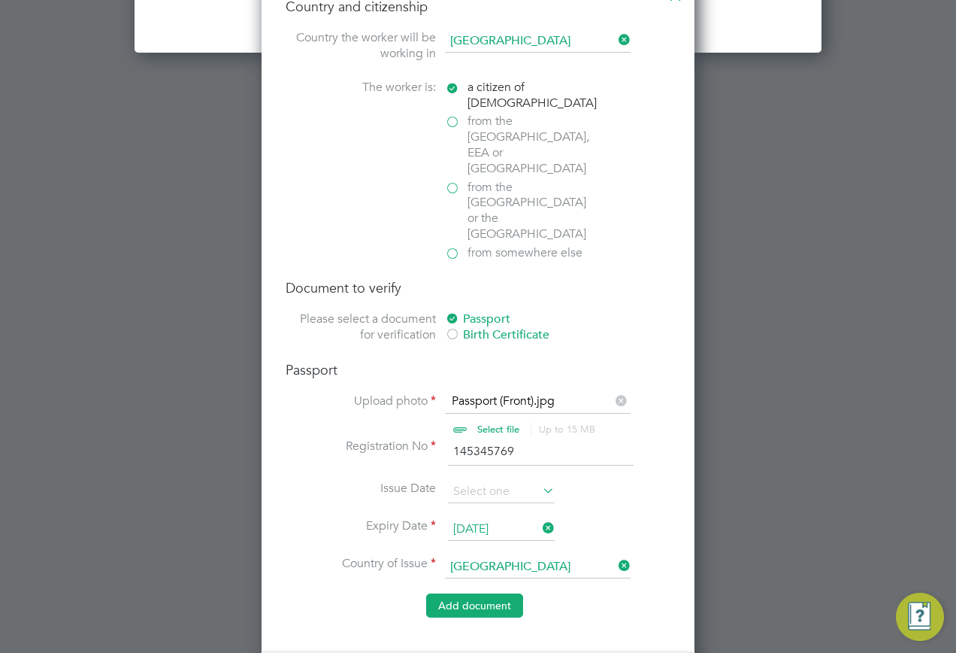
click at [483, 593] on button "Add document" at bounding box center [474, 605] width 97 height 24
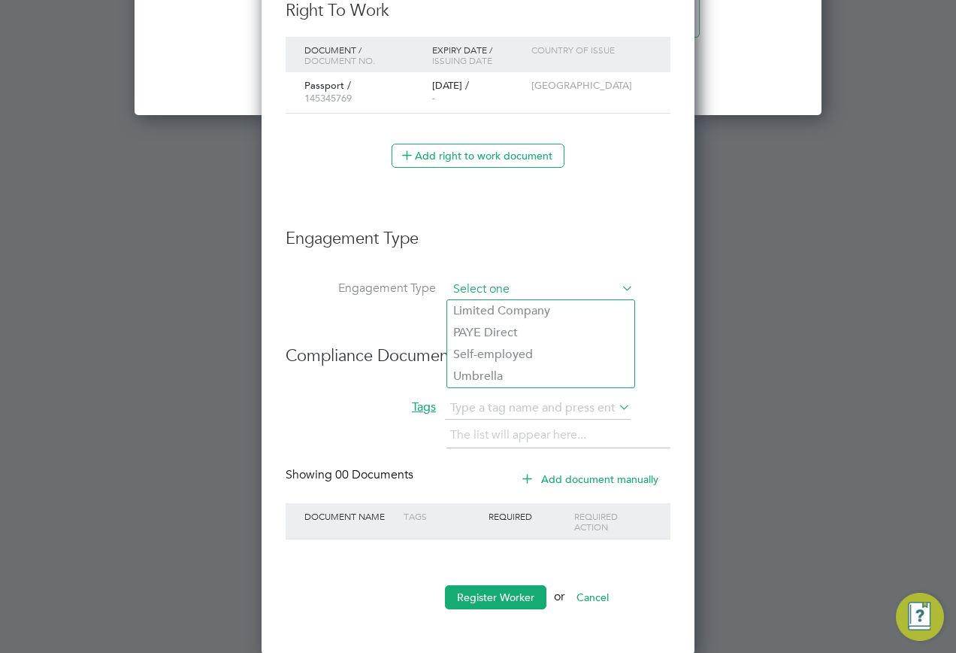
click at [555, 284] on input at bounding box center [541, 289] width 186 height 21
click at [500, 332] on li "PAYE Direct" at bounding box center [540, 333] width 187 height 22
type input "PAYE Direct"
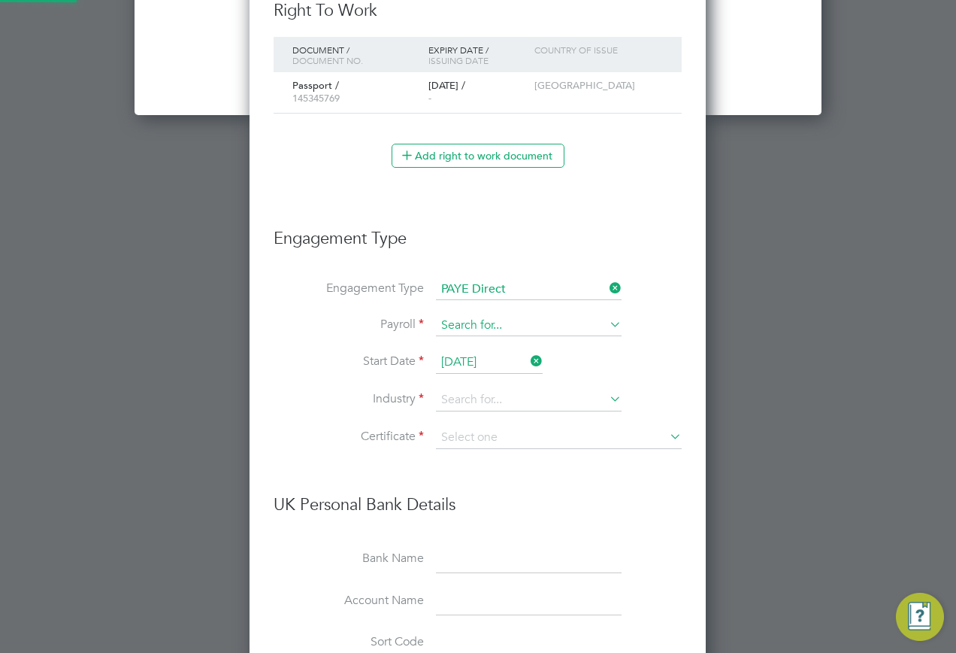
scroll to position [1938, 458]
click at [468, 328] on input at bounding box center [529, 325] width 186 height 21
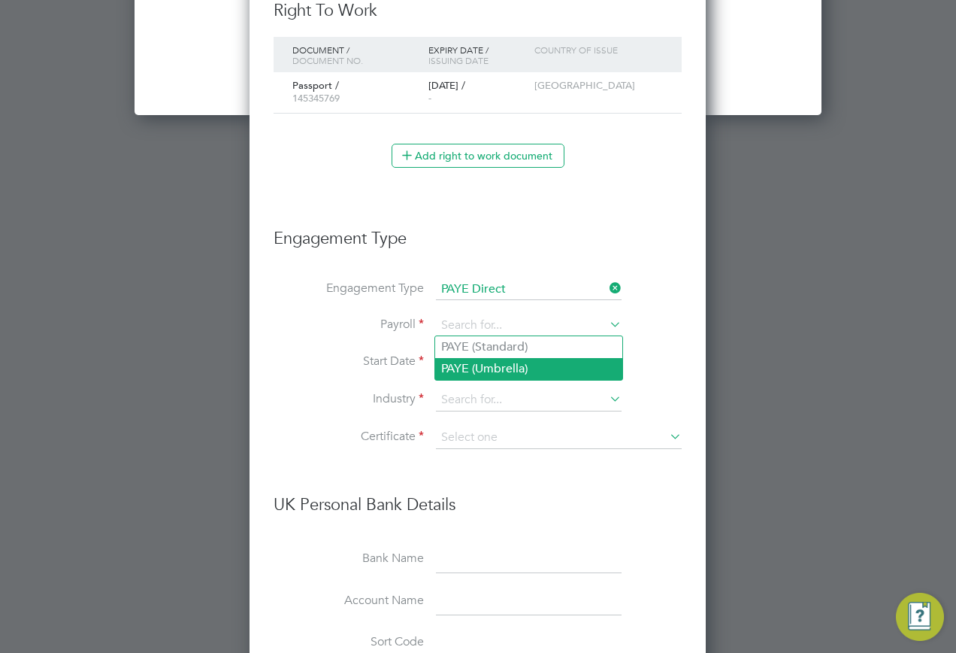
click at [480, 352] on li "PAYE (Standard)" at bounding box center [528, 347] width 187 height 22
type input "PAYE (Standard)"
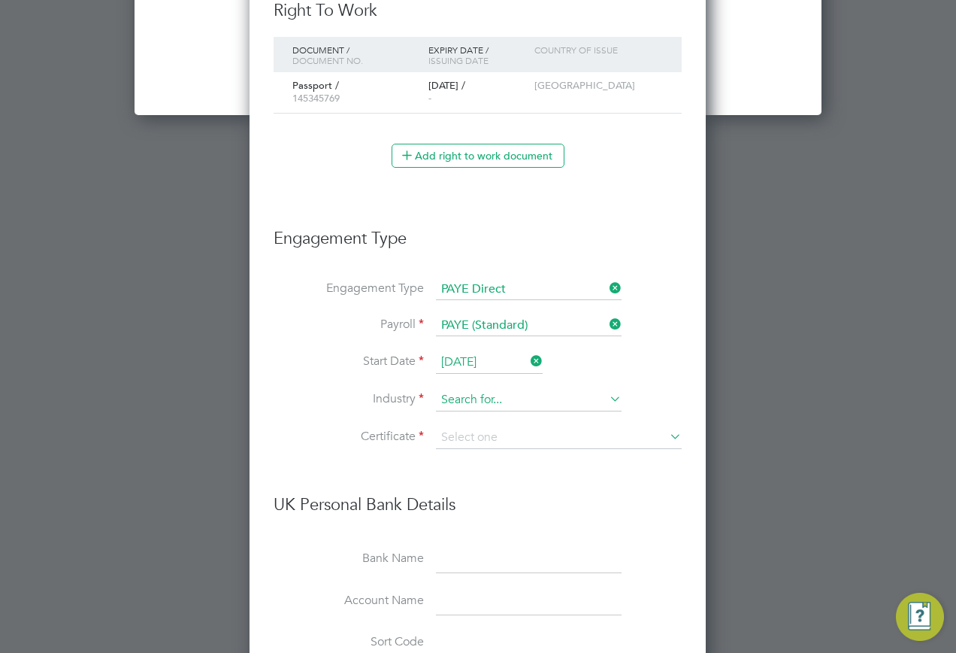
click at [462, 398] on input at bounding box center [529, 400] width 186 height 23
click at [483, 415] on li "Constr uction" at bounding box center [528, 421] width 187 height 20
type input "Construction"
click at [481, 436] on input at bounding box center [559, 437] width 246 height 23
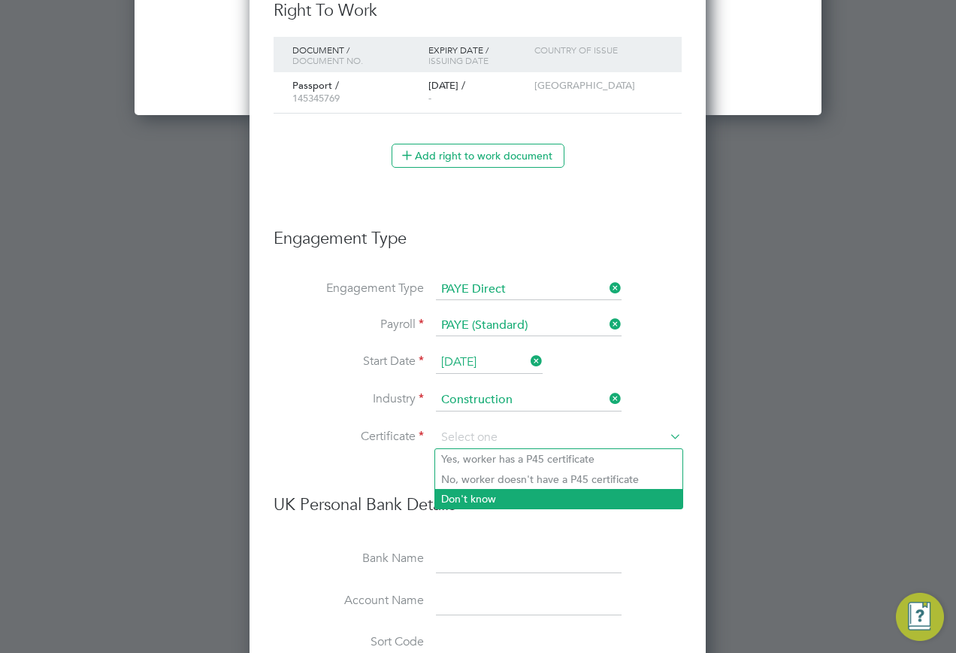
click at [482, 501] on li "Don't know" at bounding box center [558, 499] width 247 height 20
type input "Don't know"
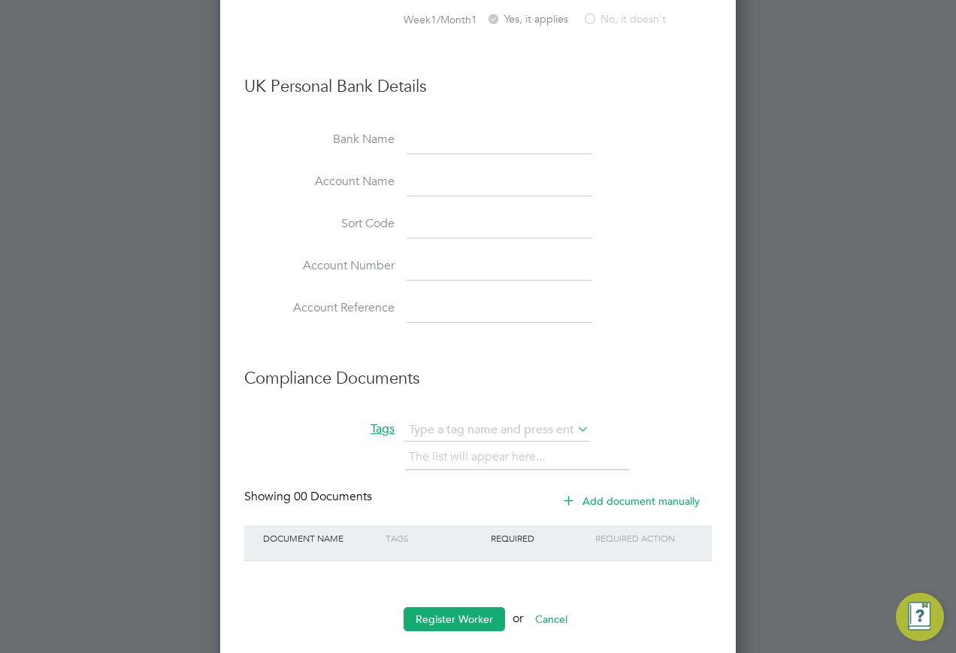
scroll to position [2560, 0]
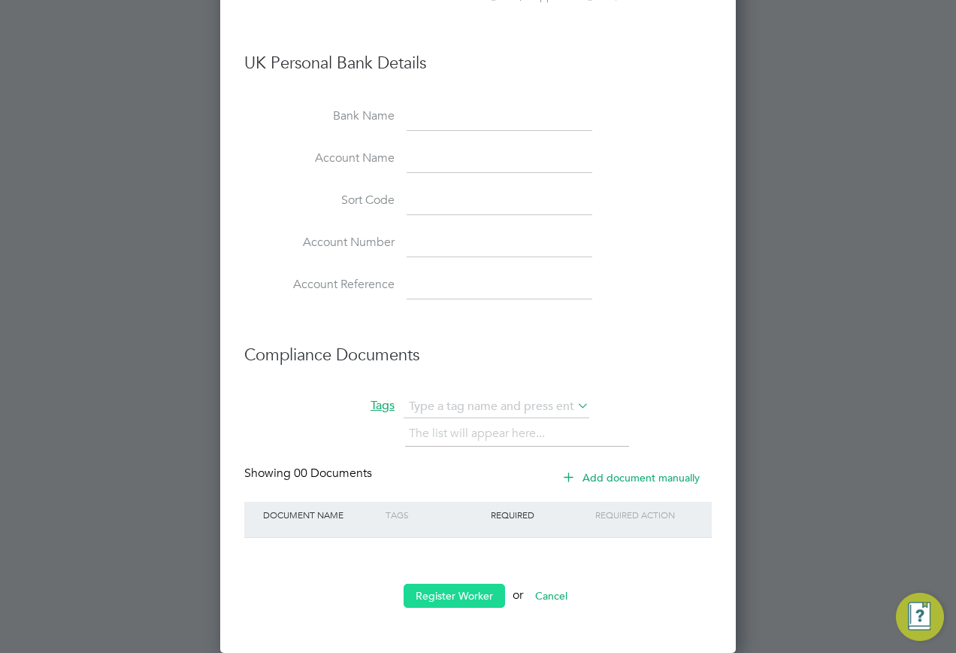
click at [459, 600] on button "Register Worker" at bounding box center [454, 595] width 101 height 24
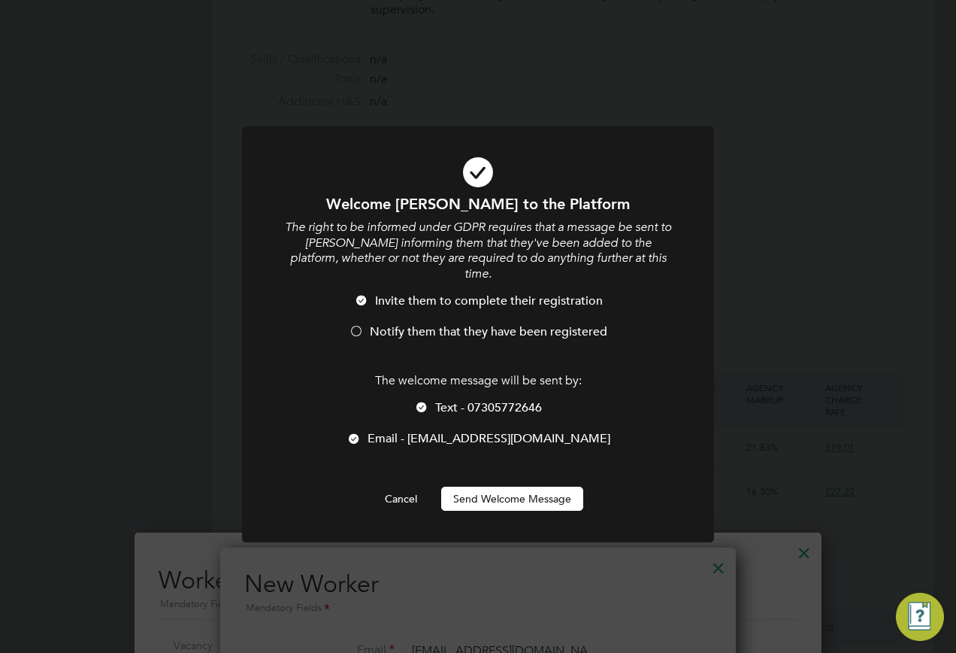
click at [493, 486] on button "Send Welcome Message" at bounding box center [512, 498] width 142 height 24
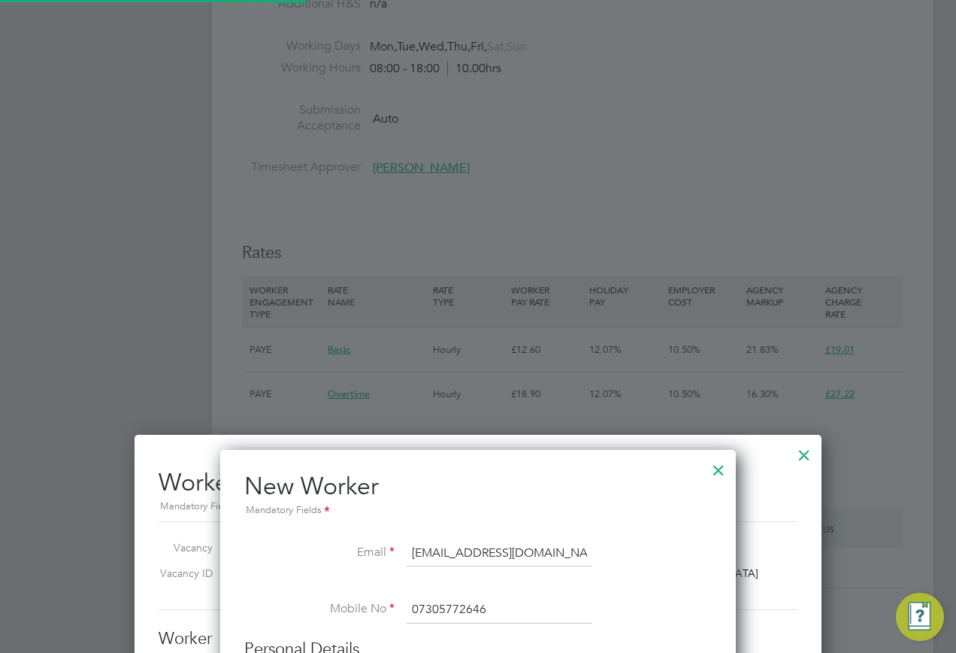
type input "Amon Honeyborne (20642652)"
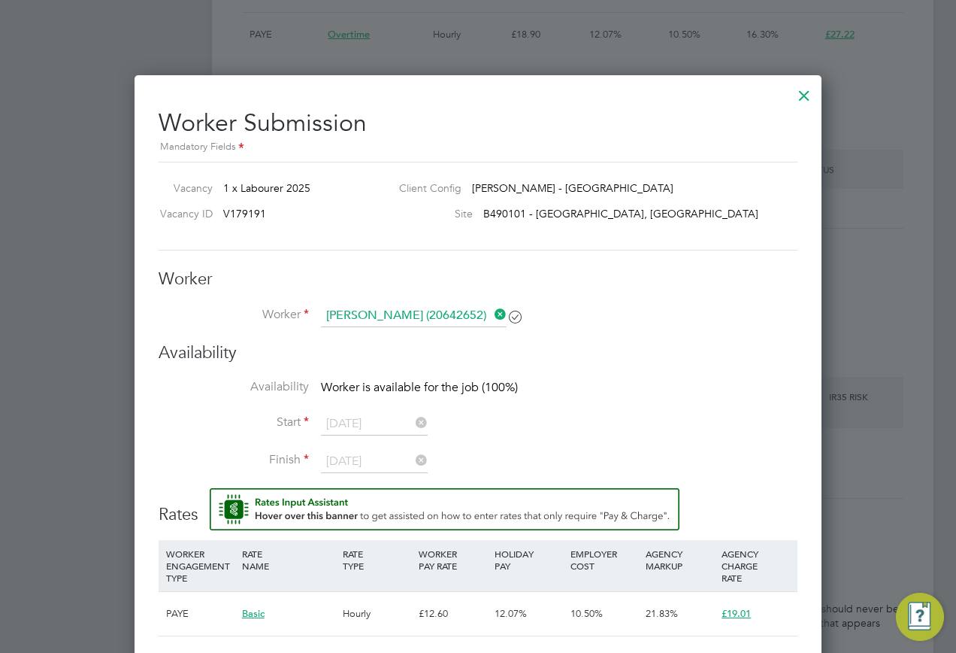
scroll to position [1128, 0]
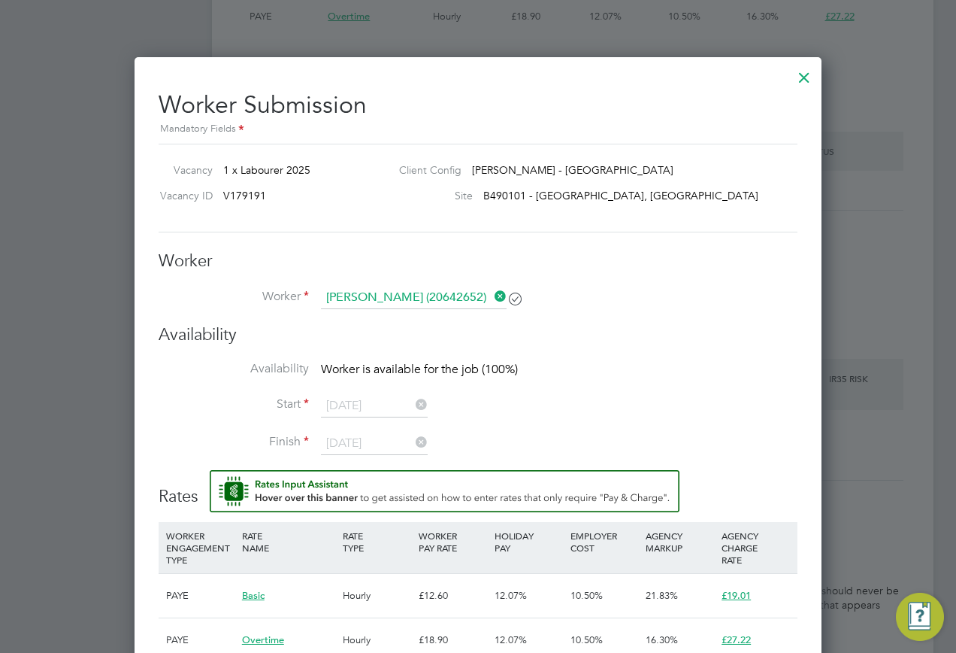
click at [492, 290] on icon at bounding box center [492, 296] width 0 height 21
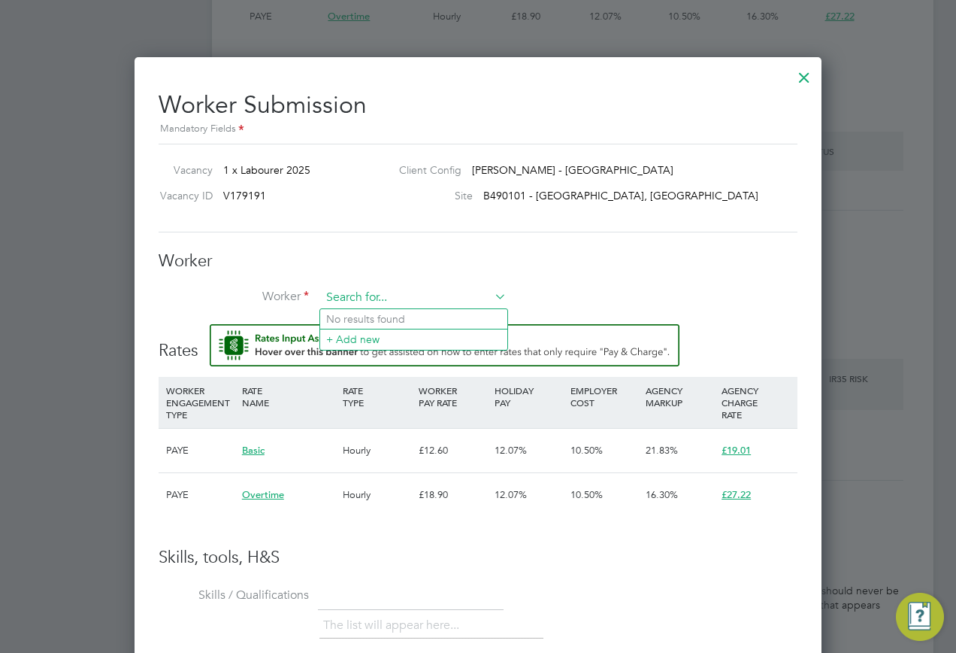
click at [453, 295] on input at bounding box center [414, 297] width 186 height 23
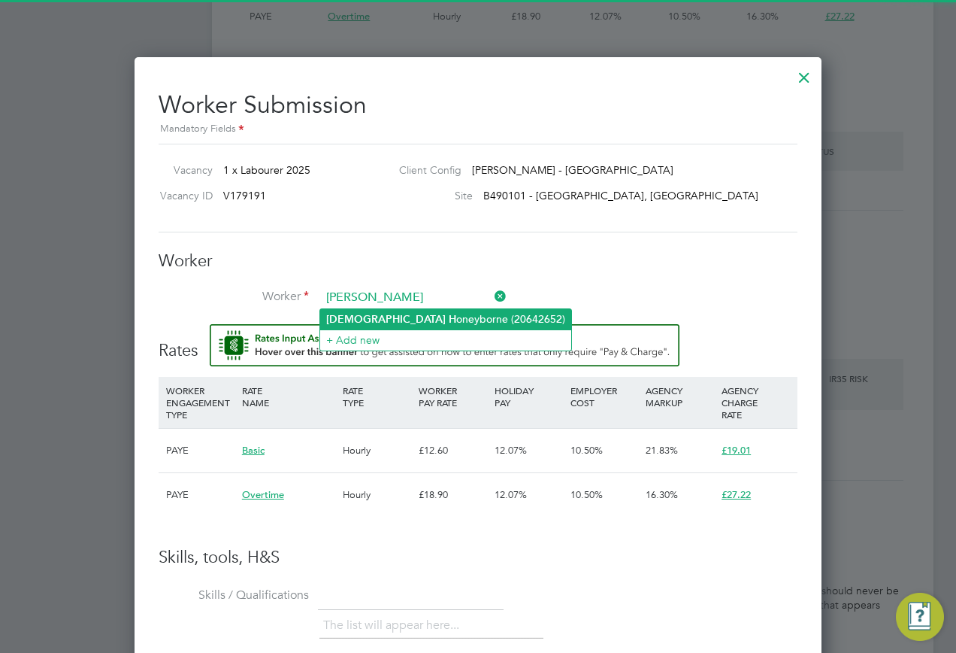
click at [425, 315] on li "Amon H oneyborne (20642652)" at bounding box center [445, 319] width 251 height 20
type input "Amon Honeyborne (20642652)"
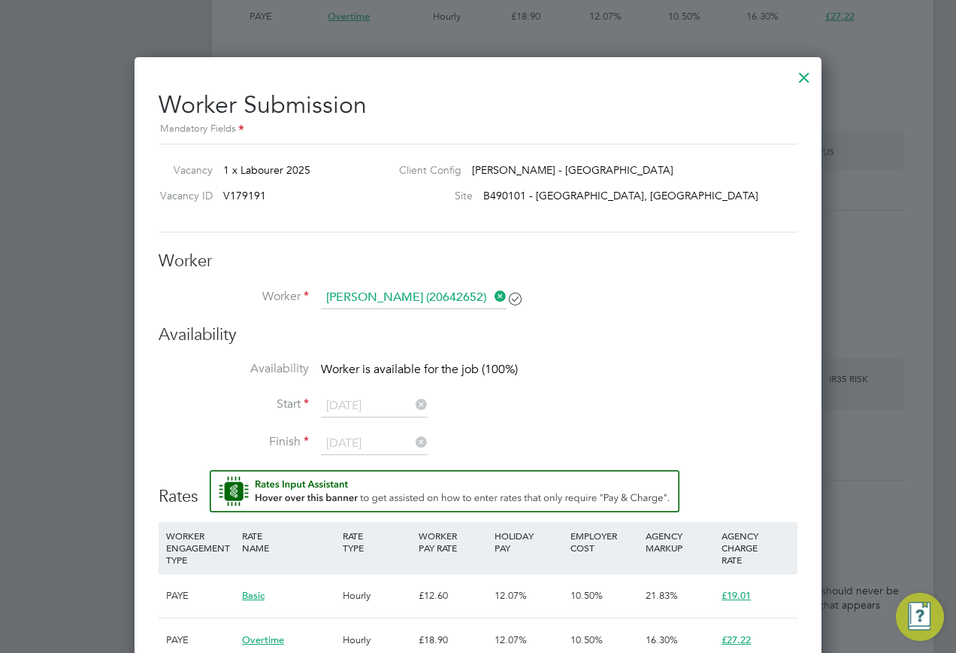
scroll to position [8, 8]
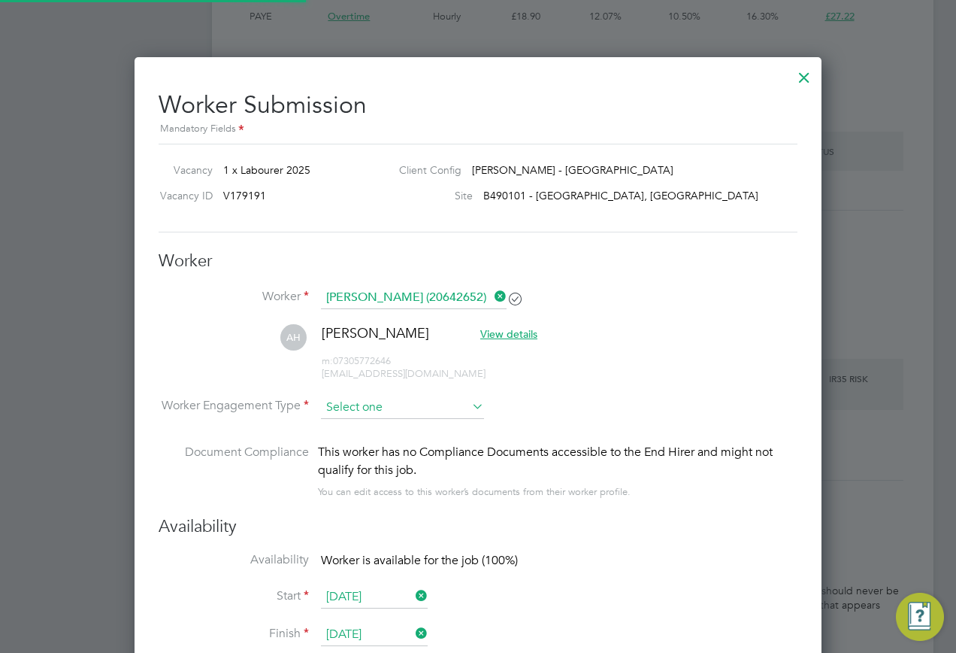
click at [365, 414] on input at bounding box center [402, 407] width 163 height 23
click at [341, 444] on li "PAYE" at bounding box center [402, 448] width 165 height 20
type input "PAYE"
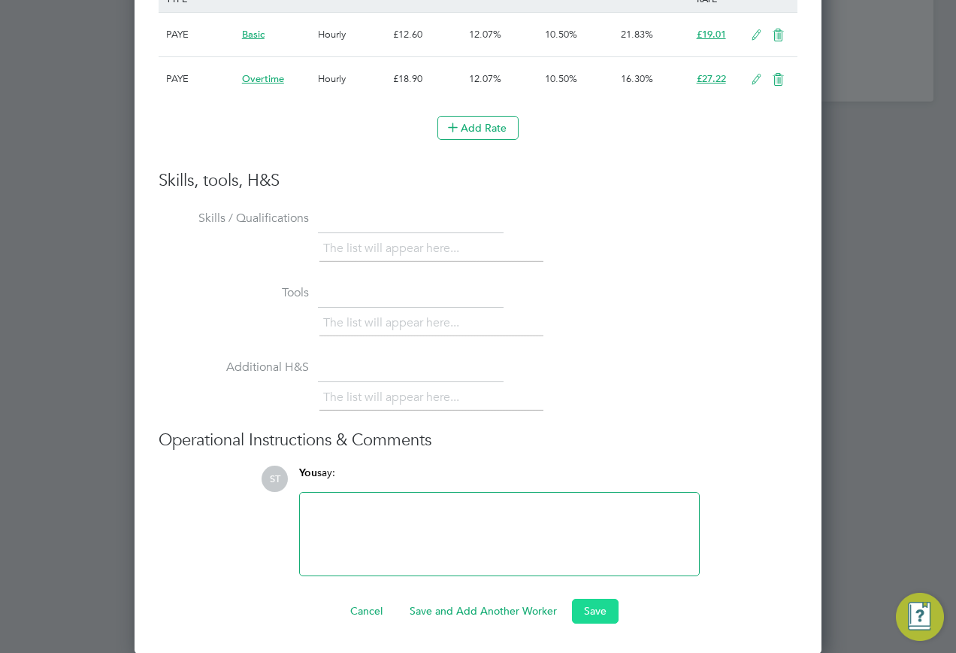
click at [577, 606] on button "Save" at bounding box center [595, 610] width 47 height 24
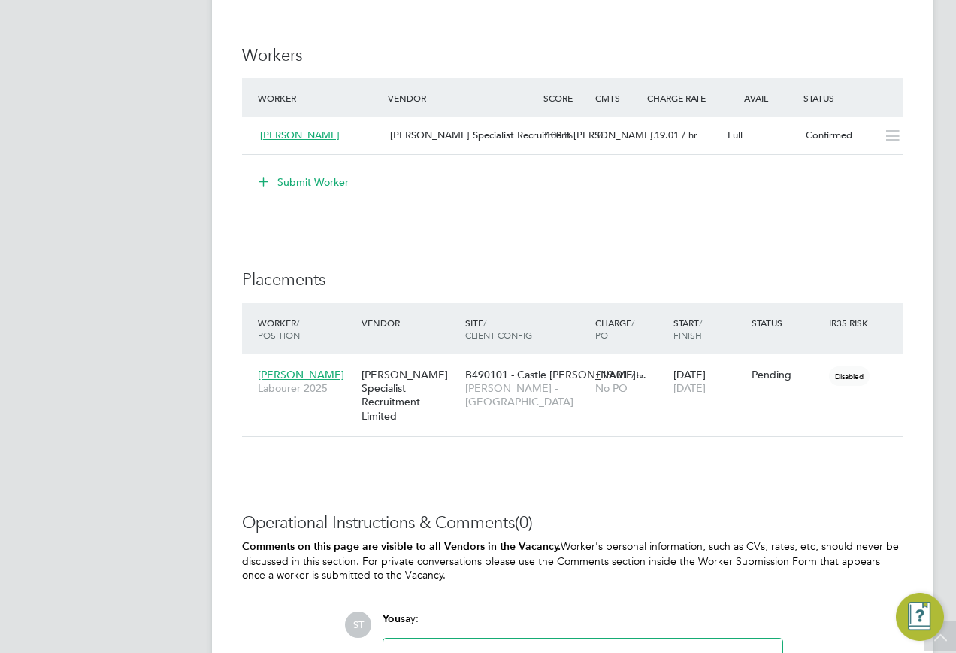
scroll to position [1203, 0]
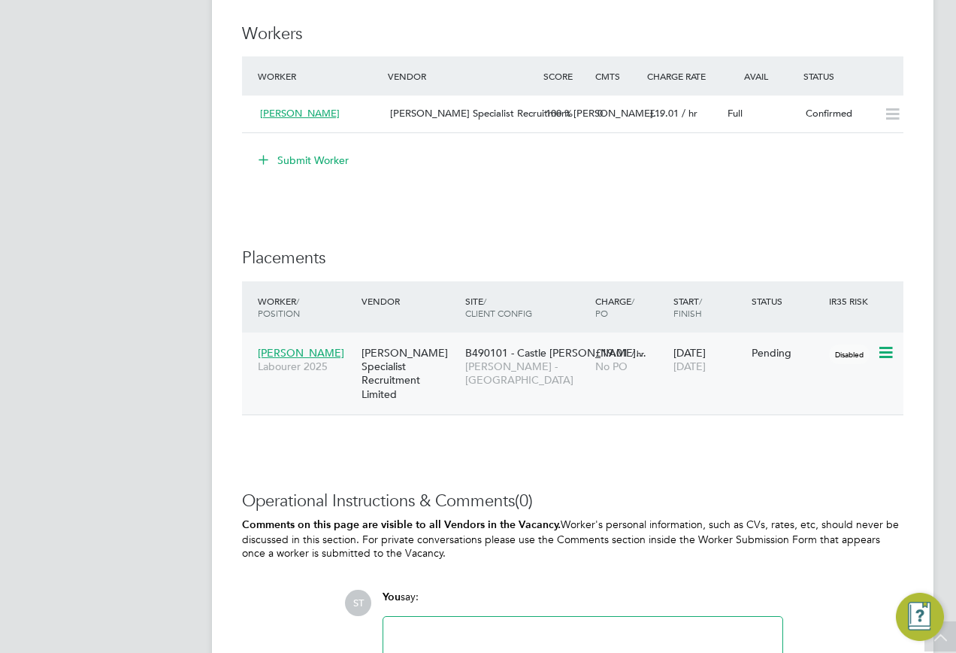
drag, startPoint x: 889, startPoint y: 350, endPoint x: 882, endPoint y: 355, distance: 8.6
click at [889, 350] on icon at bounding box center [884, 353] width 15 height 18
click at [797, 445] on li "Start" at bounding box center [839, 445] width 107 height 21
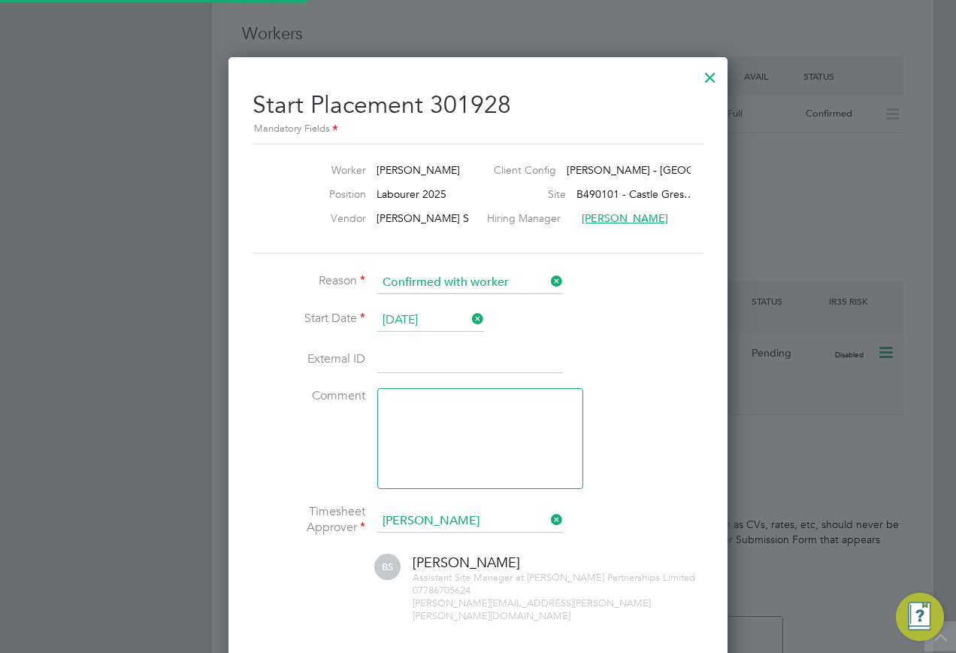
scroll to position [8, 8]
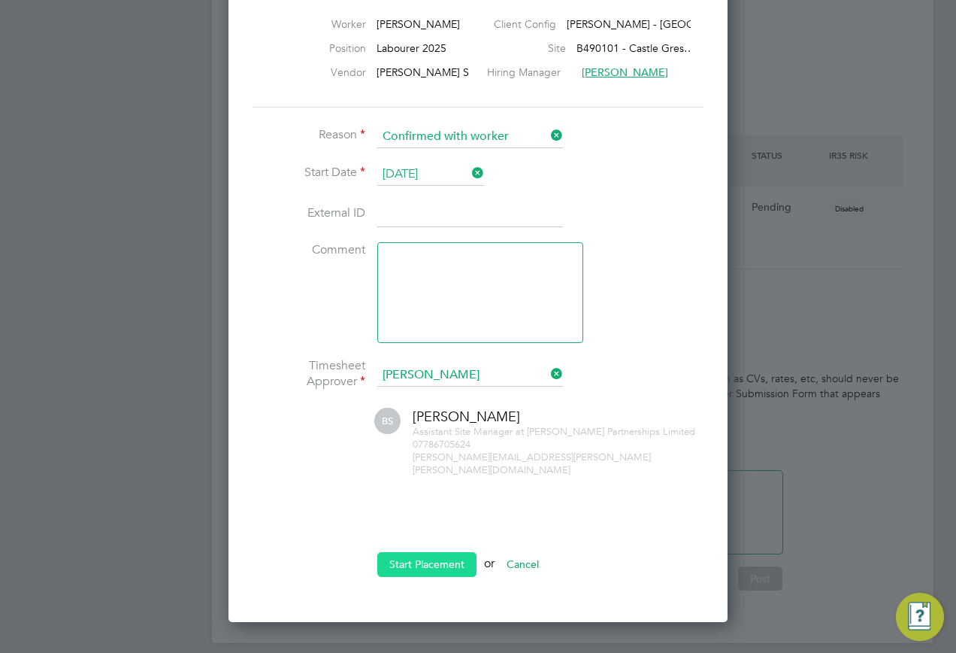
click at [426, 562] on button "Start Placement" at bounding box center [426, 564] width 99 height 24
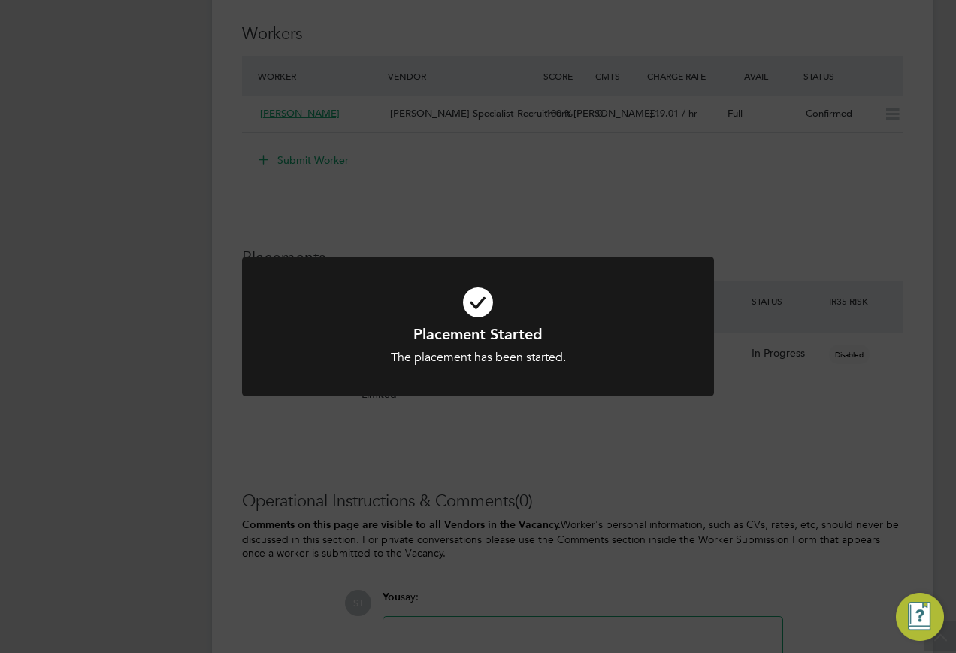
click at [468, 423] on div "Placement Started The placement has been started. Cancel Okay" at bounding box center [478, 326] width 956 height 653
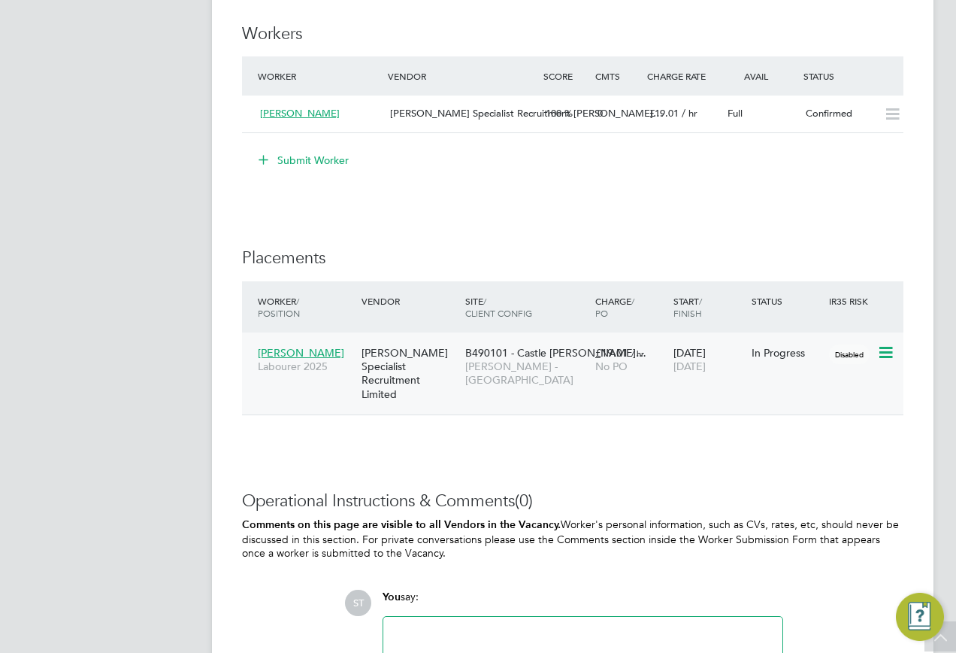
click at [431, 371] on div "Hays Specialist Recruitment Limited" at bounding box center [410, 373] width 104 height 70
click at [314, 355] on span "[PERSON_NAME]" at bounding box center [301, 353] width 86 height 14
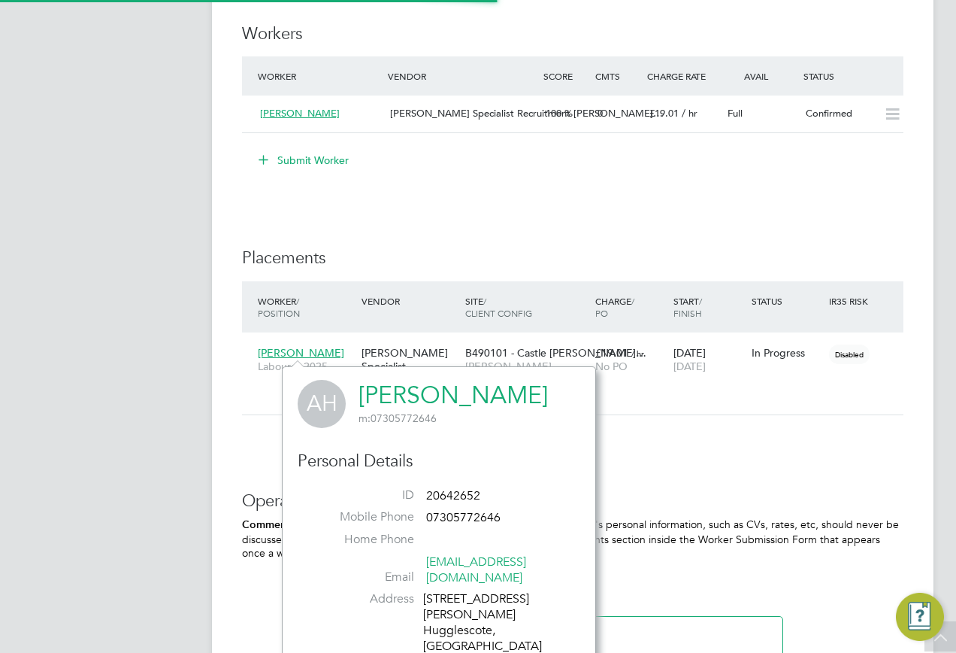
click at [404, 391] on link "[PERSON_NAME]" at bounding box center [453, 394] width 189 height 29
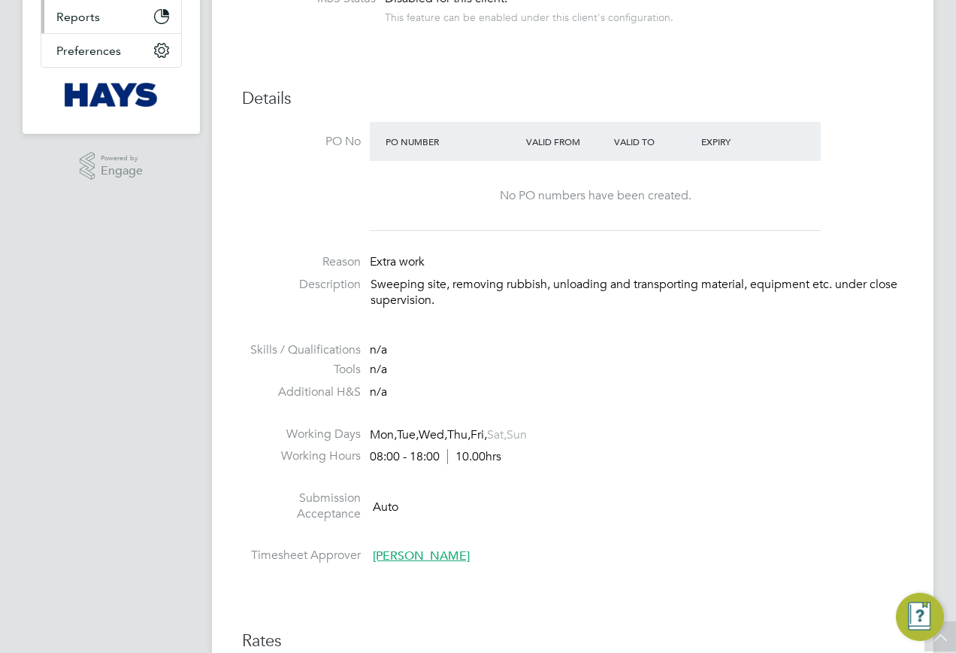
scroll to position [221, 0]
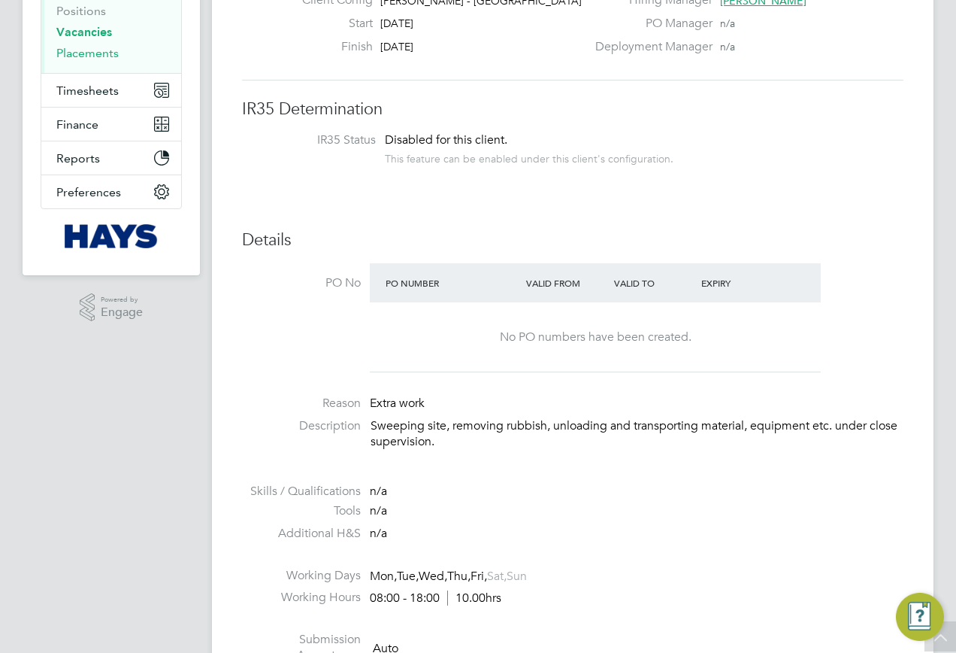
click at [94, 56] on link "Placements" at bounding box center [87, 53] width 62 height 14
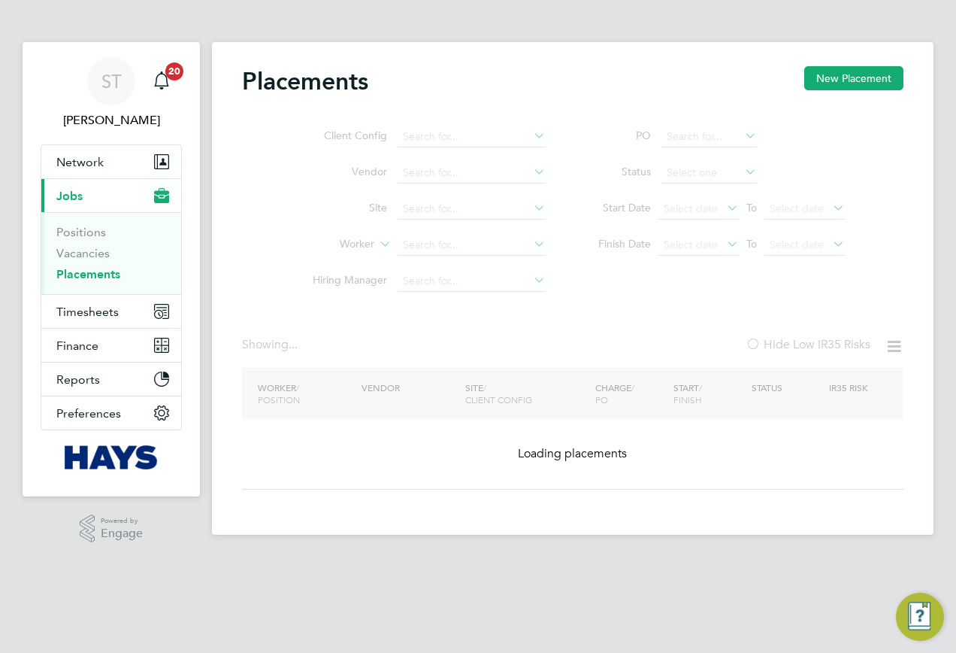
click at [423, 244] on ul "Client Config Vendor Site Worker Hiring Manager" at bounding box center [423, 209] width 283 height 180
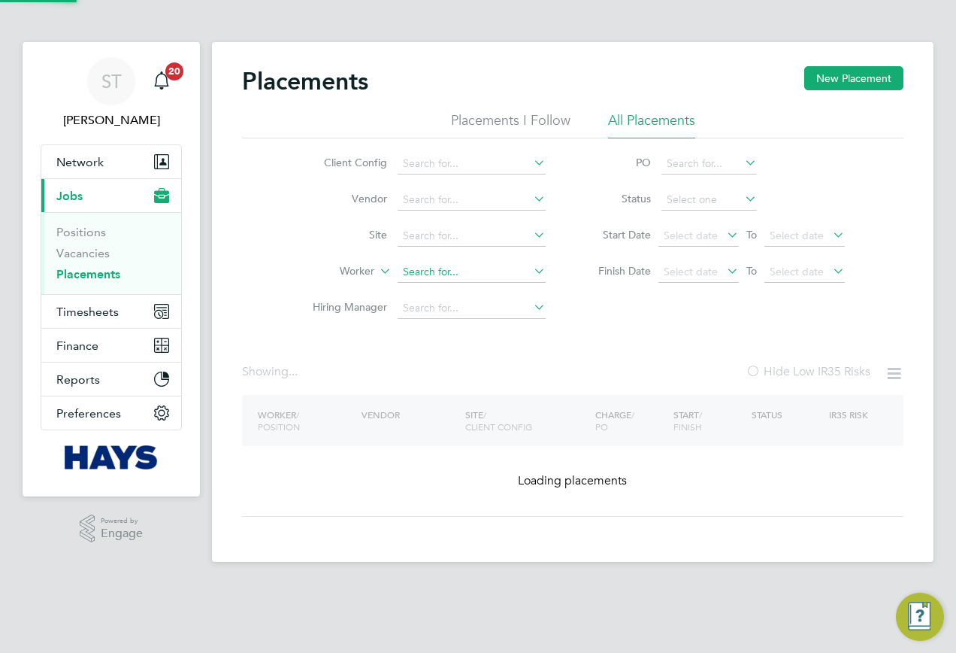
click at [434, 271] on input at bounding box center [472, 272] width 148 height 21
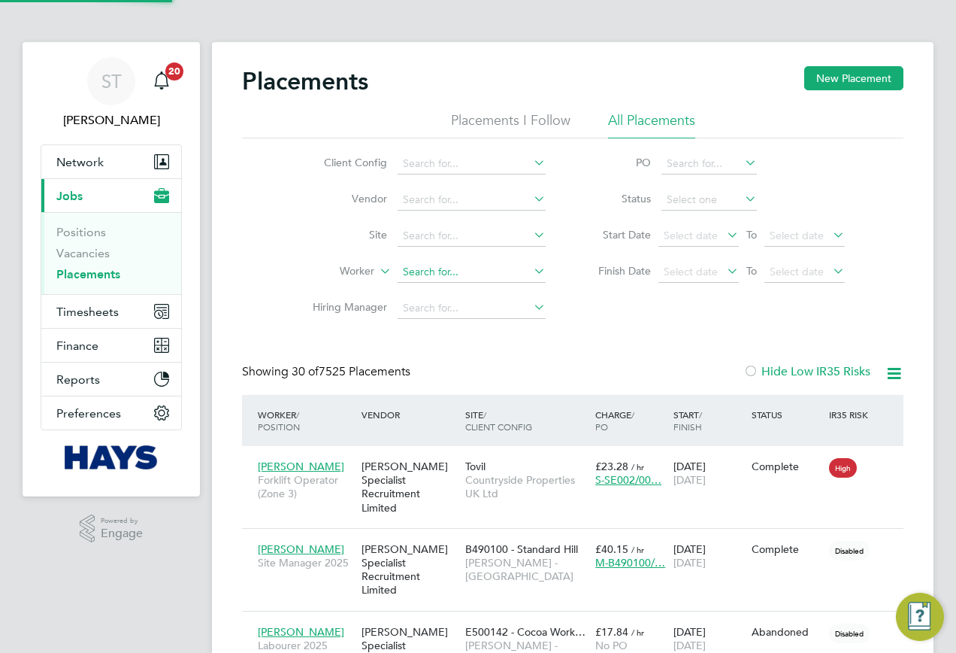
scroll to position [44, 131]
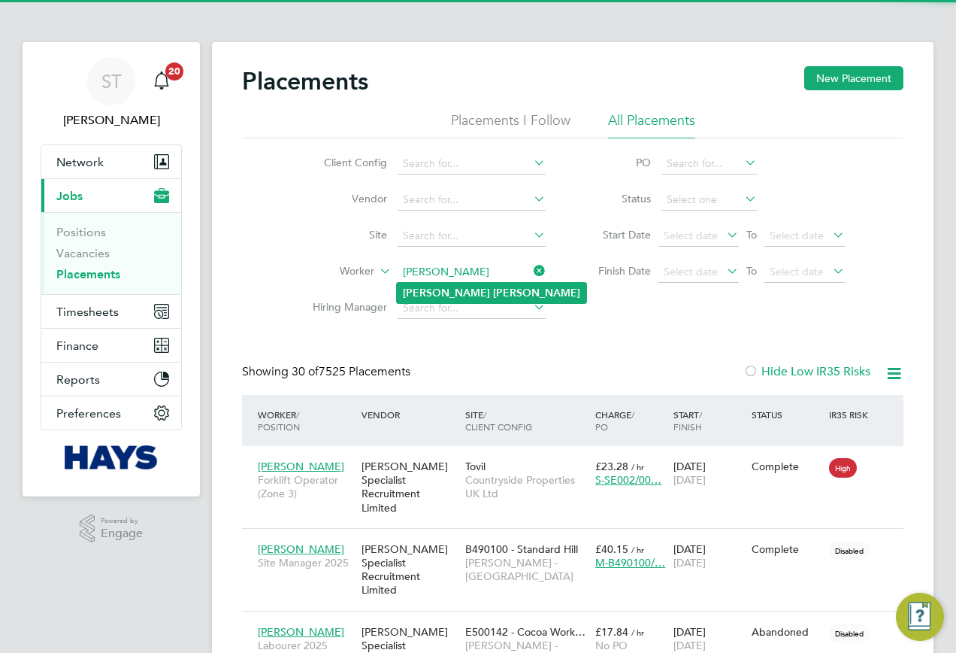
type input "[PERSON_NAME]"
click at [493, 289] on b "Cole" at bounding box center [536, 292] width 87 height 13
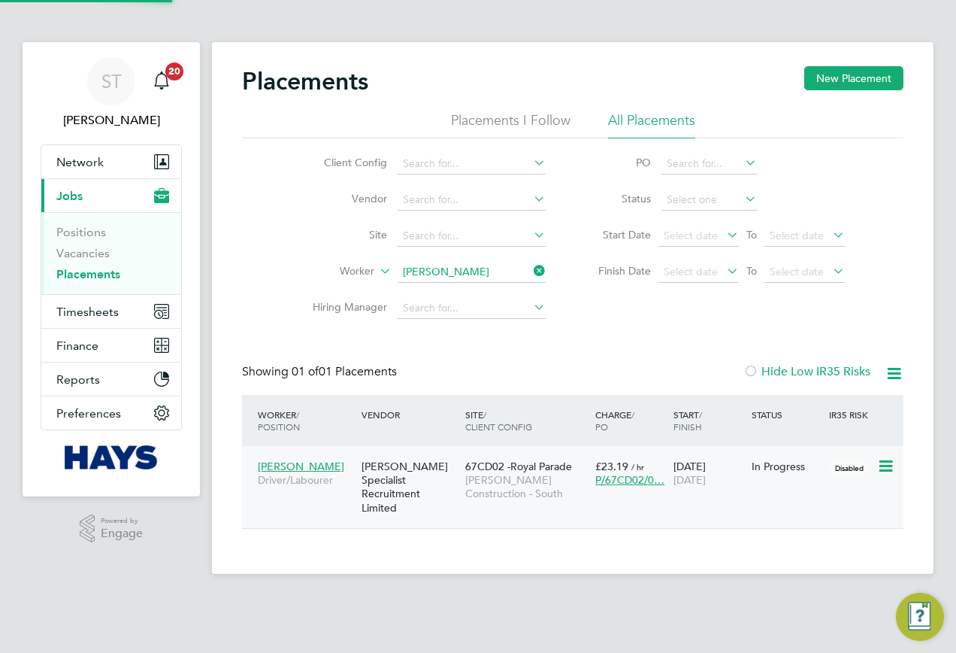
click at [504, 489] on span "[PERSON_NAME] Construction - South" at bounding box center [526, 486] width 123 height 27
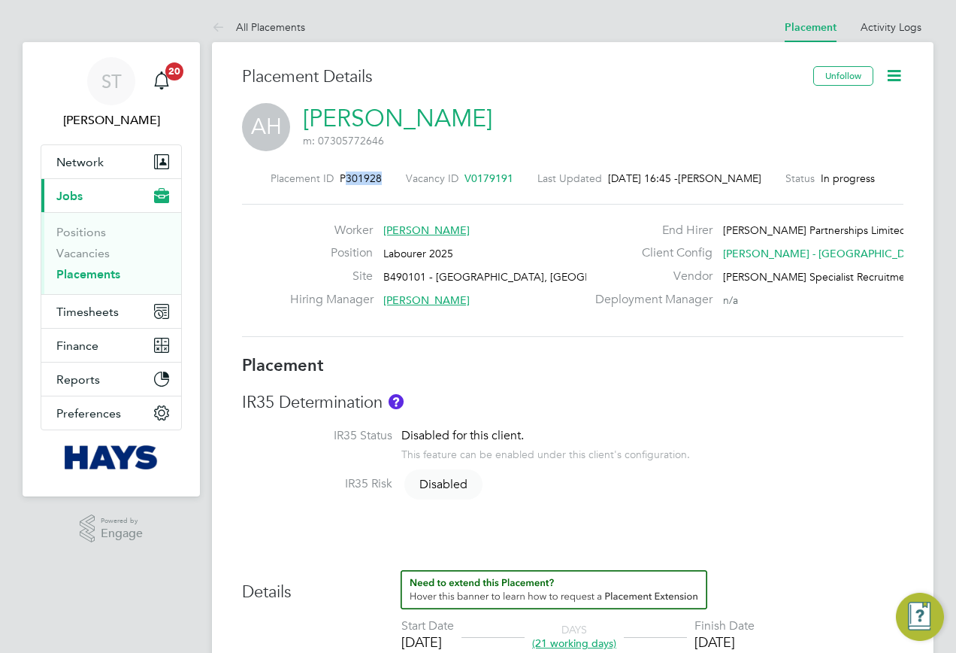
drag, startPoint x: 371, startPoint y: 175, endPoint x: 338, endPoint y: 180, distance: 34.2
click at [340, 180] on span "P301928" at bounding box center [361, 178] width 42 height 14
copy span "301928"
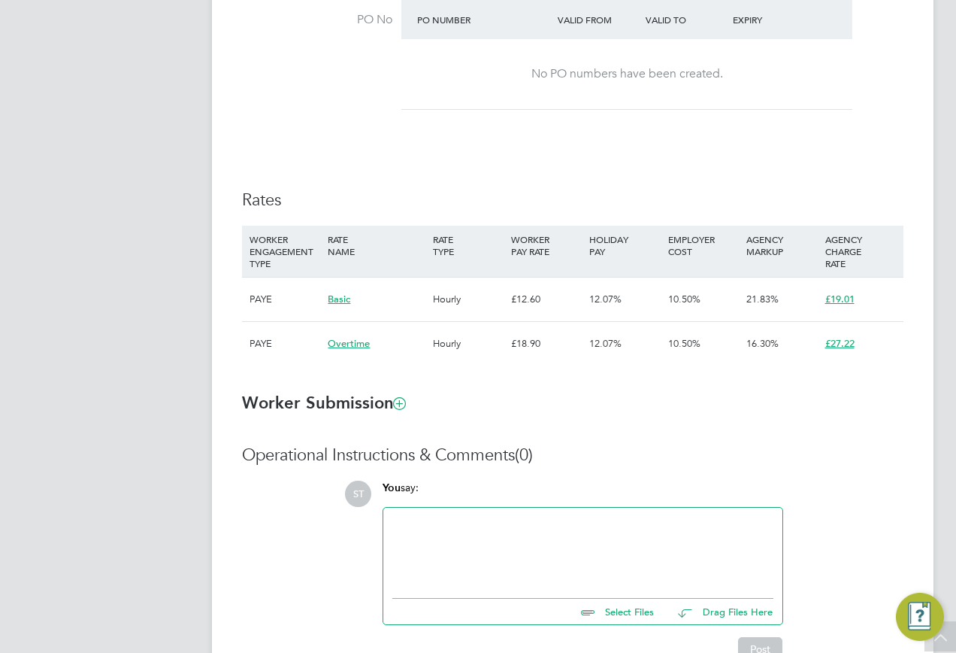
scroll to position [920, 0]
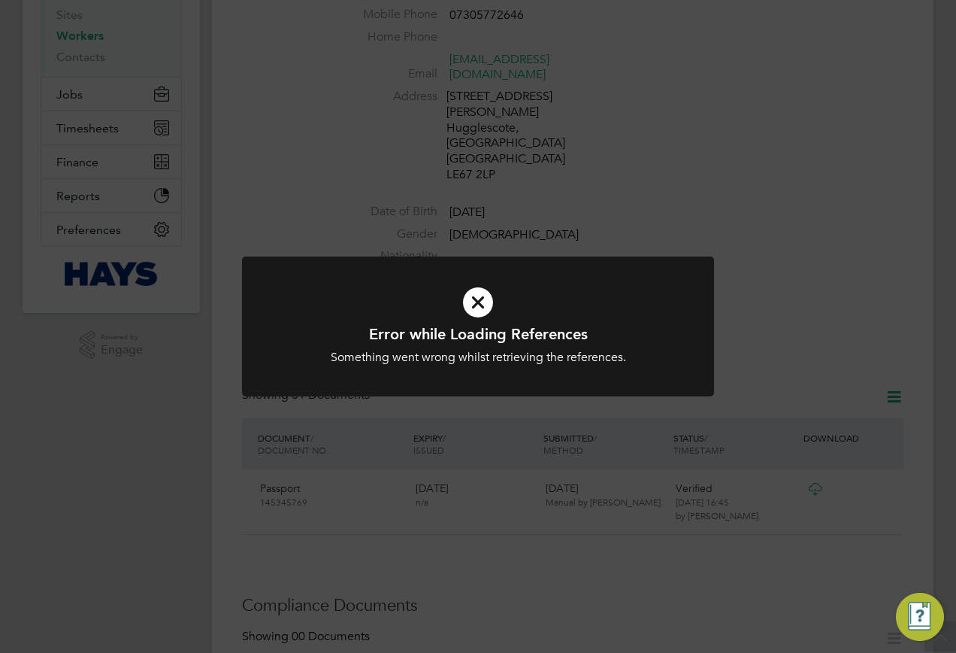
click at [574, 431] on div "Error while Loading References Something went wrong whilst retrieving the refer…" at bounding box center [478, 326] width 956 height 653
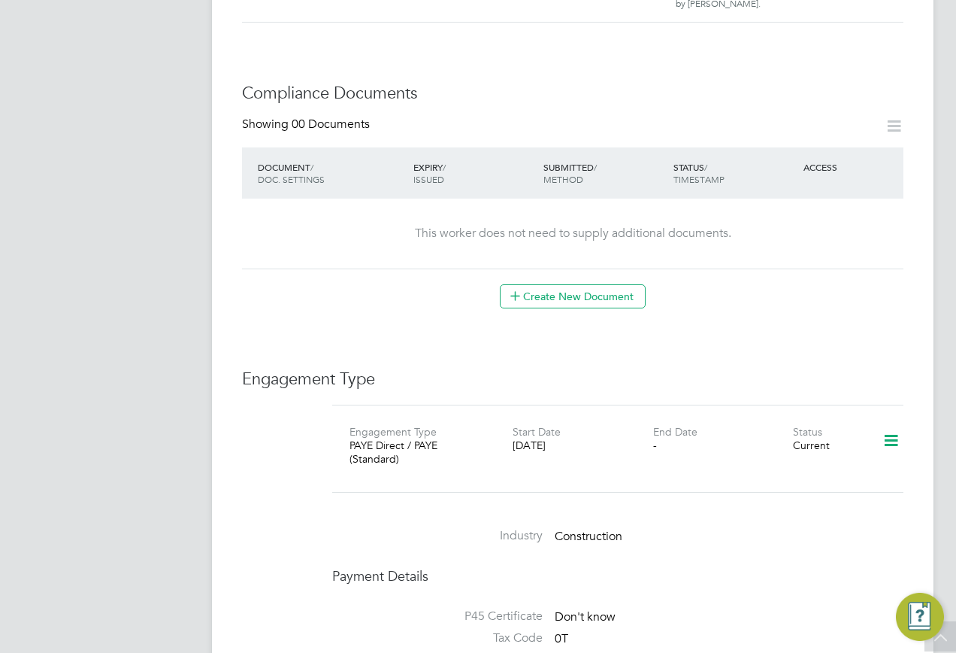
scroll to position [827, 0]
